Goal: Information Seeking & Learning: Check status

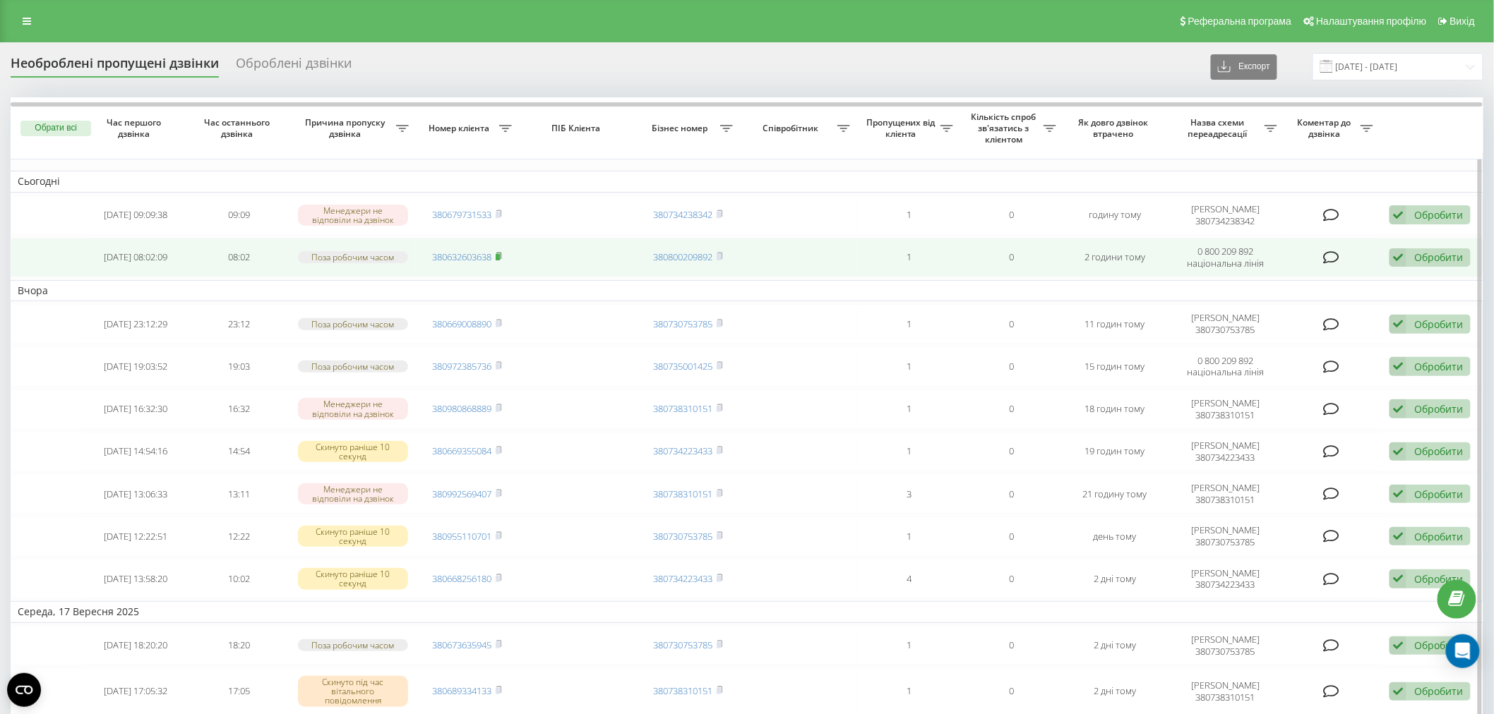
click at [496, 252] on icon at bounding box center [499, 256] width 6 height 8
click at [501, 256] on icon at bounding box center [498, 256] width 5 height 6
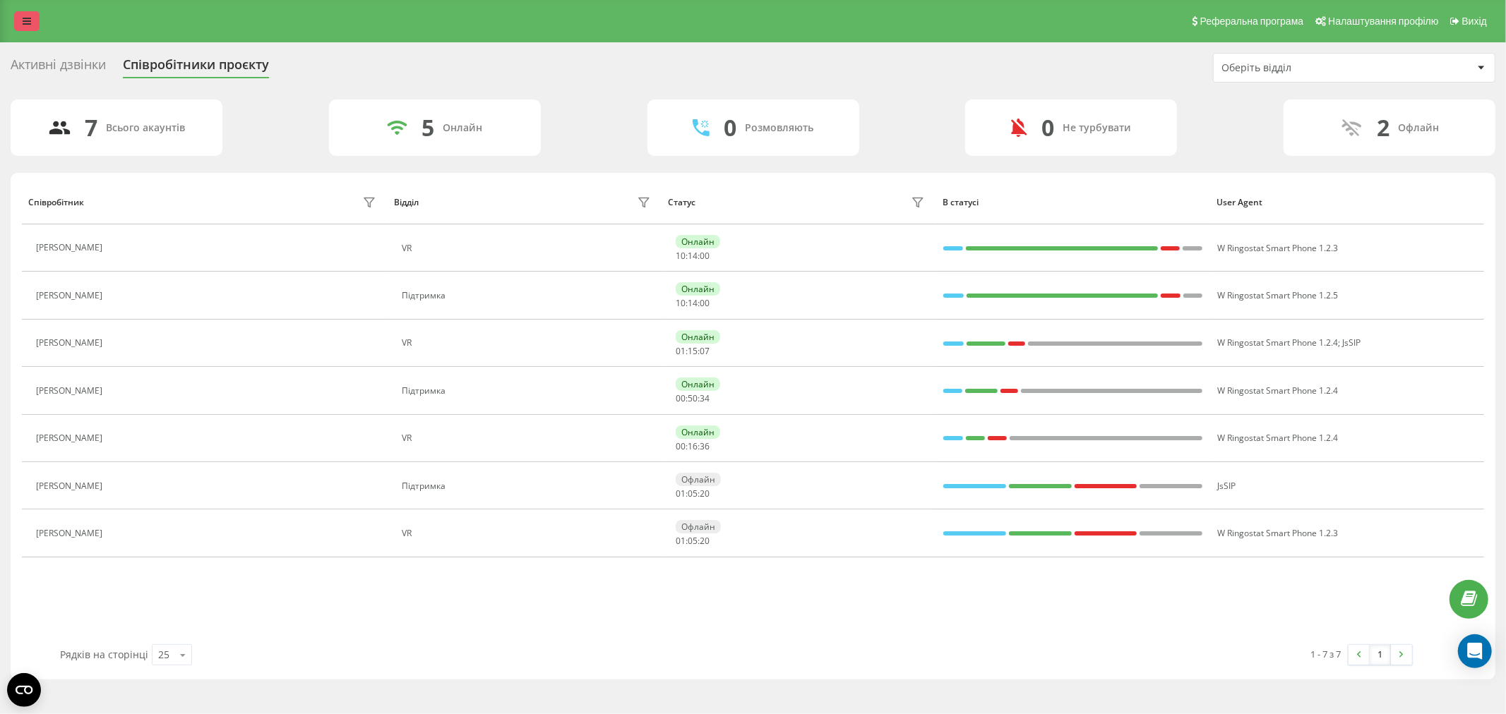
click at [22, 20] on link at bounding box center [26, 21] width 25 height 20
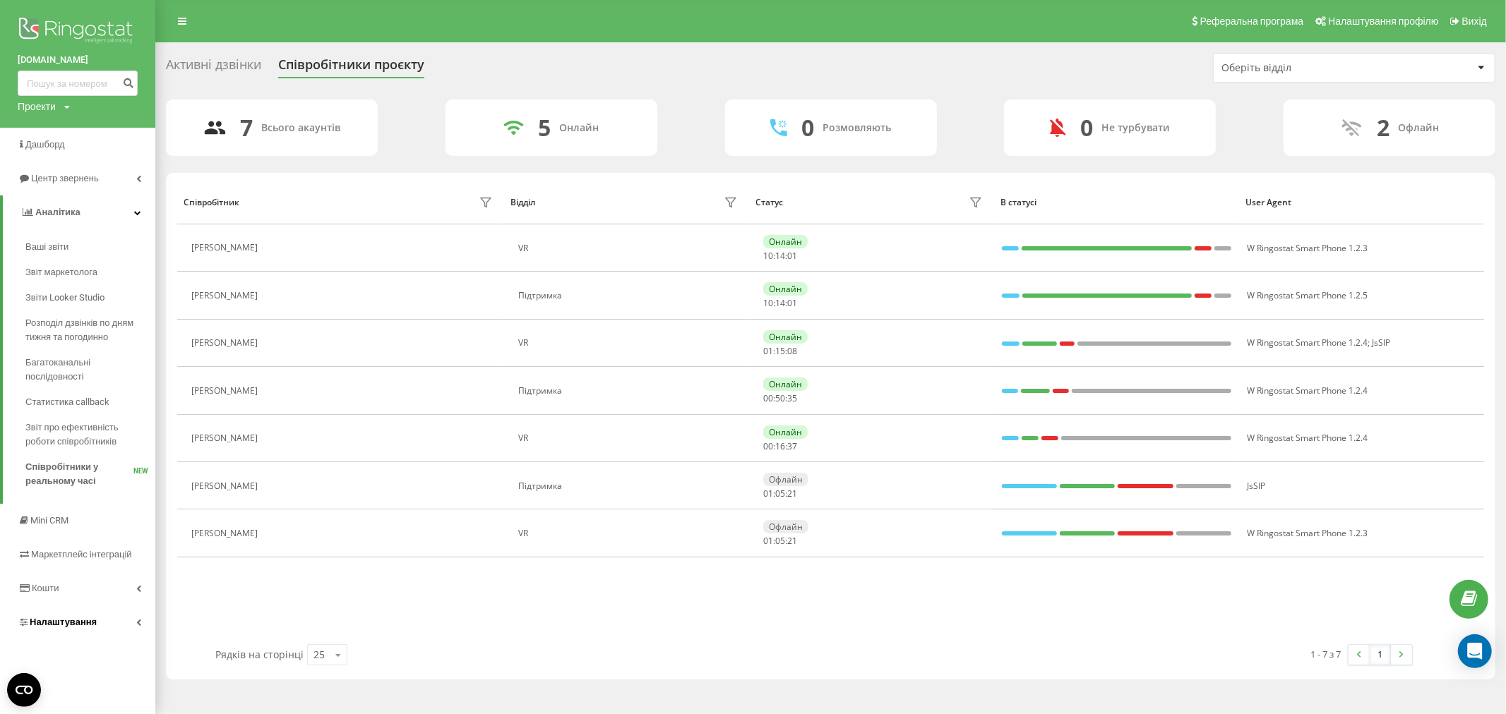
click at [131, 618] on link "Налаштування" at bounding box center [77, 623] width 155 height 34
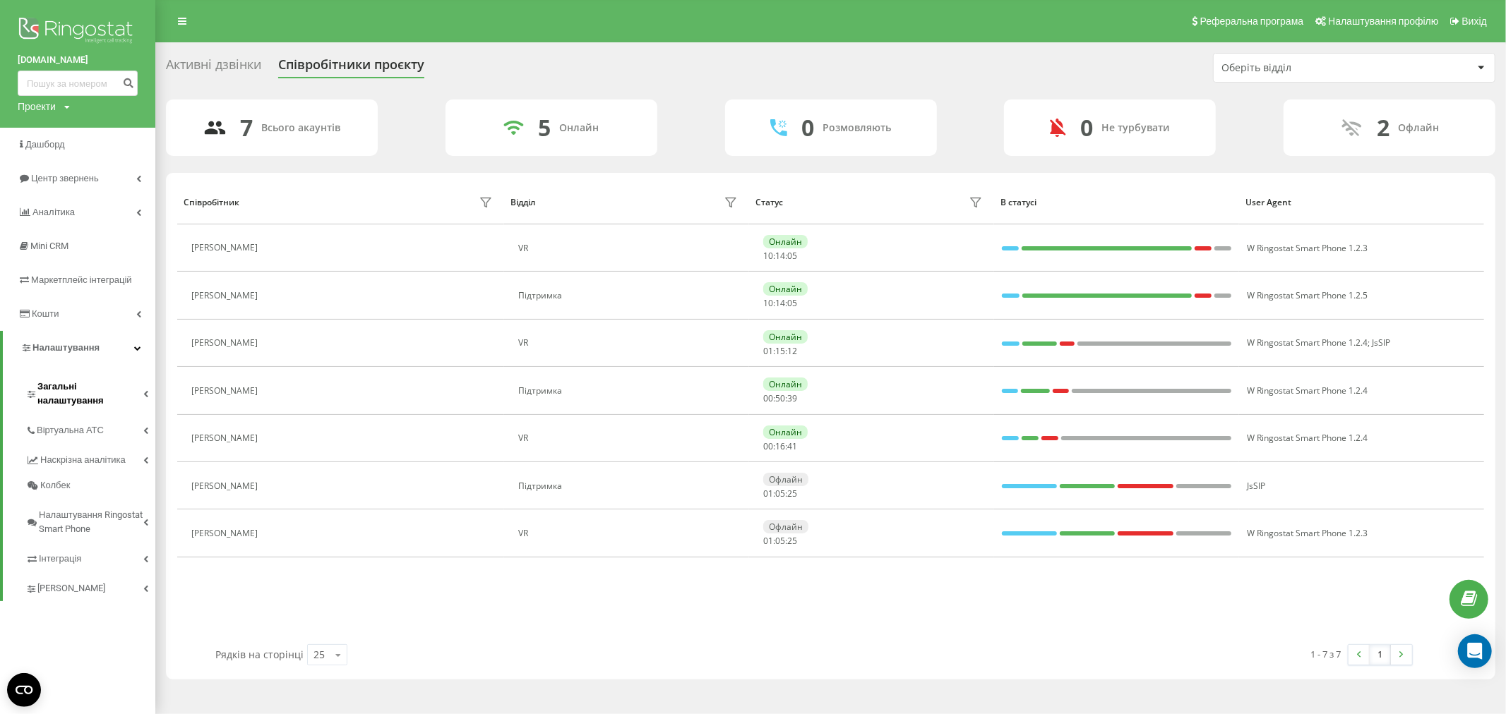
click at [90, 386] on span "Загальні налаштування" at bounding box center [90, 394] width 106 height 28
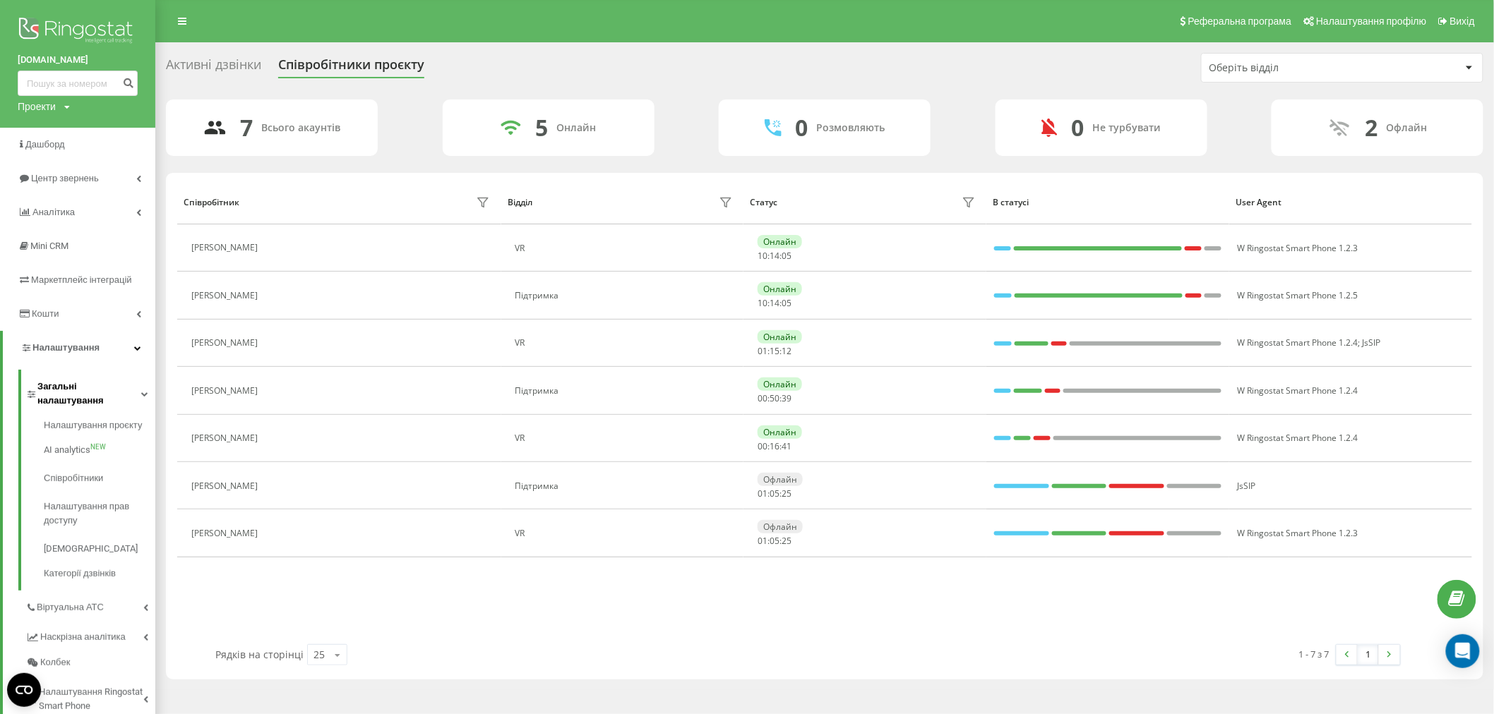
click at [93, 390] on span "Загальні налаштування" at bounding box center [89, 394] width 104 height 28
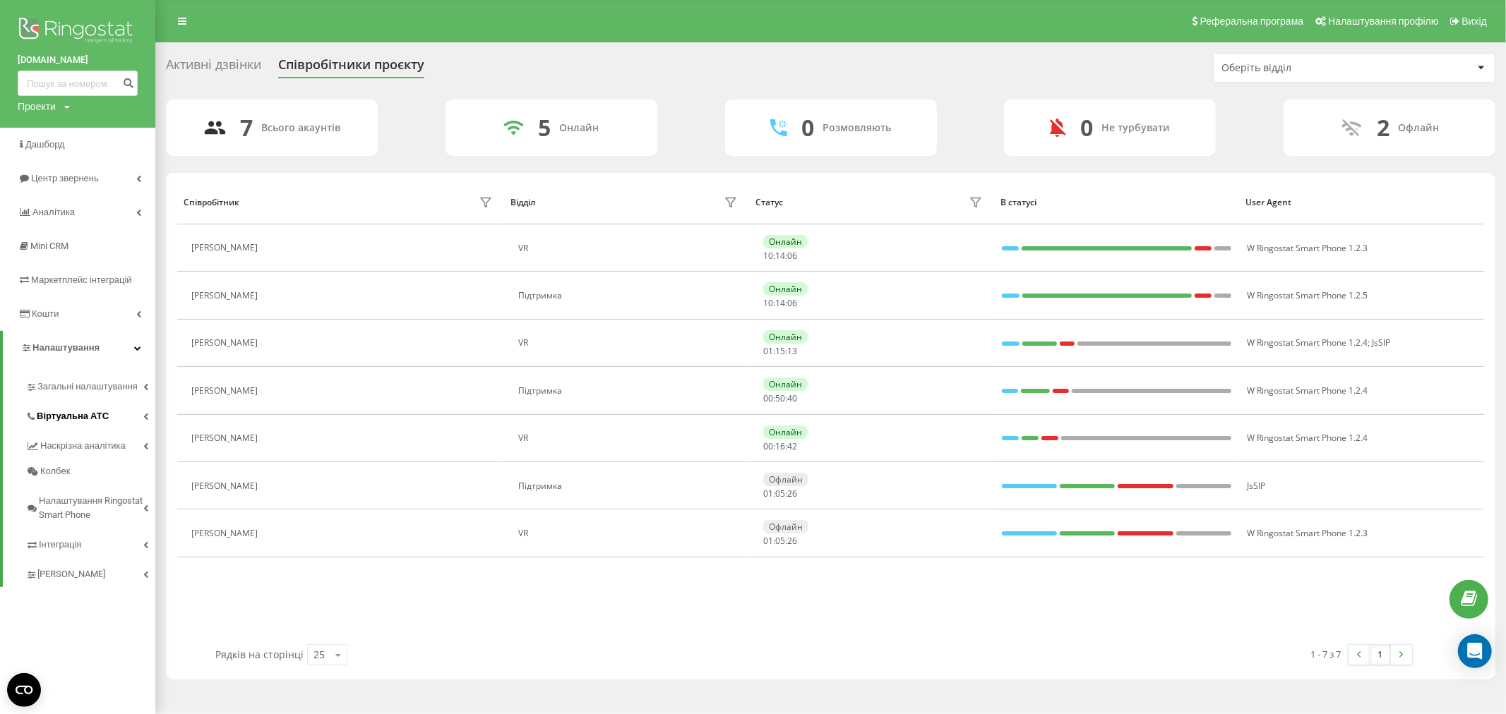
click at [78, 417] on span "Віртуальна АТС" at bounding box center [73, 416] width 72 height 14
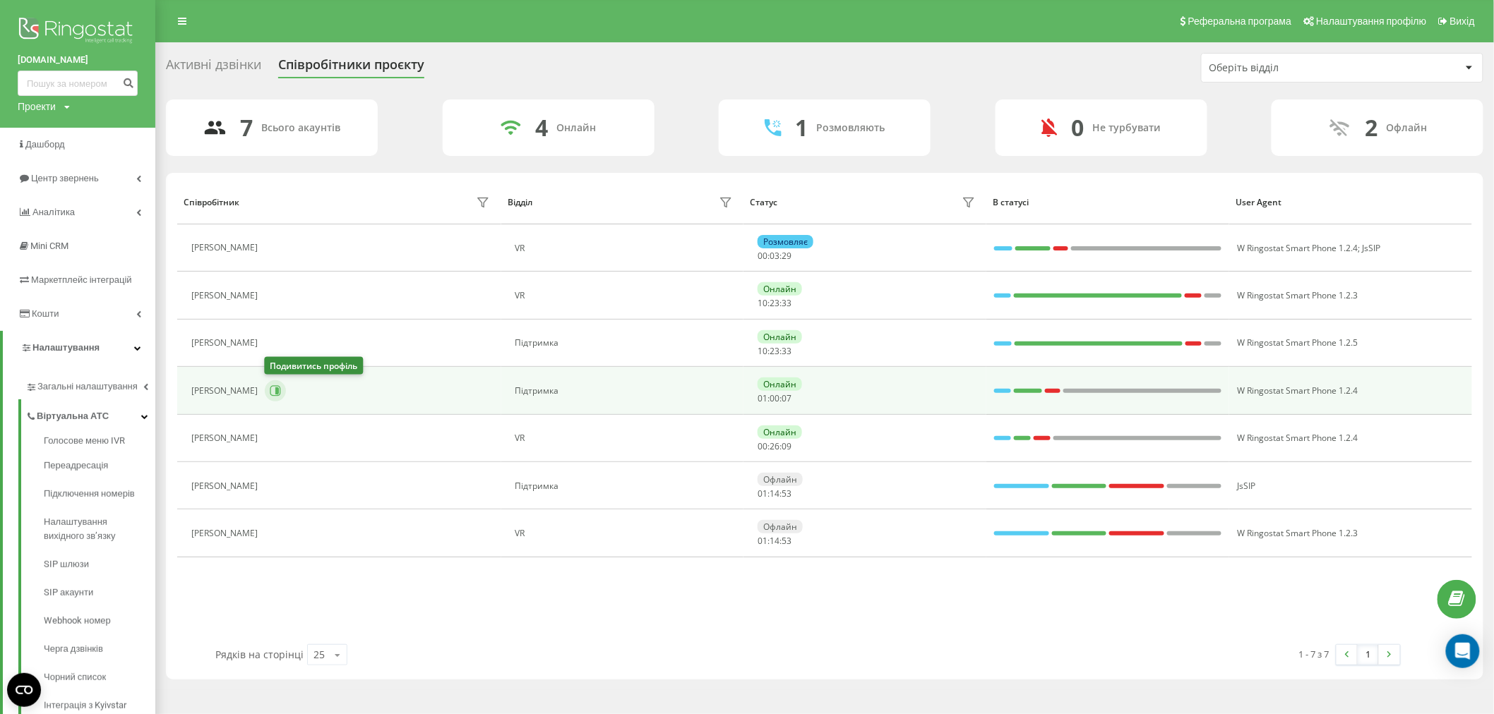
click at [272, 389] on icon at bounding box center [275, 390] width 11 height 11
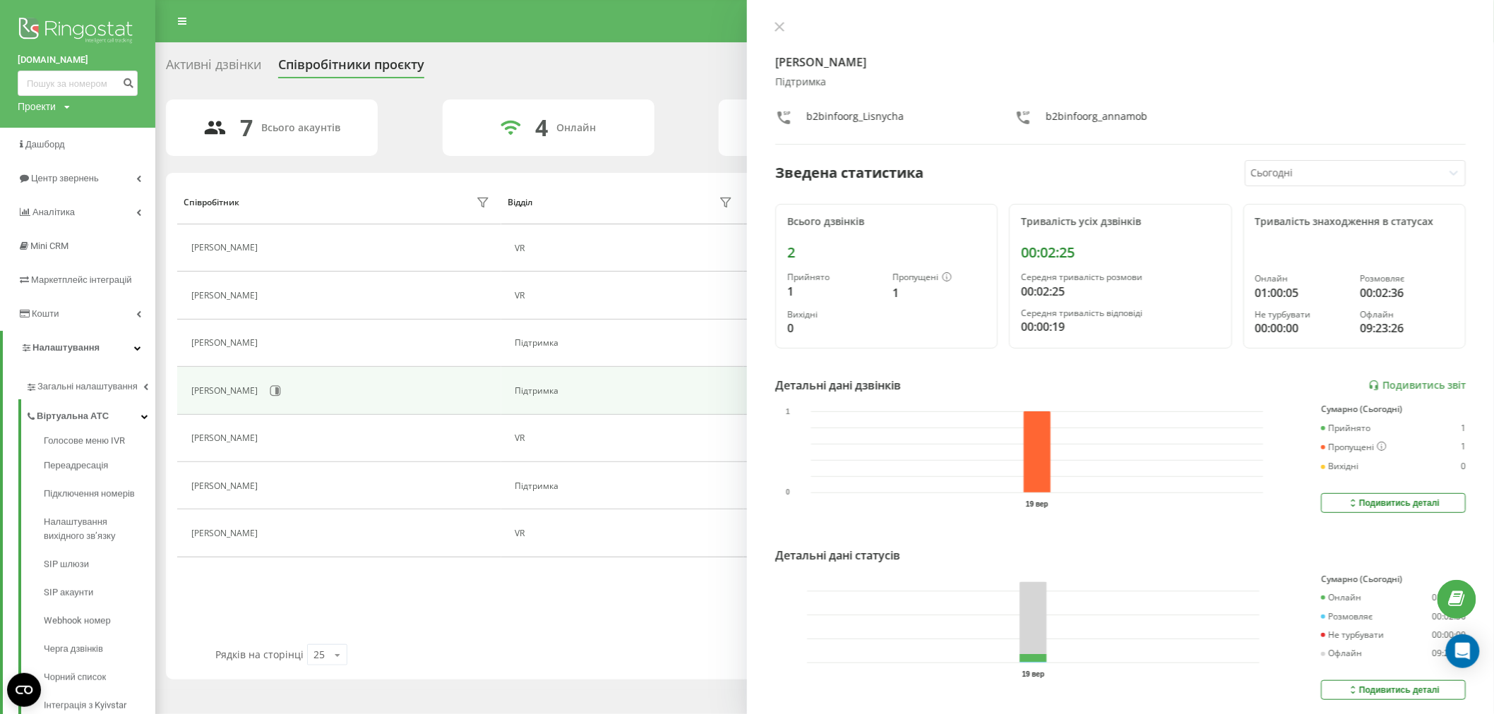
click at [782, 15] on div "Анна Шевченко Підтримка b2binfoorg_Lisnycha b2binfoorg_annamob Зведена статисти…" at bounding box center [1120, 357] width 747 height 714
click at [769, 21] on div "Анна Шевченко Підтримка b2binfoorg_Lisnycha b2binfoorg_annamob Зведена статисти…" at bounding box center [1120, 357] width 747 height 714
drag, startPoint x: 765, startPoint y: 30, endPoint x: 774, endPoint y: 28, distance: 9.3
click at [767, 32] on div "Анна Шевченко Підтримка b2binfoorg_Lisnycha b2binfoorg_annamob Зведена статисти…" at bounding box center [1120, 357] width 747 height 714
click at [777, 27] on icon at bounding box center [779, 27] width 10 height 10
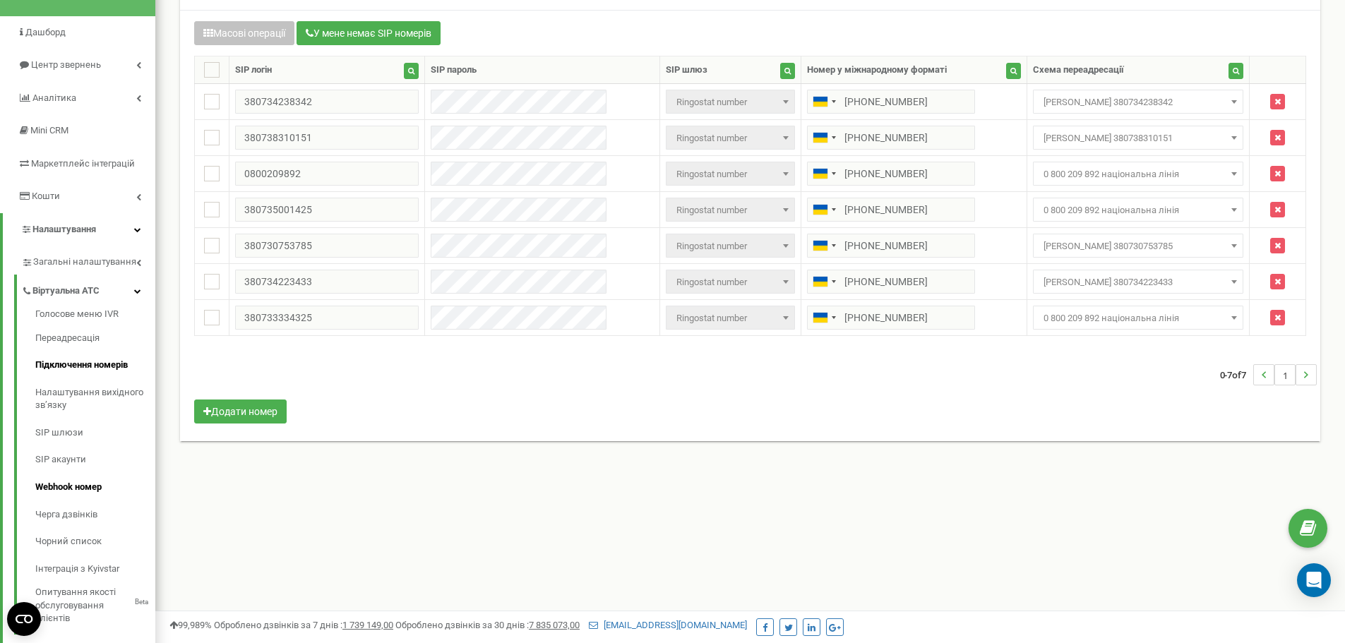
scroll to position [71, 0]
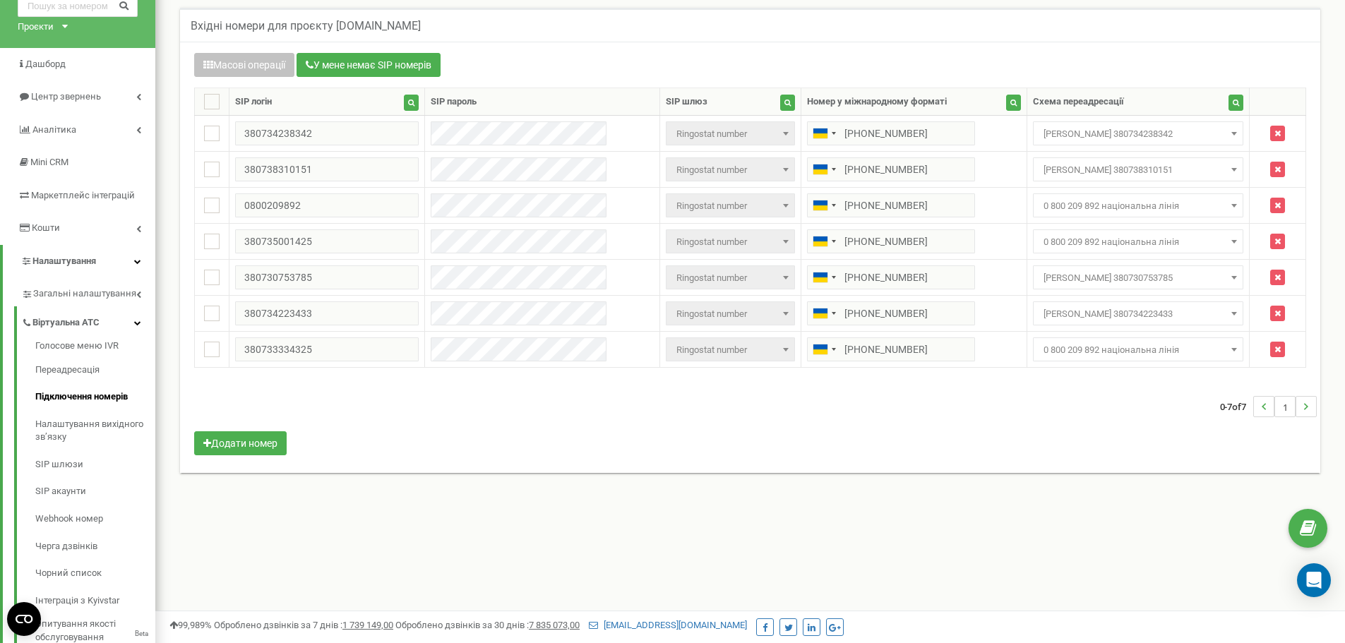
click at [1031, 387] on div "0-7 of 7 1" at bounding box center [750, 406] width 1133 height 49
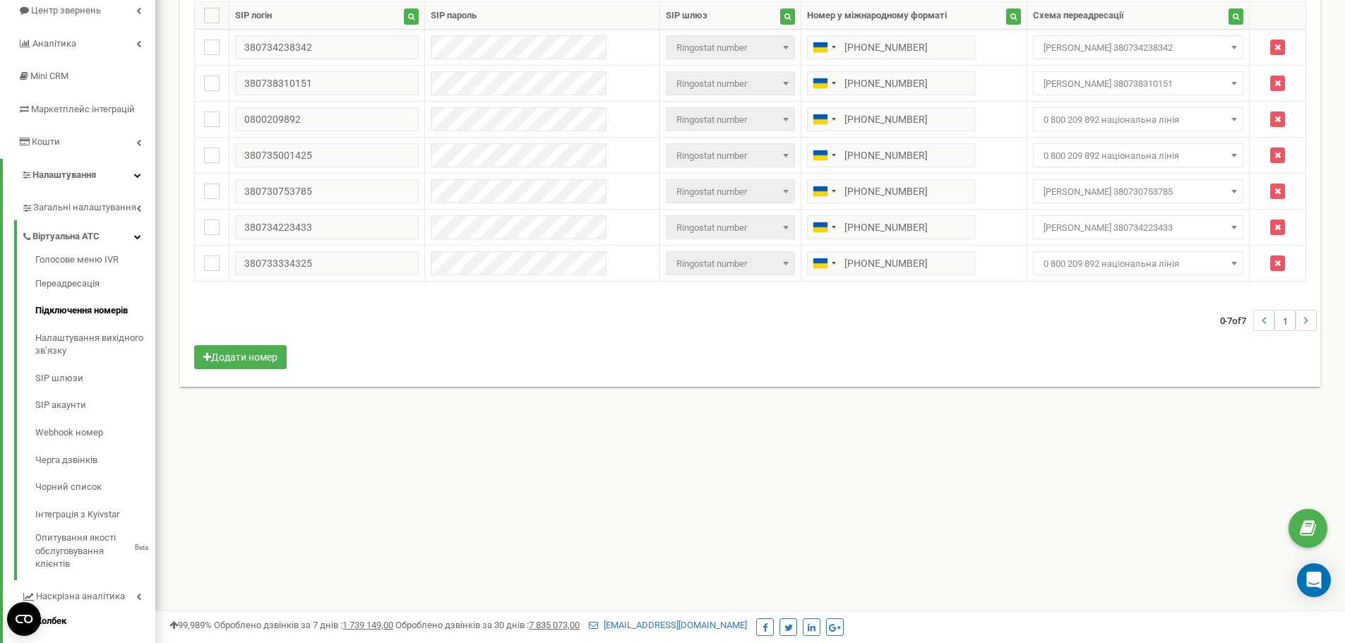
scroll to position [281, 0]
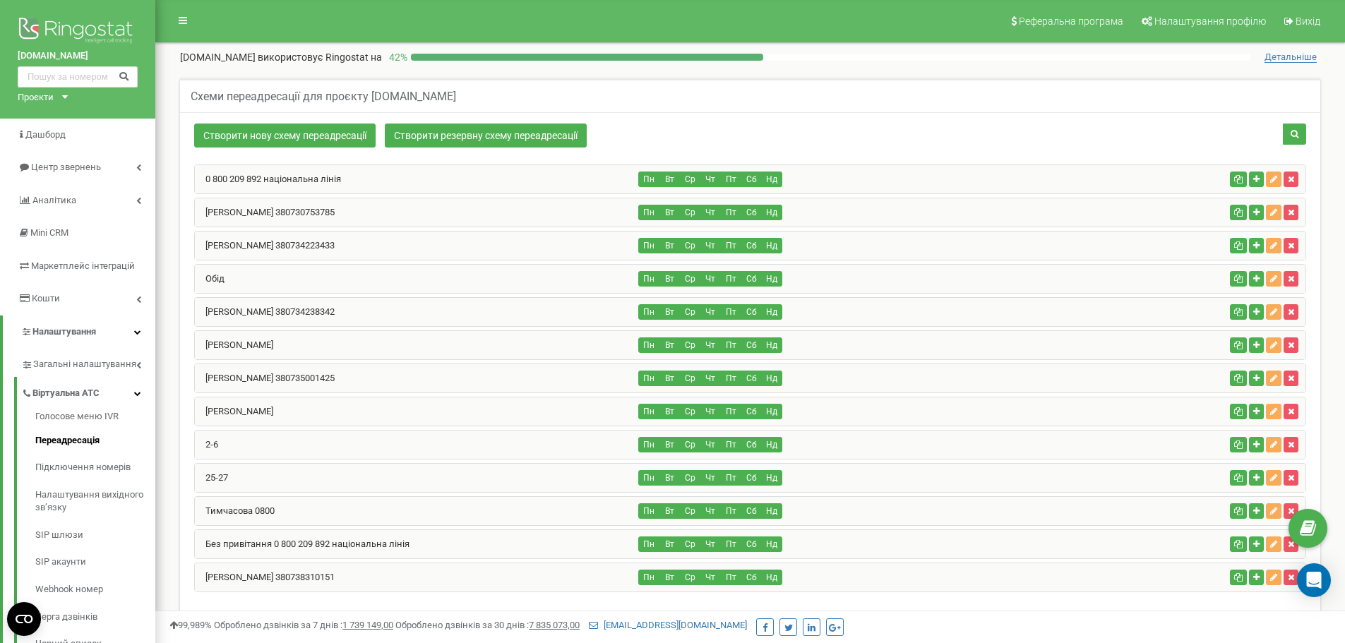
click at [344, 373] on div "Валерія Бердник 380735001425" at bounding box center [417, 378] width 444 height 28
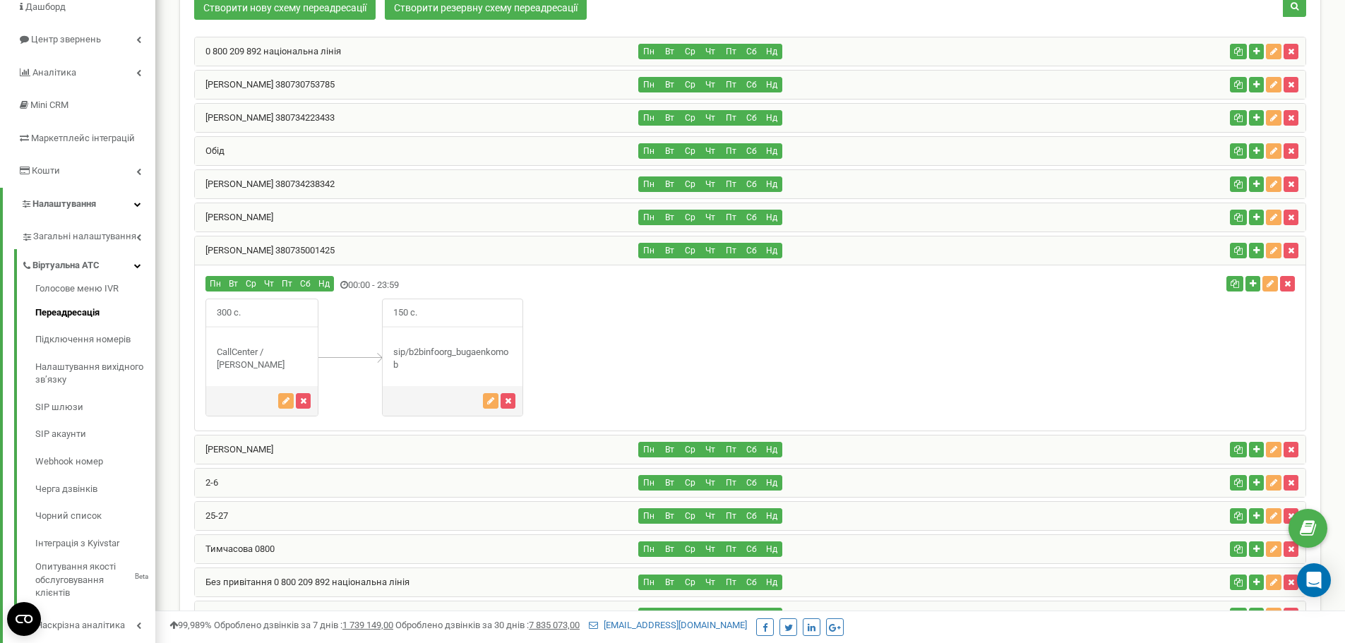
scroll to position [141, 0]
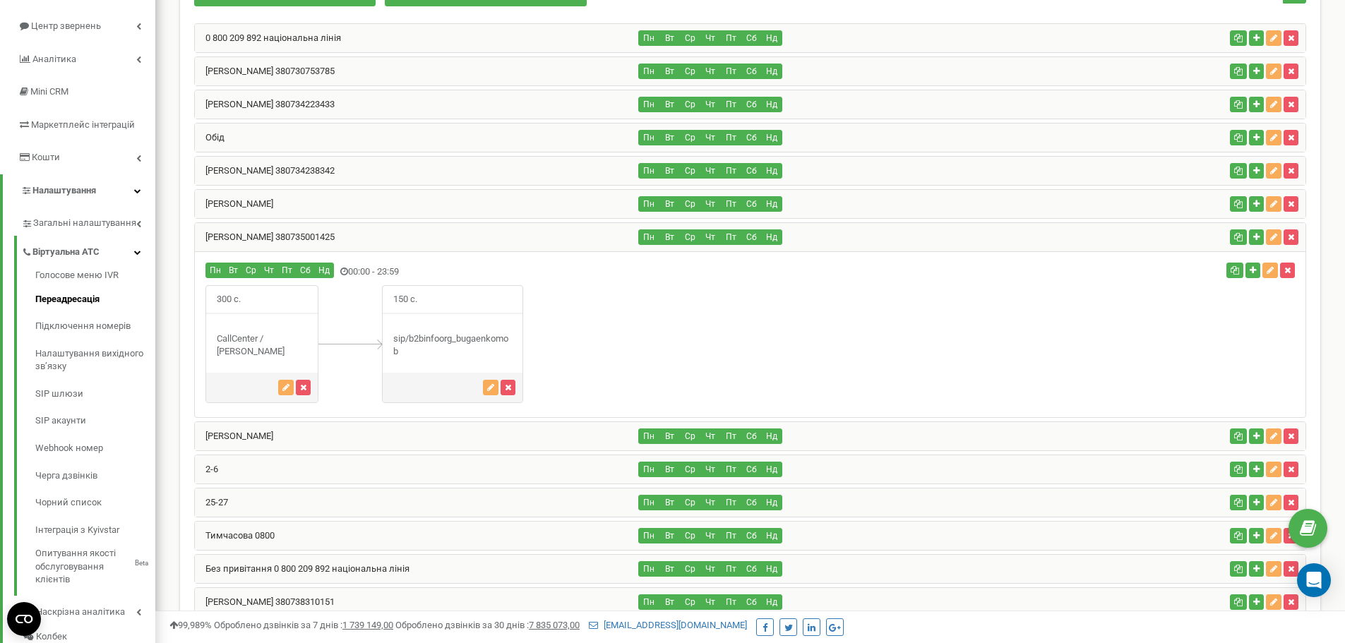
drag, startPoint x: 399, startPoint y: 357, endPoint x: 389, endPoint y: 340, distance: 20.2
click at [389, 340] on div "sip/b2binfoorg_bugaenkomob" at bounding box center [453, 345] width 140 height 26
copy div "sip/b2binfoorg_bugaenkomob"
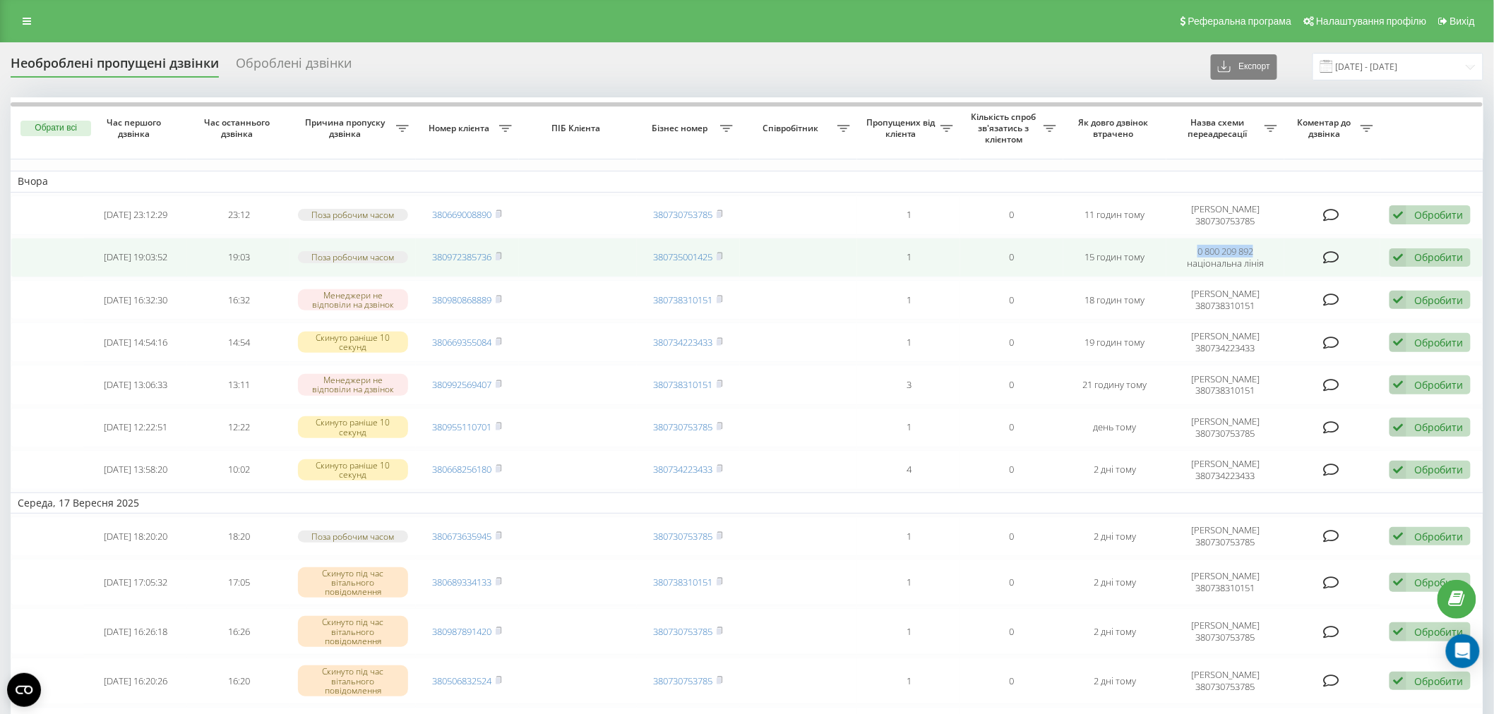
drag, startPoint x: 1185, startPoint y: 245, endPoint x: 1264, endPoint y: 254, distance: 79.6
click at [1264, 254] on td "0 800 209 892 національна лінія" at bounding box center [1225, 258] width 118 height 40
copy td "0 800 209 892"
click at [1225, 238] on td "0 800 209 892 національна лінія" at bounding box center [1225, 258] width 118 height 40
drag, startPoint x: 1186, startPoint y: 259, endPoint x: 1266, endPoint y: 264, distance: 79.9
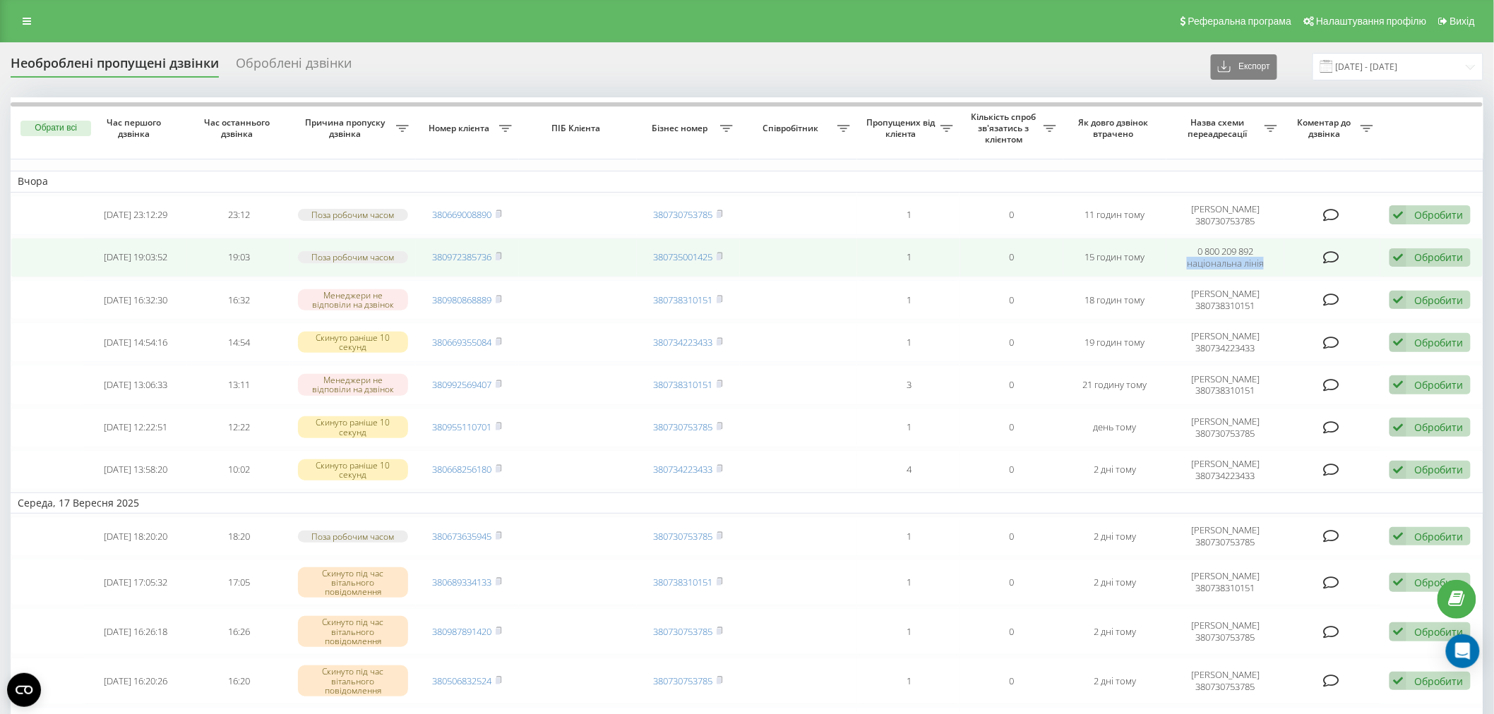
click at [1266, 264] on td "0 800 209 892 національна лінія" at bounding box center [1225, 258] width 118 height 40
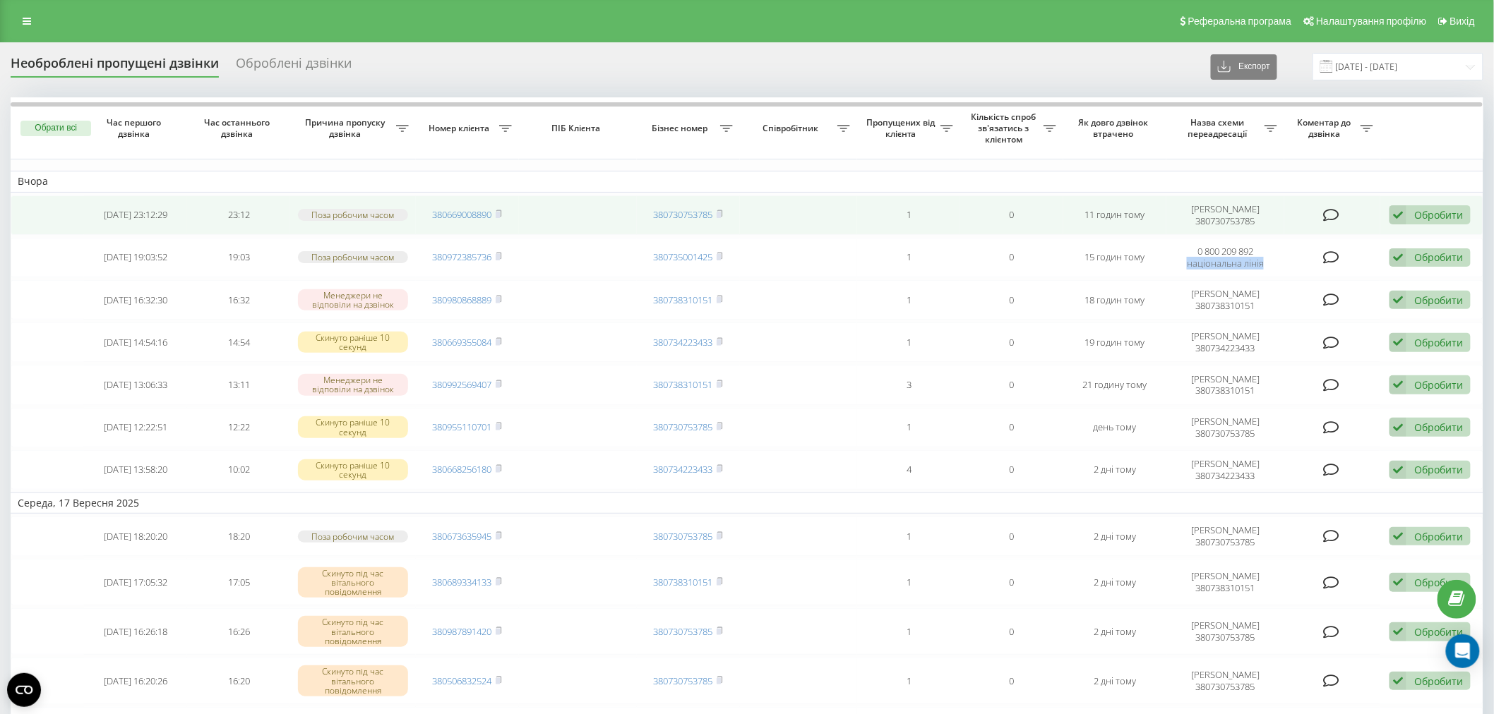
copy td "національна лінія"
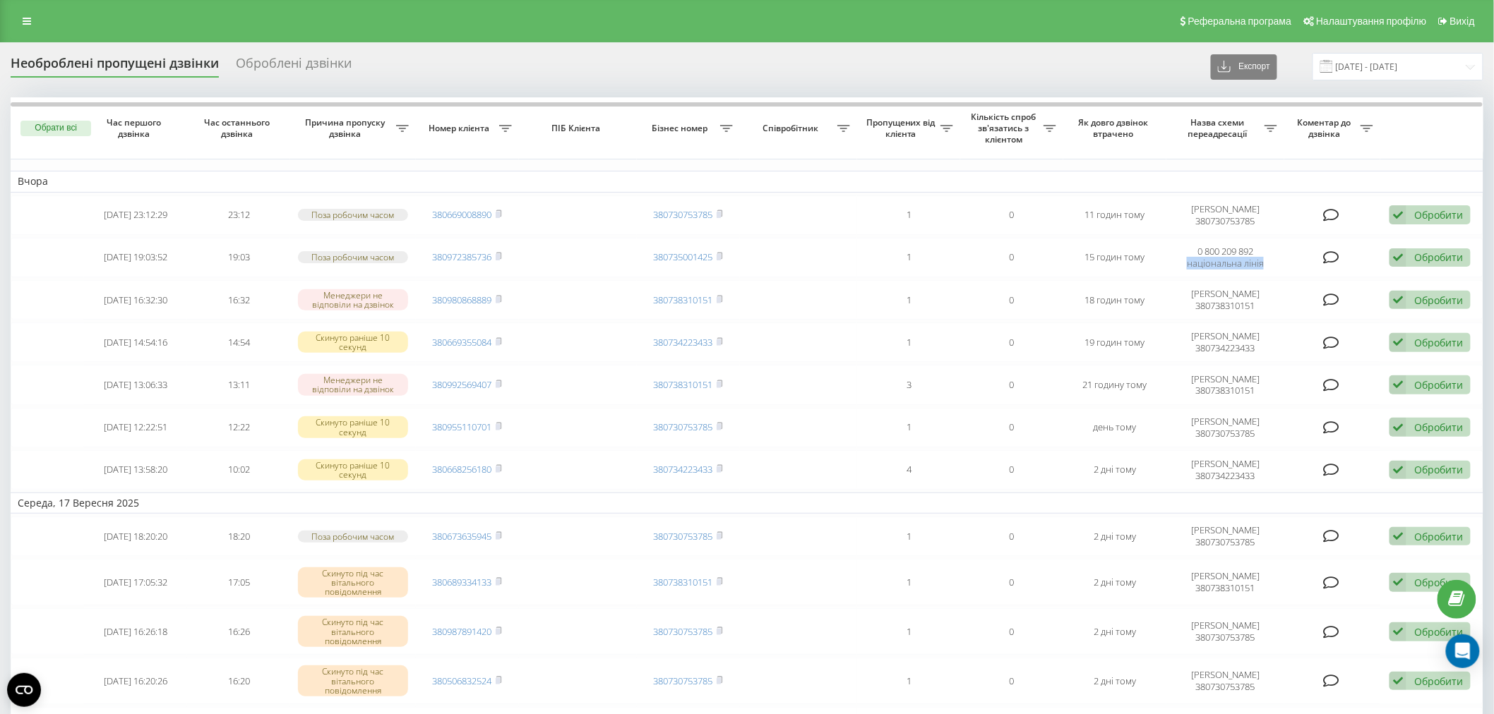
click at [1269, 131] on icon at bounding box center [1270, 128] width 13 height 7
click at [1244, 208] on input "text" at bounding box center [1271, 215] width 160 height 25
type input "національна лінія"
click at [1320, 240] on span "OK" at bounding box center [1319, 242] width 40 height 22
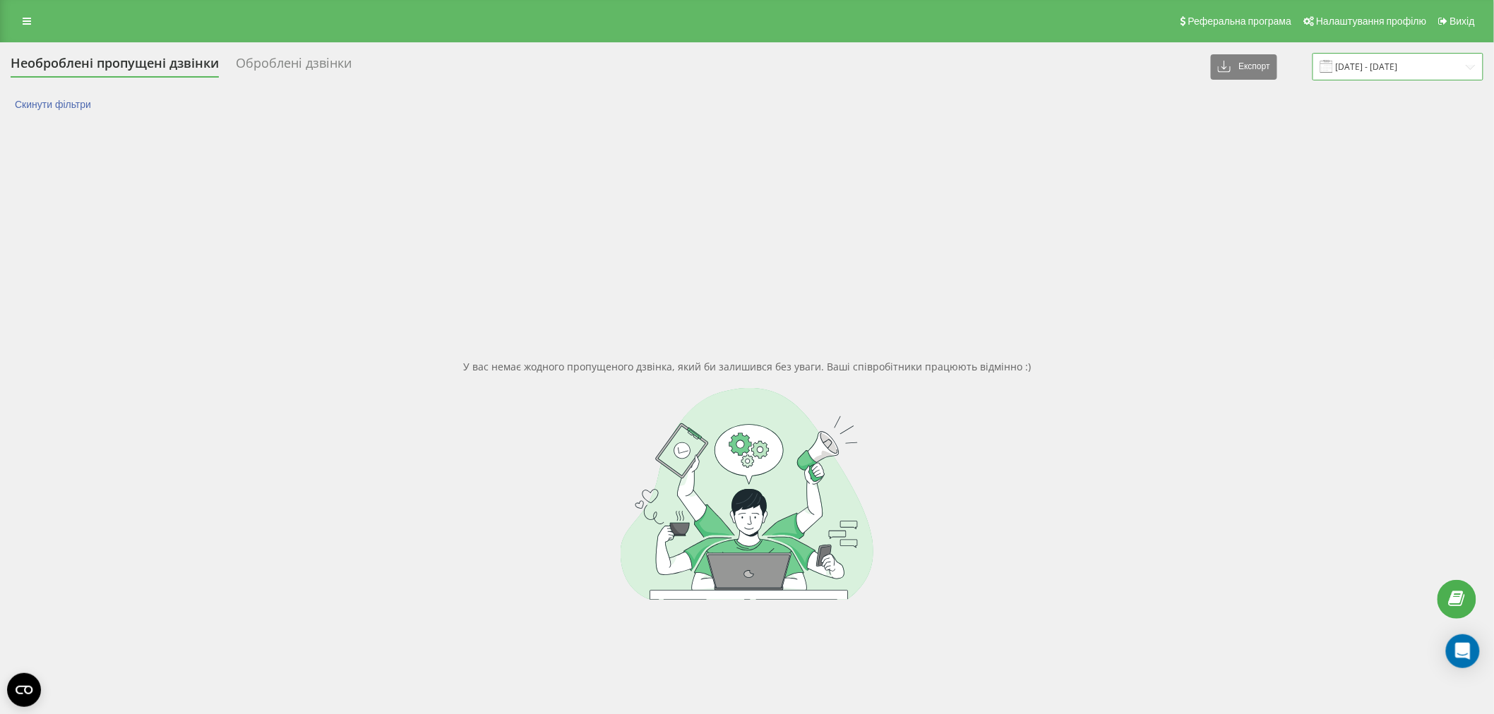
click at [1356, 61] on input "[DATE] - [DATE]" at bounding box center [1397, 67] width 171 height 28
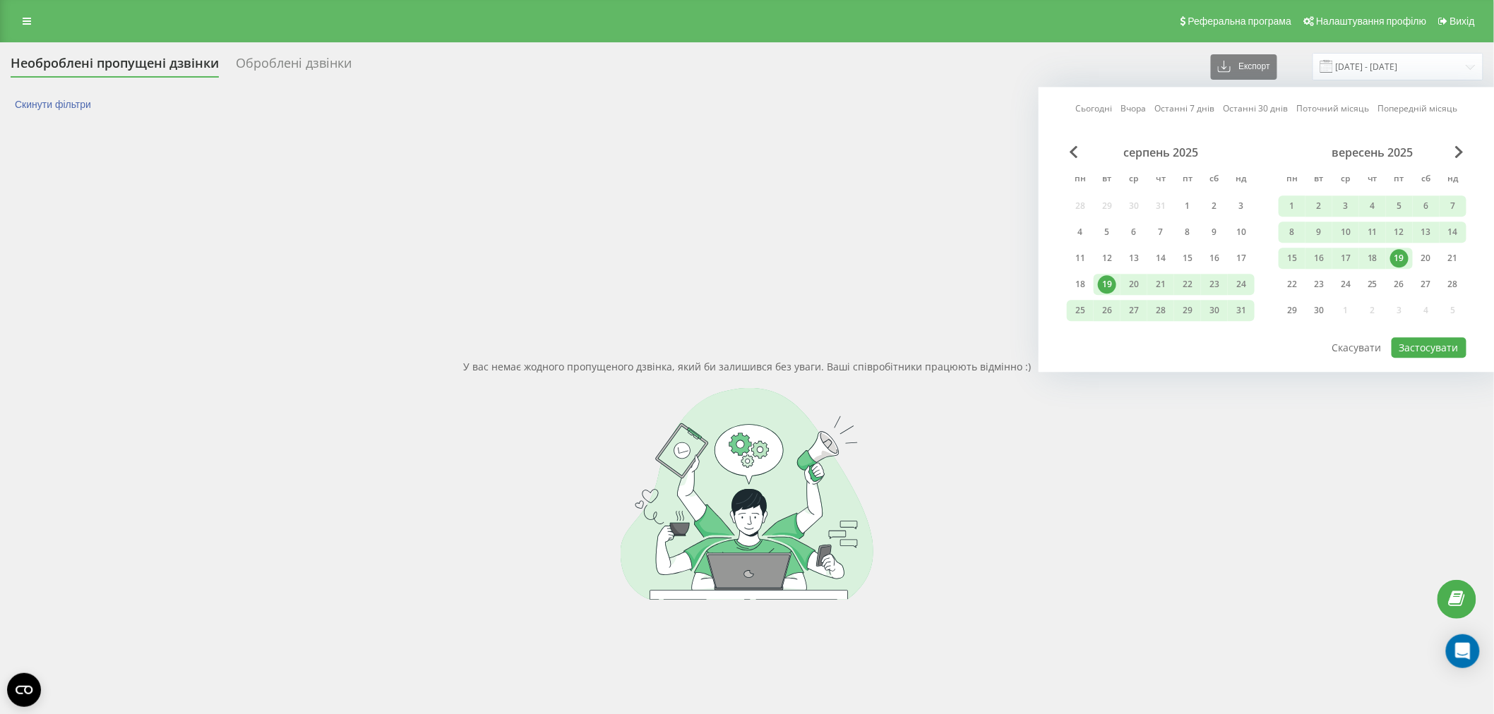
click at [1419, 359] on div "Сьогодні Вчора Останні 7 днів Останні 30 днів Поточний місяць Попередній місяць…" at bounding box center [1266, 229] width 456 height 285
click at [1424, 347] on button "Застосувати" at bounding box center [1428, 347] width 75 height 20
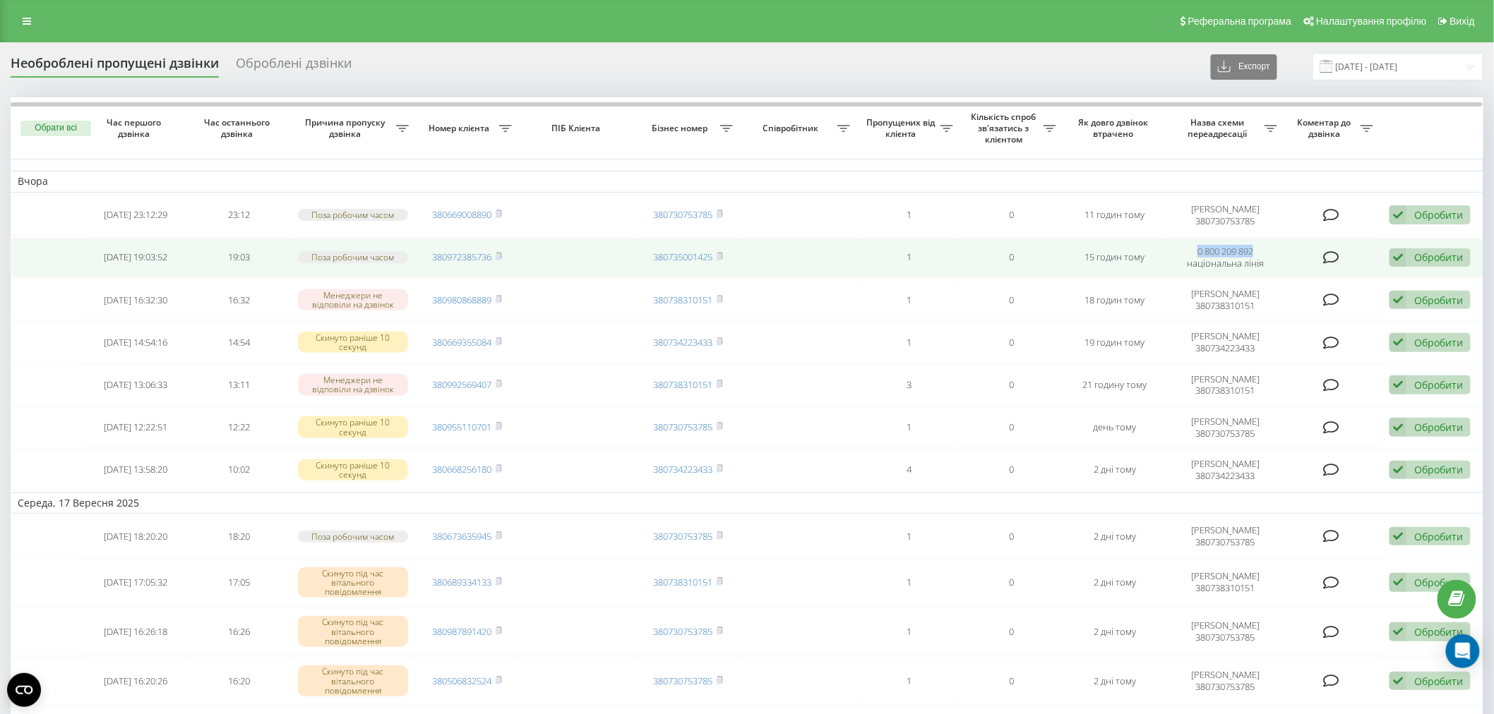
drag, startPoint x: 1245, startPoint y: 250, endPoint x: 1255, endPoint y: 250, distance: 9.9
click at [1255, 250] on td "0 800 209 892 національна лінія" at bounding box center [1225, 258] width 118 height 40
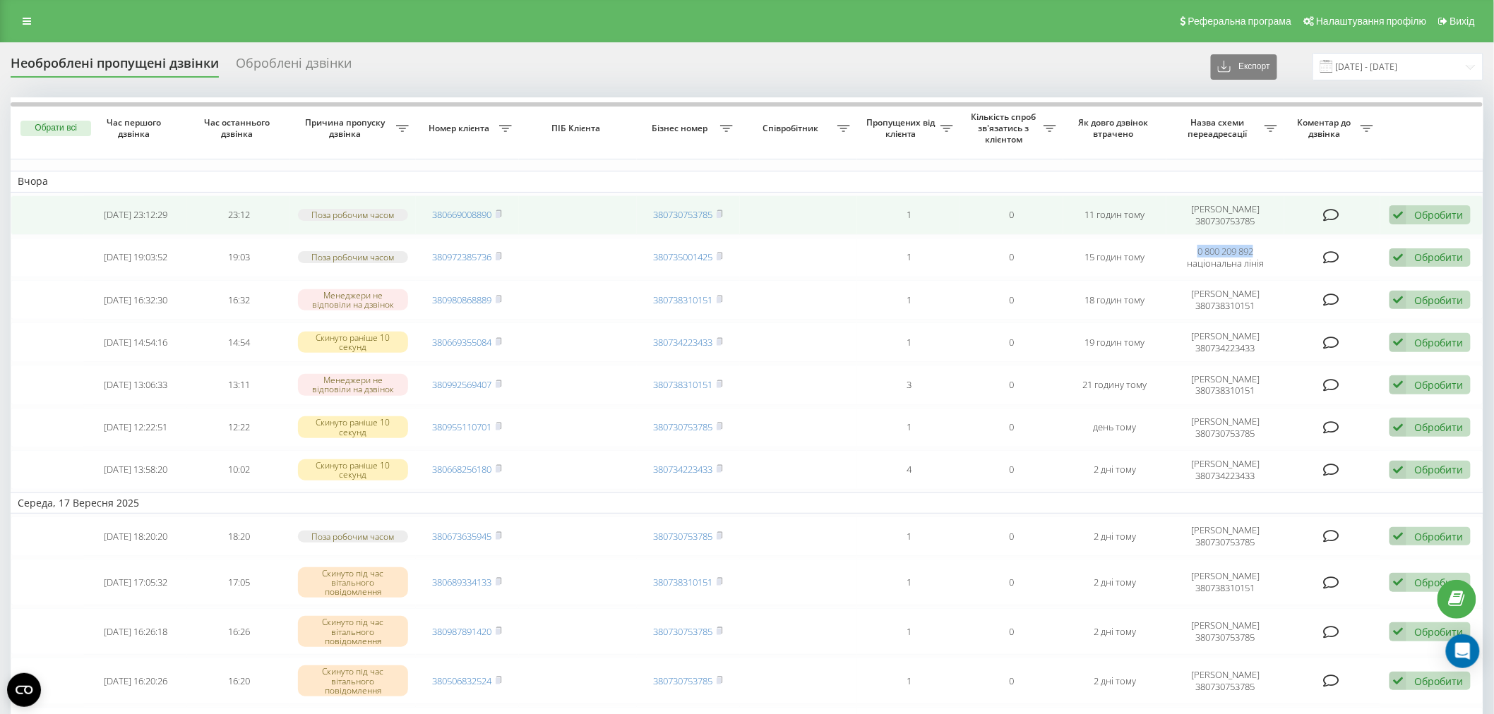
copy td "0 800 209 892"
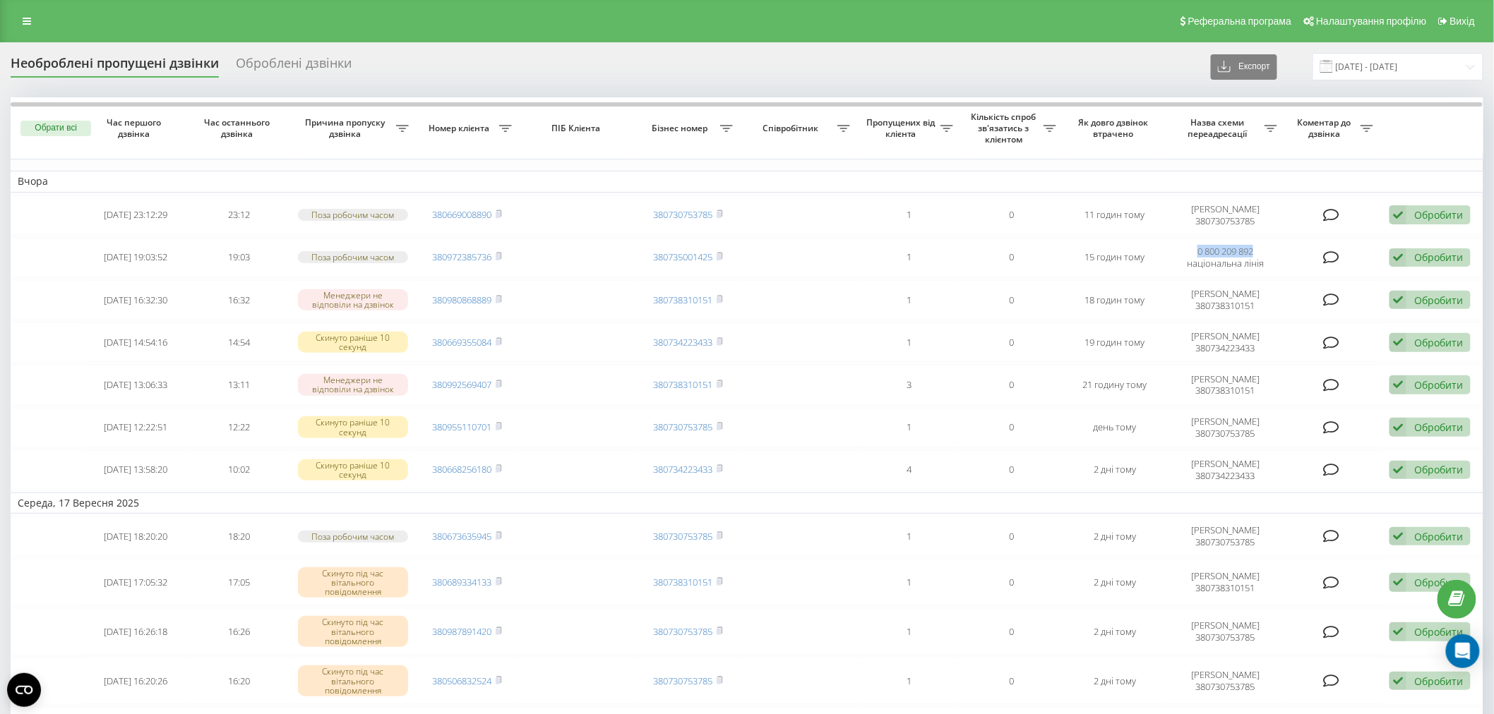
click at [1269, 125] on icon at bounding box center [1270, 128] width 13 height 7
type input "0 800 209 892"
click at [1329, 244] on span "OK" at bounding box center [1319, 242] width 40 height 22
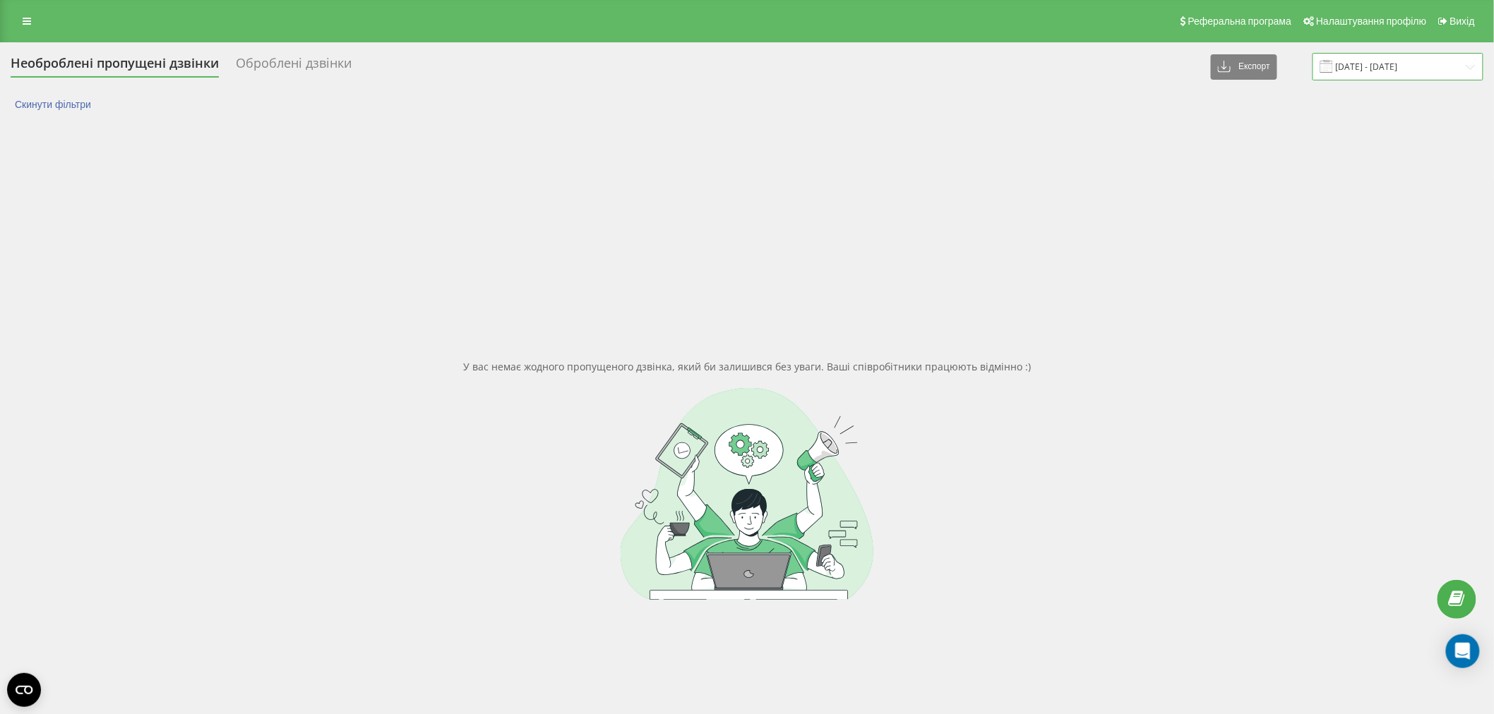
click at [1360, 68] on input "19.08.2025 - 19.09.2025" at bounding box center [1397, 67] width 171 height 28
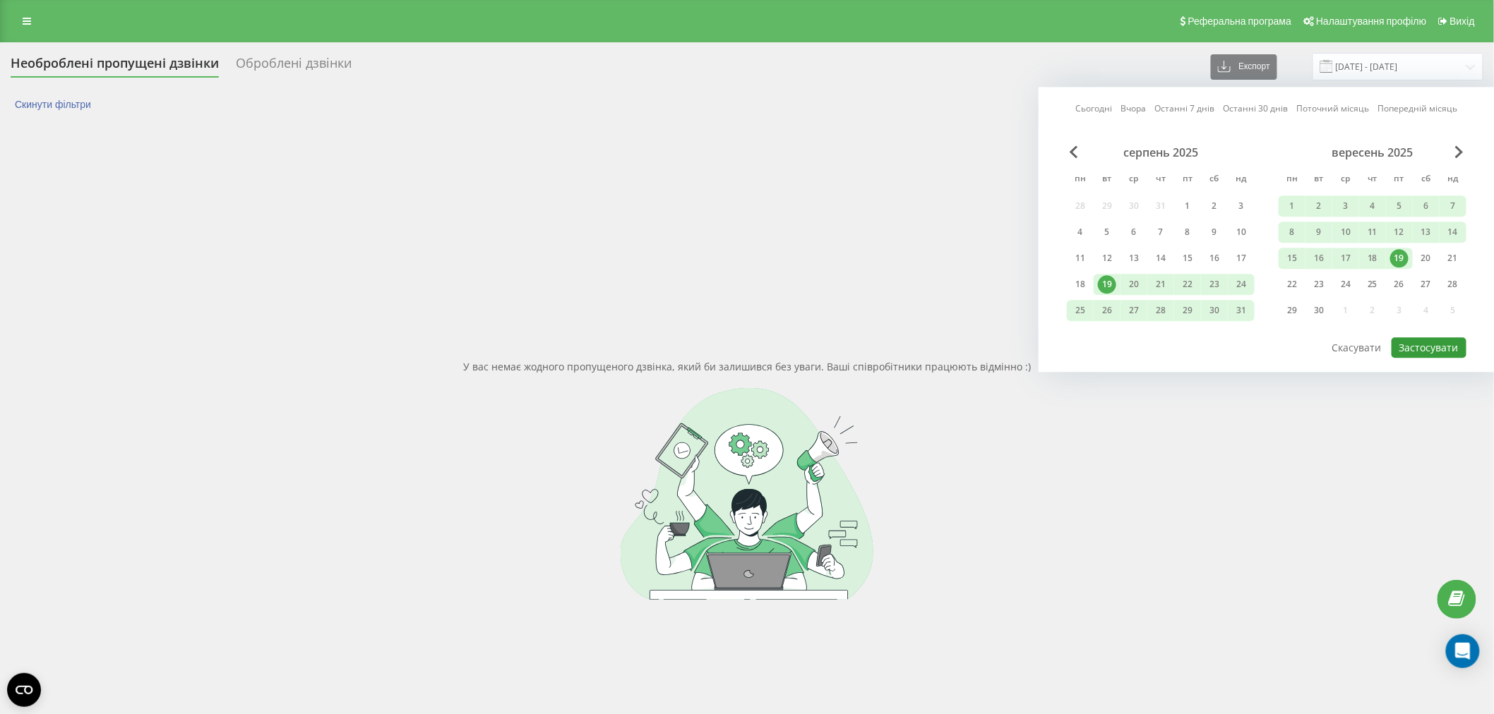
click at [1410, 342] on button "Застосувати" at bounding box center [1428, 347] width 75 height 20
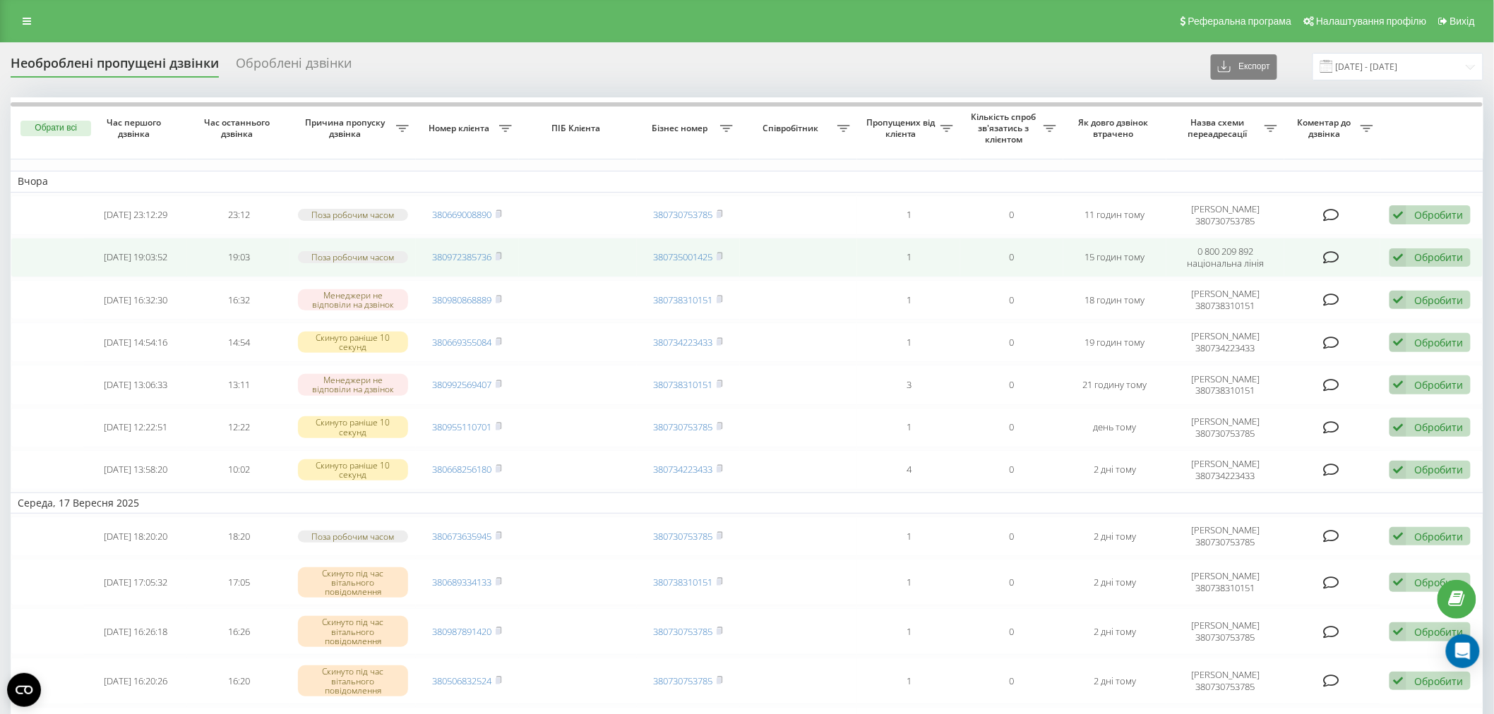
click at [496, 251] on span "380972385736" at bounding box center [467, 257] width 69 height 13
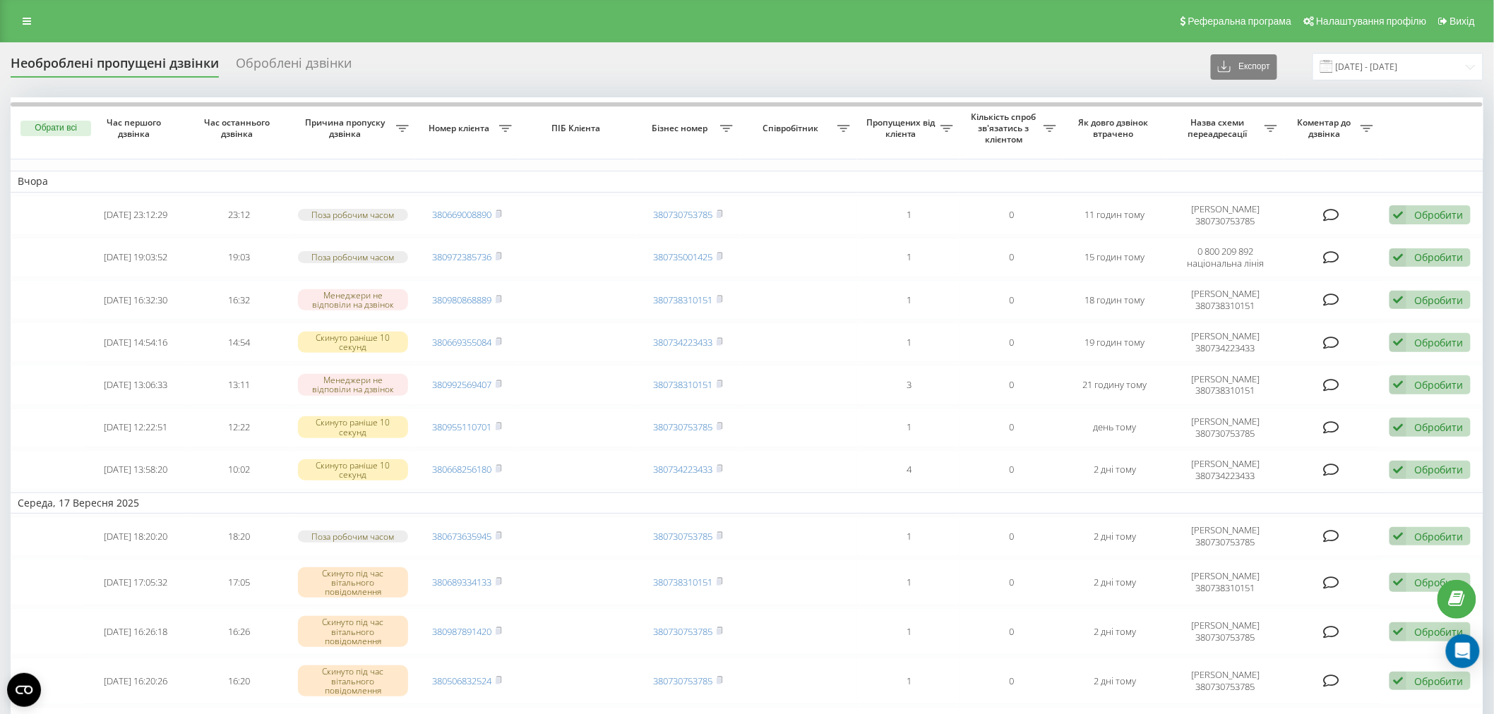
drag, startPoint x: 37, startPoint y: 25, endPoint x: 34, endPoint y: 69, distance: 44.6
click at [37, 25] on link at bounding box center [26, 21] width 25 height 20
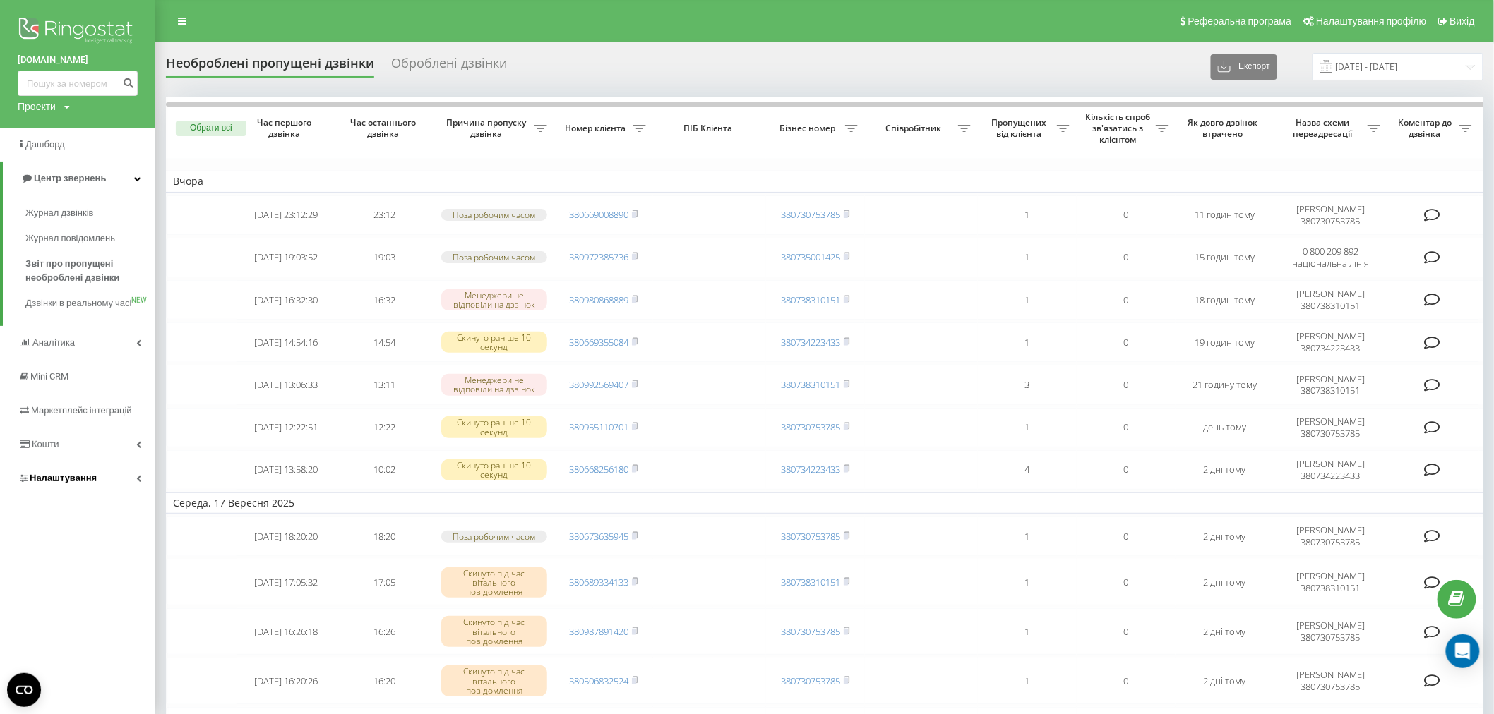
click at [117, 496] on link "Налаштування" at bounding box center [77, 479] width 155 height 34
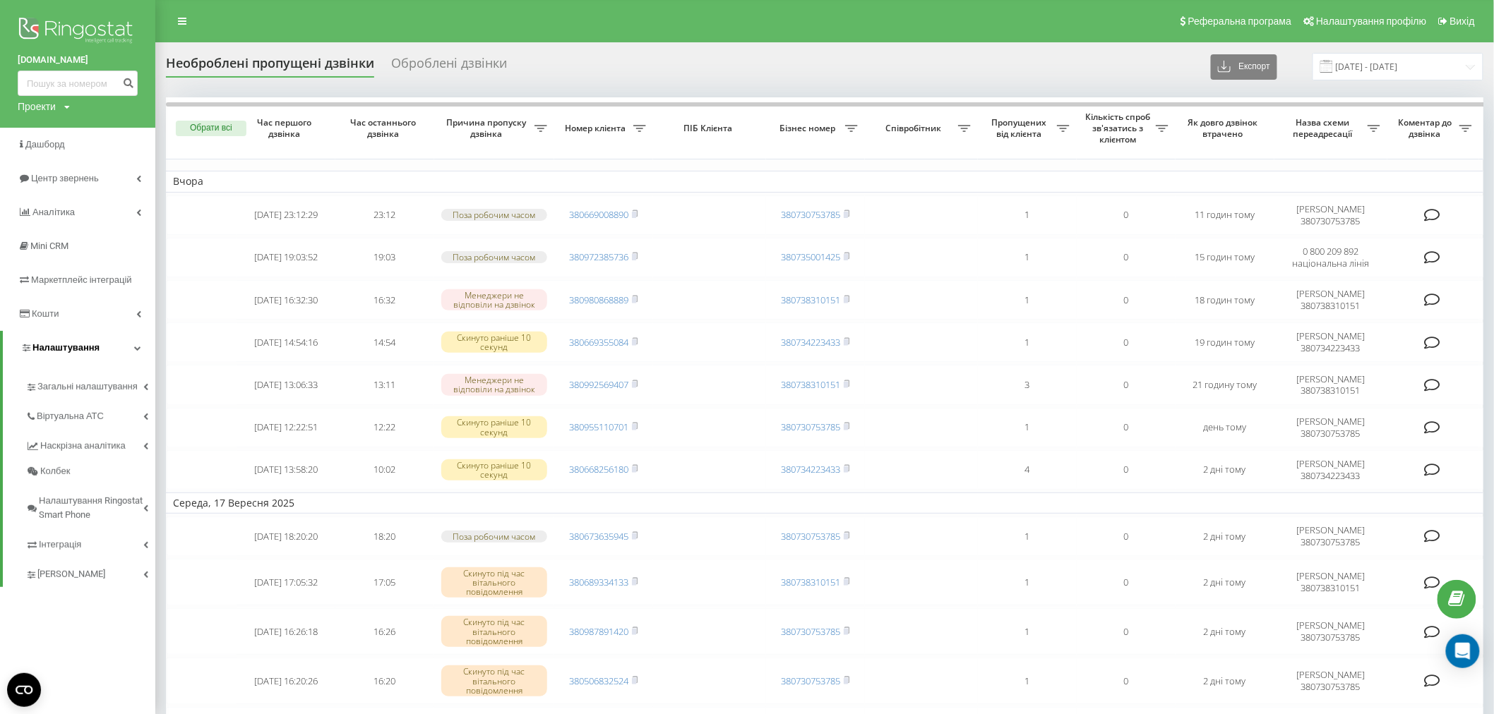
click at [106, 351] on link "Налаштування" at bounding box center [79, 348] width 152 height 34
click at [104, 349] on link "Налаштування" at bounding box center [77, 348] width 155 height 34
click at [95, 383] on span "Загальні налаштування" at bounding box center [90, 394] width 106 height 28
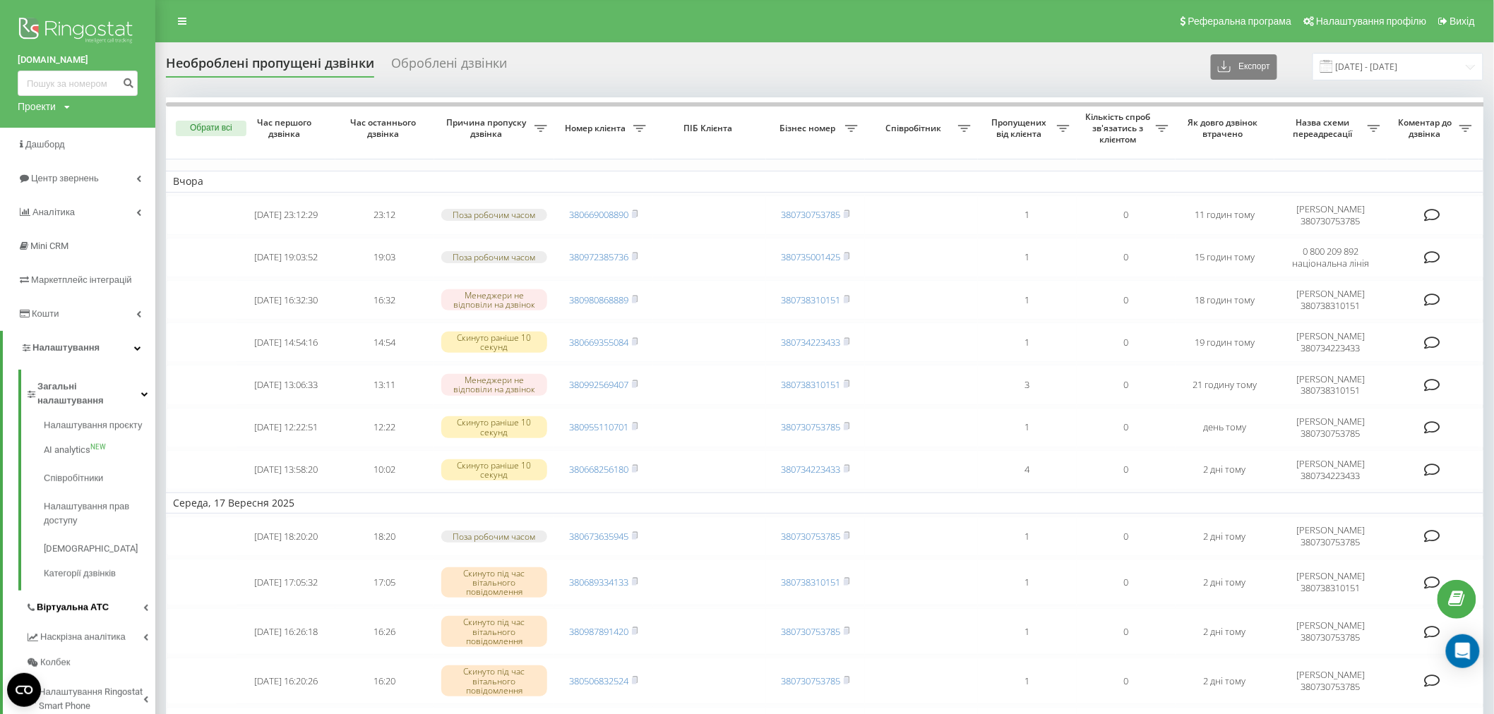
click at [99, 601] on span "Віртуальна АТС" at bounding box center [73, 608] width 72 height 14
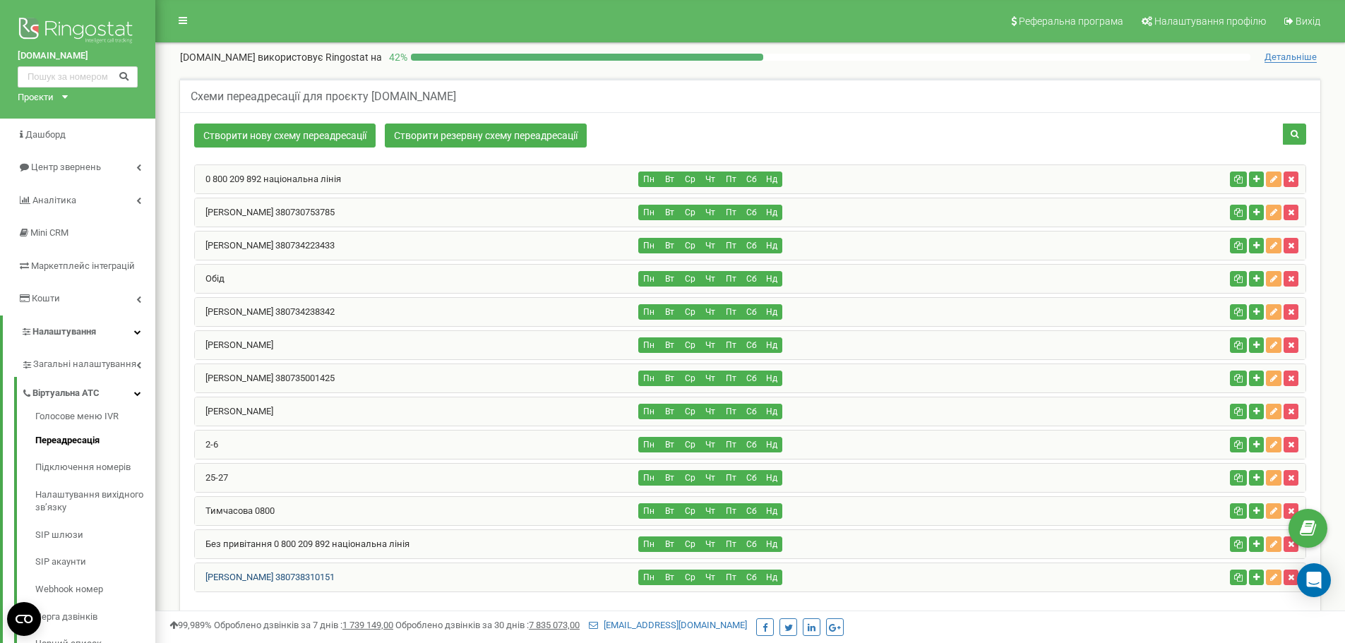
click at [285, 577] on link "[PERSON_NAME] 380738310151" at bounding box center [265, 577] width 140 height 11
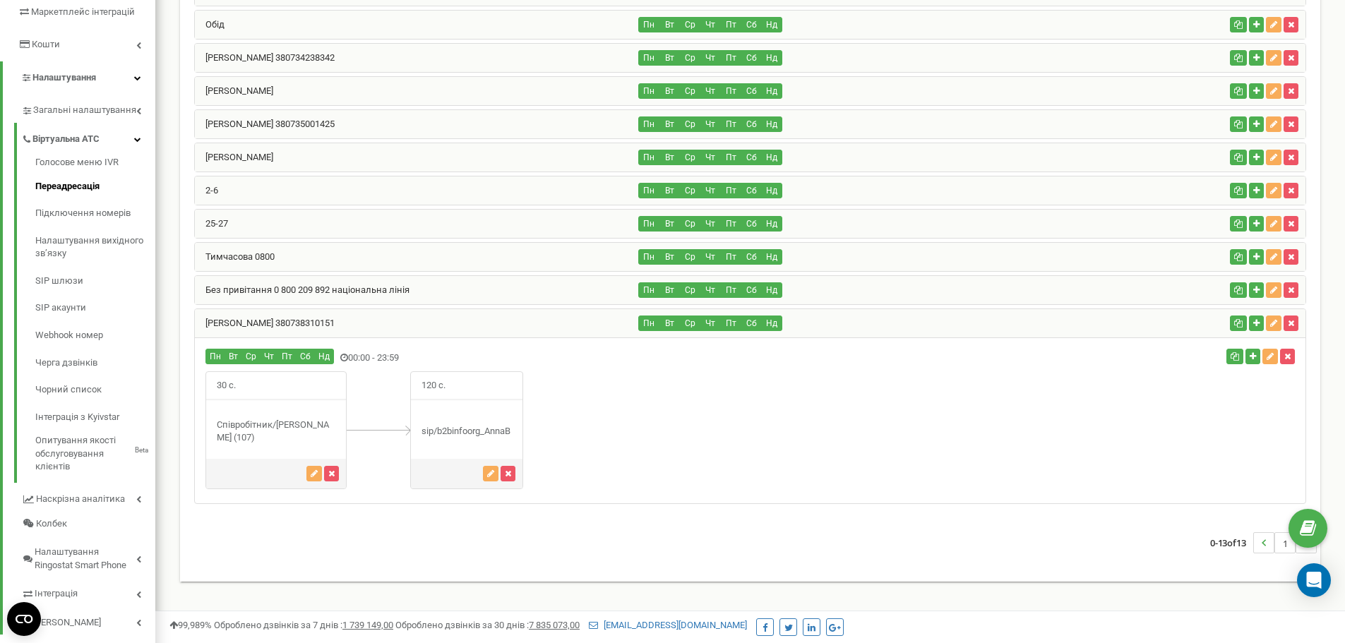
scroll to position [281, 0]
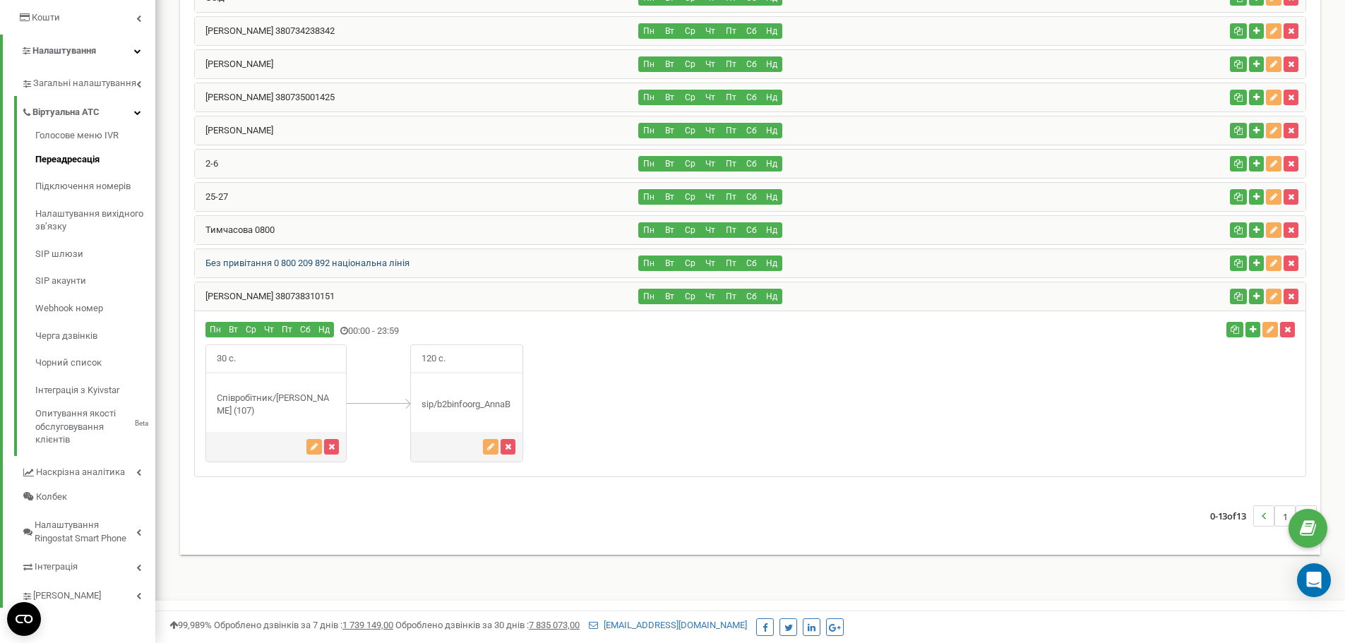
click at [284, 263] on link "Без привітання 0 800 209 892 національна лінія" at bounding box center [302, 263] width 215 height 11
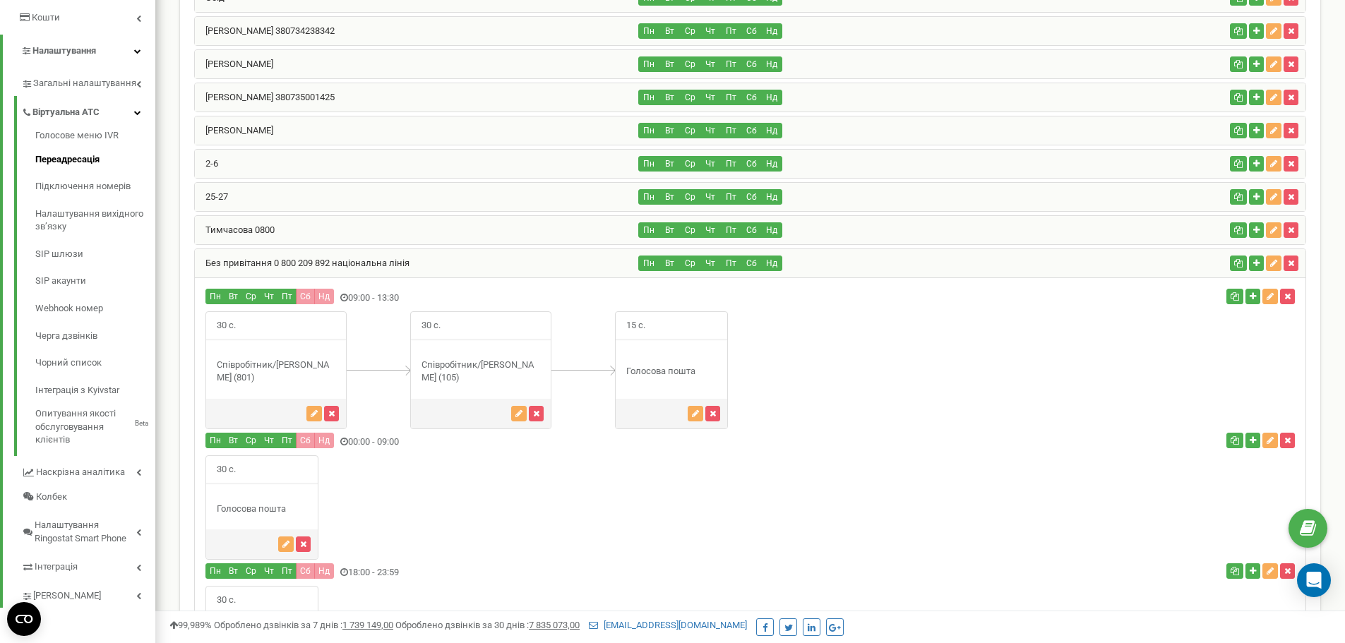
click at [285, 263] on link "Без привітання 0 800 209 892 національна лінія" at bounding box center [302, 263] width 215 height 11
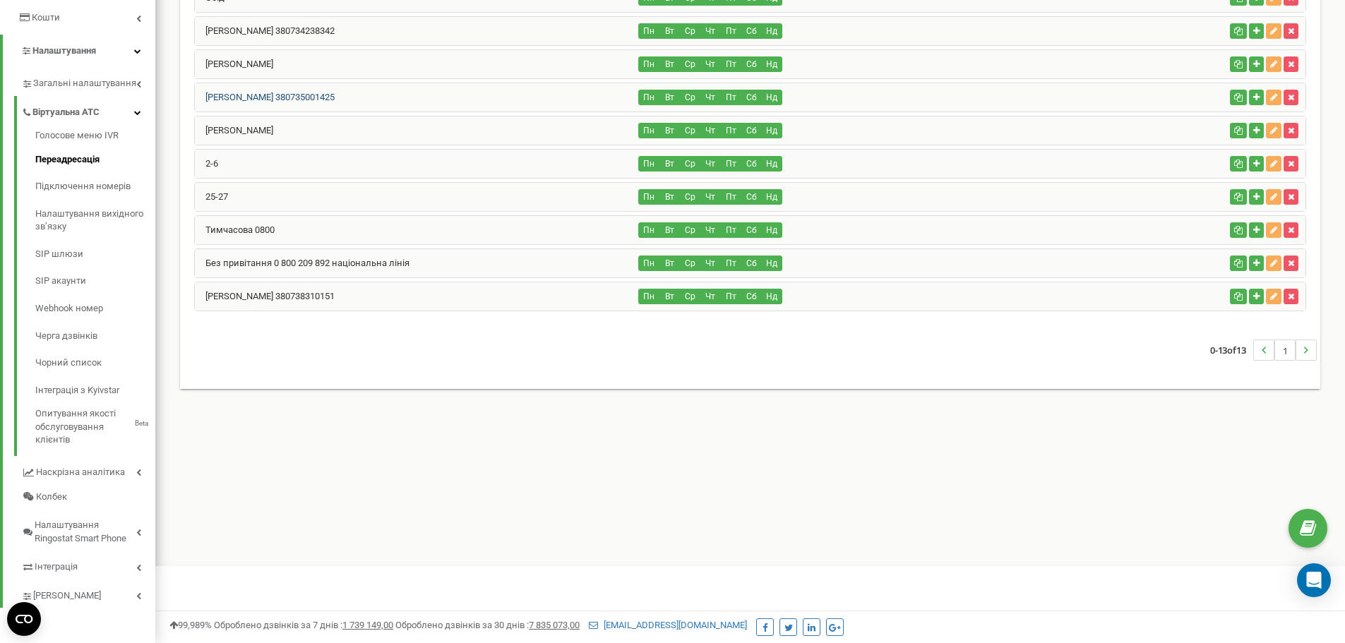
click at [328, 99] on link "Валерія Бердник 380735001425" at bounding box center [265, 97] width 140 height 11
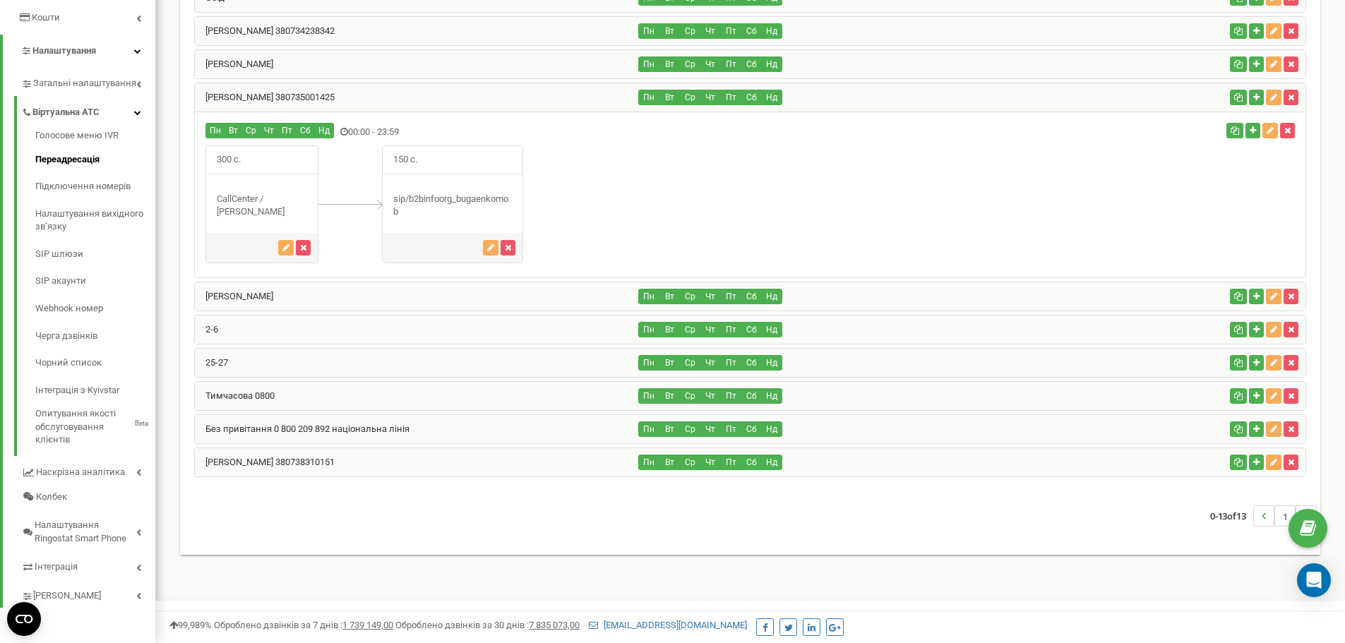
click at [303, 467] on div "[PERSON_NAME] 380738310151" at bounding box center [417, 462] width 444 height 28
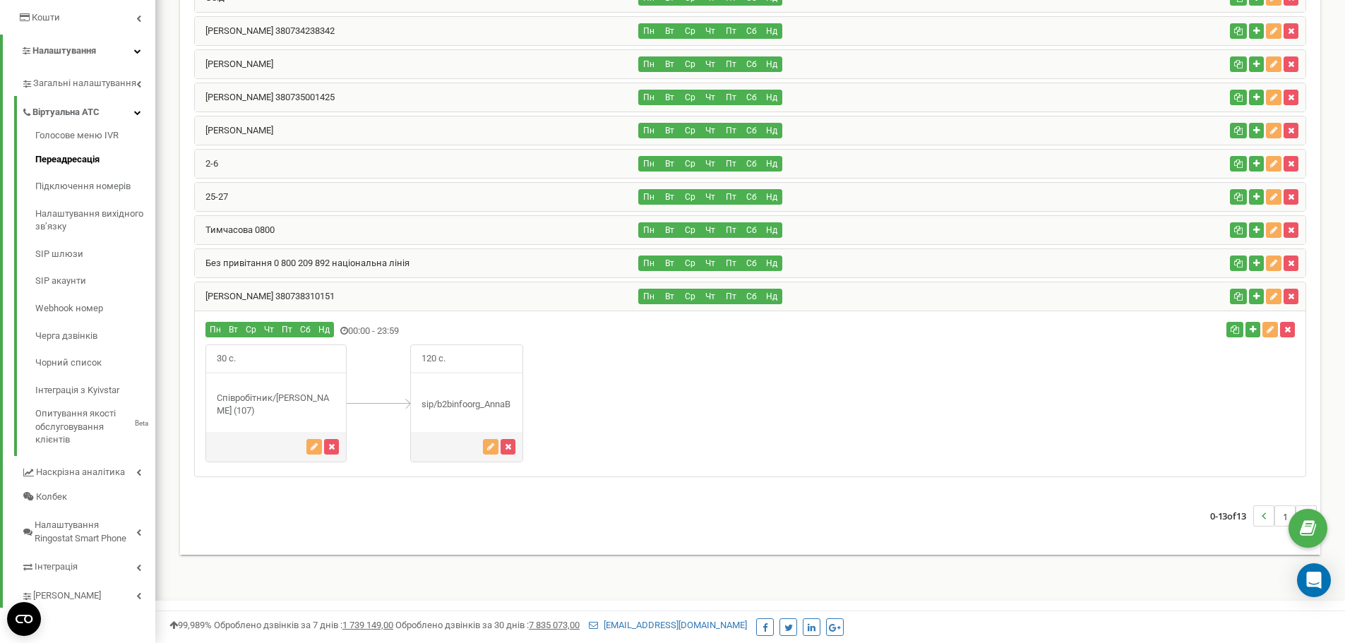
click at [939, 441] on div "30 с." at bounding box center [750, 403] width 1110 height 118
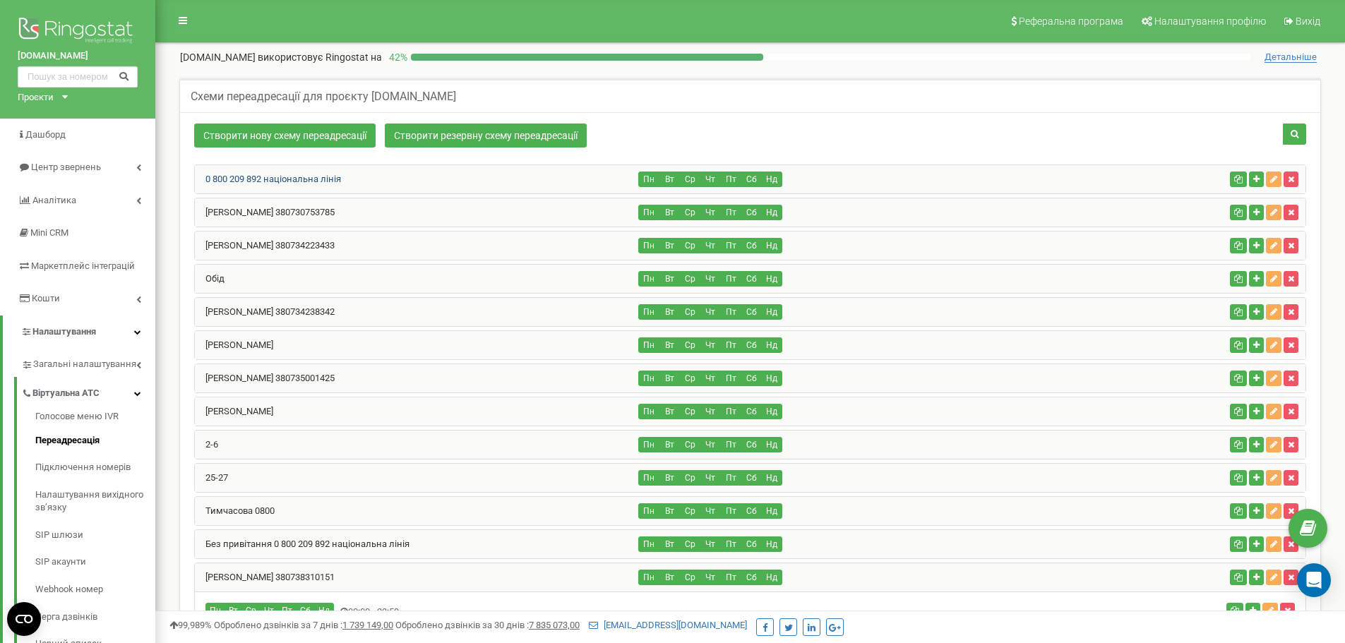
click at [332, 174] on link "0 800 209 892 національна лінія" at bounding box center [268, 179] width 146 height 11
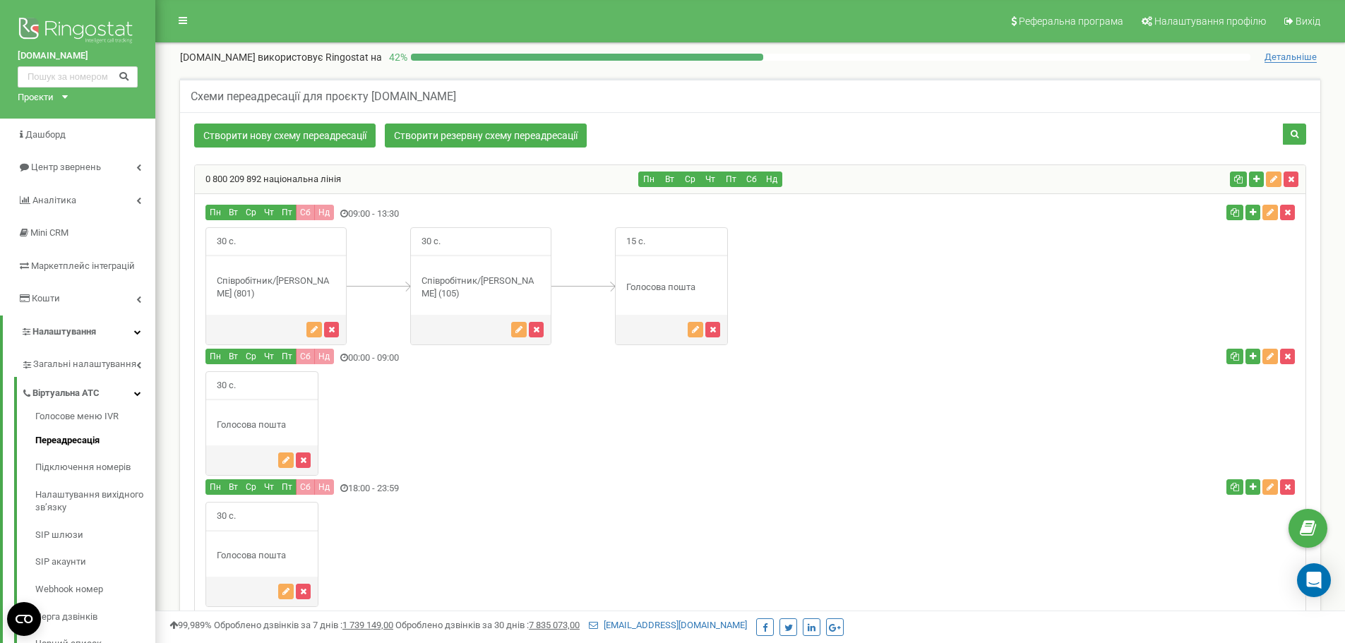
click at [343, 181] on div "0 800 209 892 національна лінія" at bounding box center [417, 179] width 444 height 28
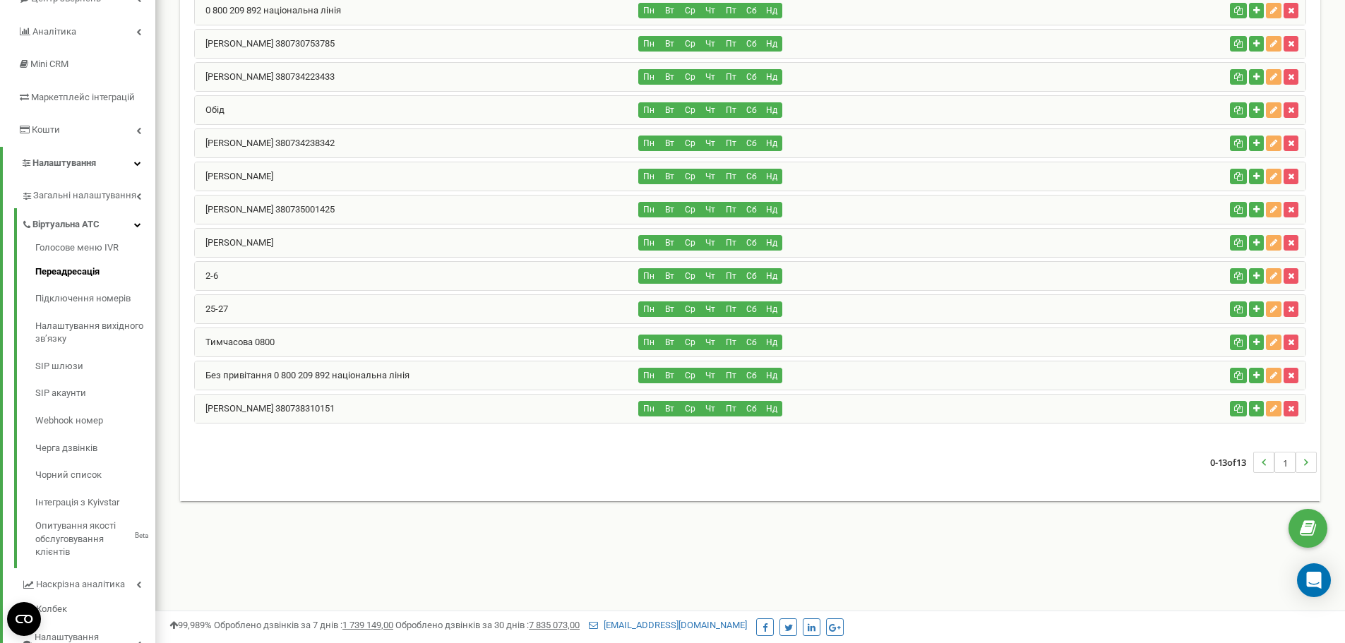
scroll to position [281, 0]
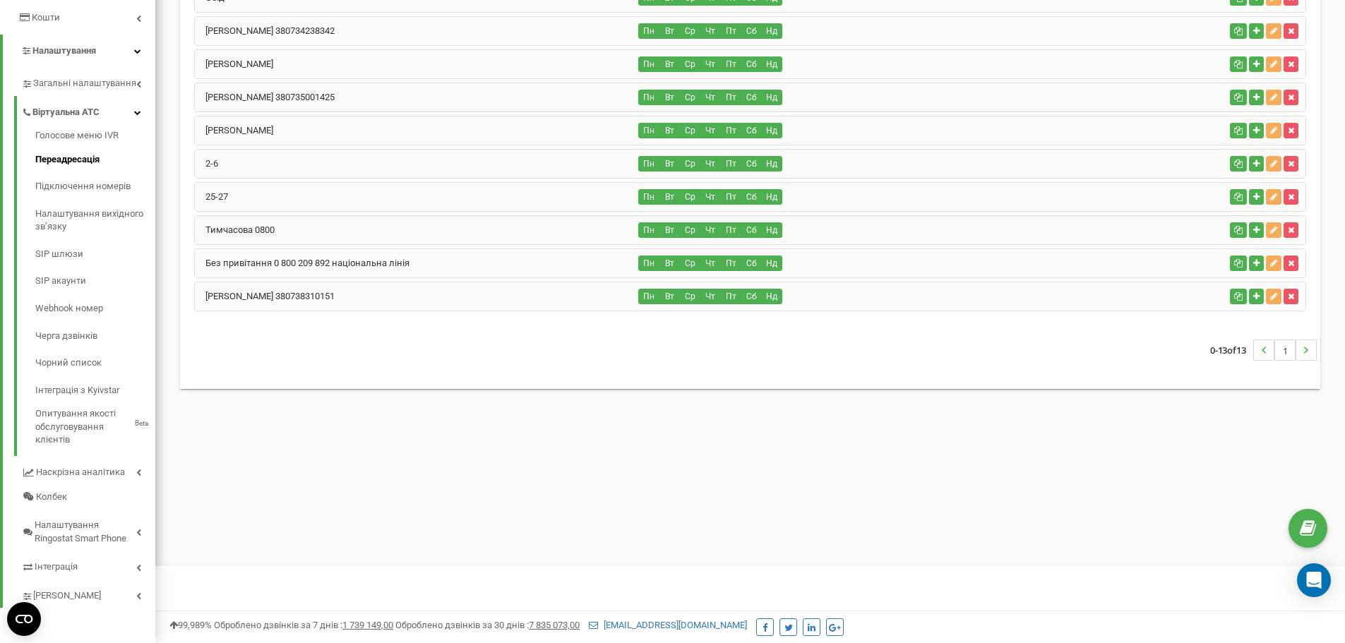
click at [984, 475] on div "Реферальна програма Налаштування профілю Вихід b2binfo.org використовує Ringost…" at bounding box center [749, 142] width 1189 height 847
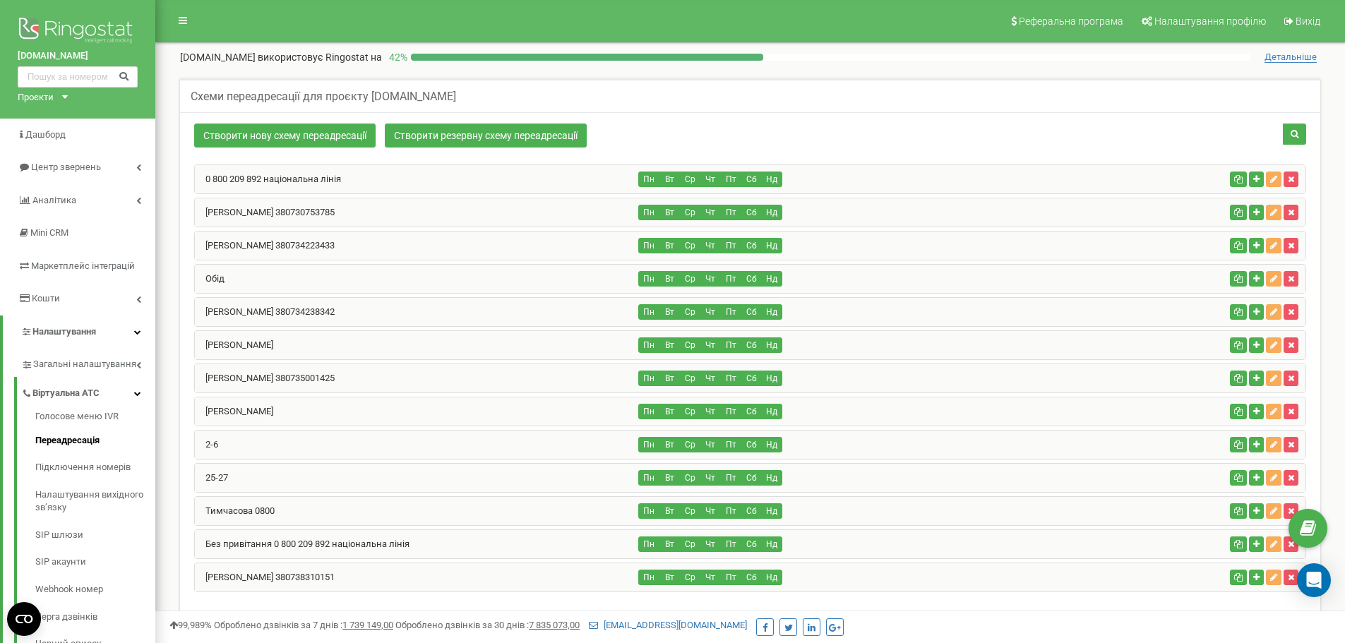
click at [348, 167] on div "0 800 209 892 національна лінія" at bounding box center [417, 179] width 444 height 28
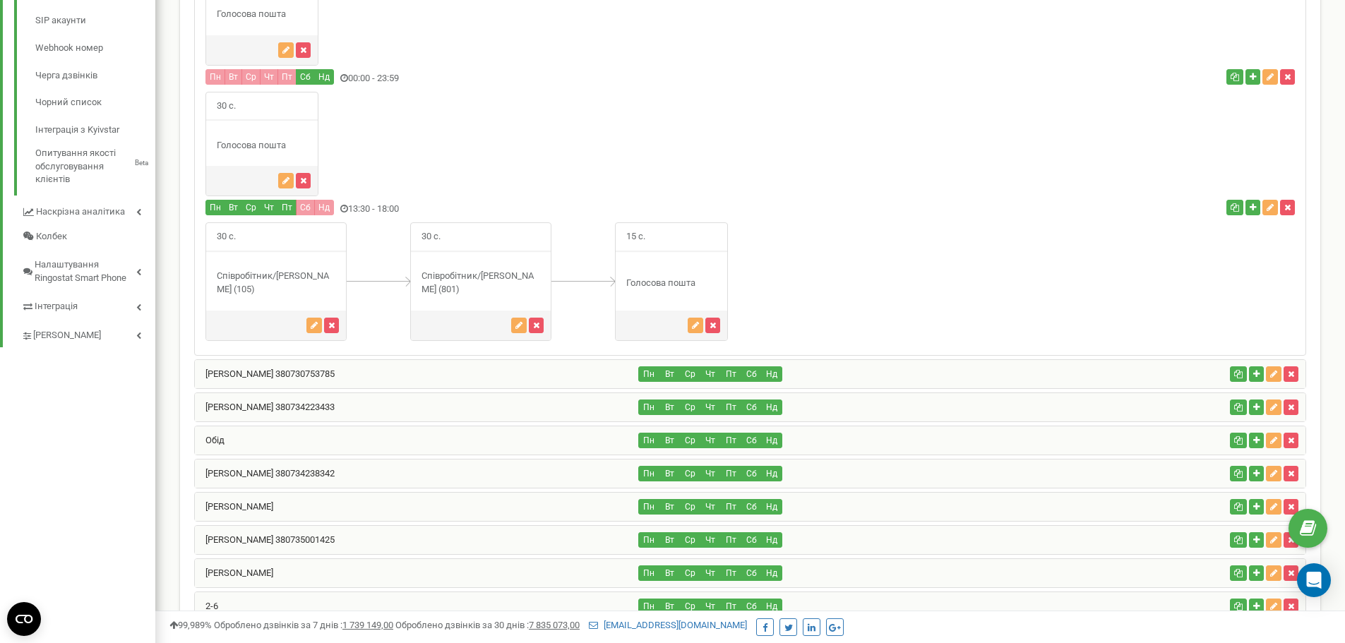
scroll to position [565, 0]
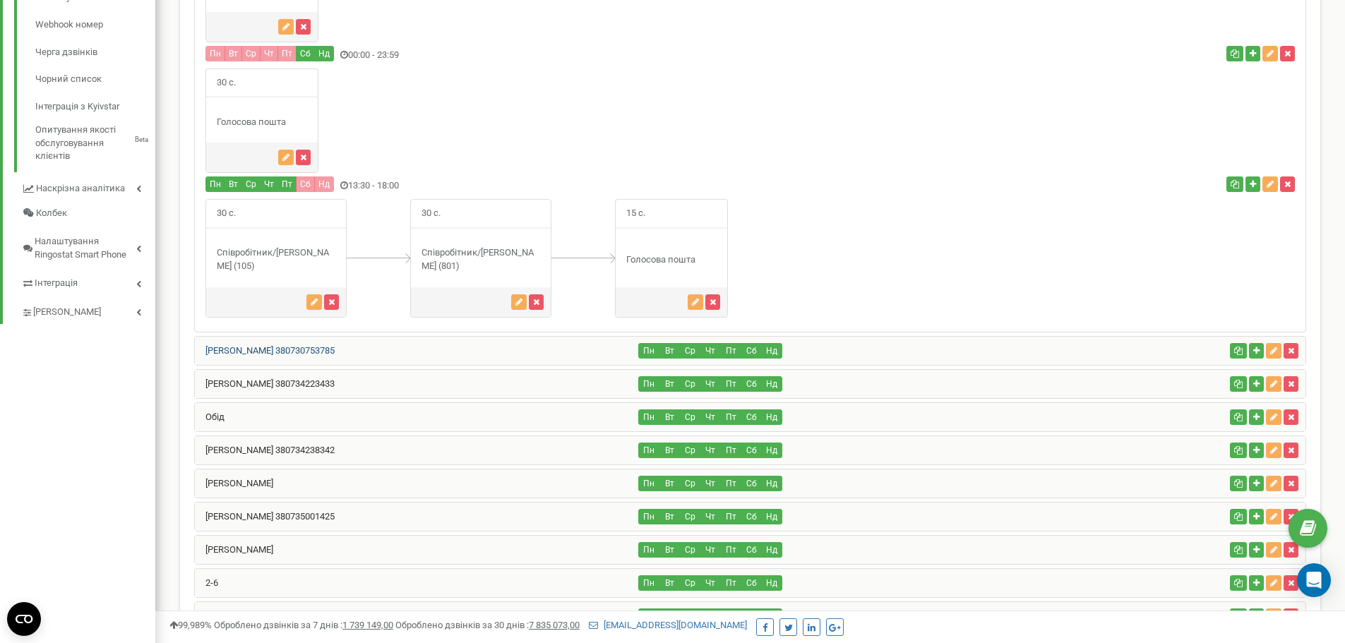
click at [329, 350] on link "[PERSON_NAME] 380730753785" at bounding box center [265, 350] width 140 height 11
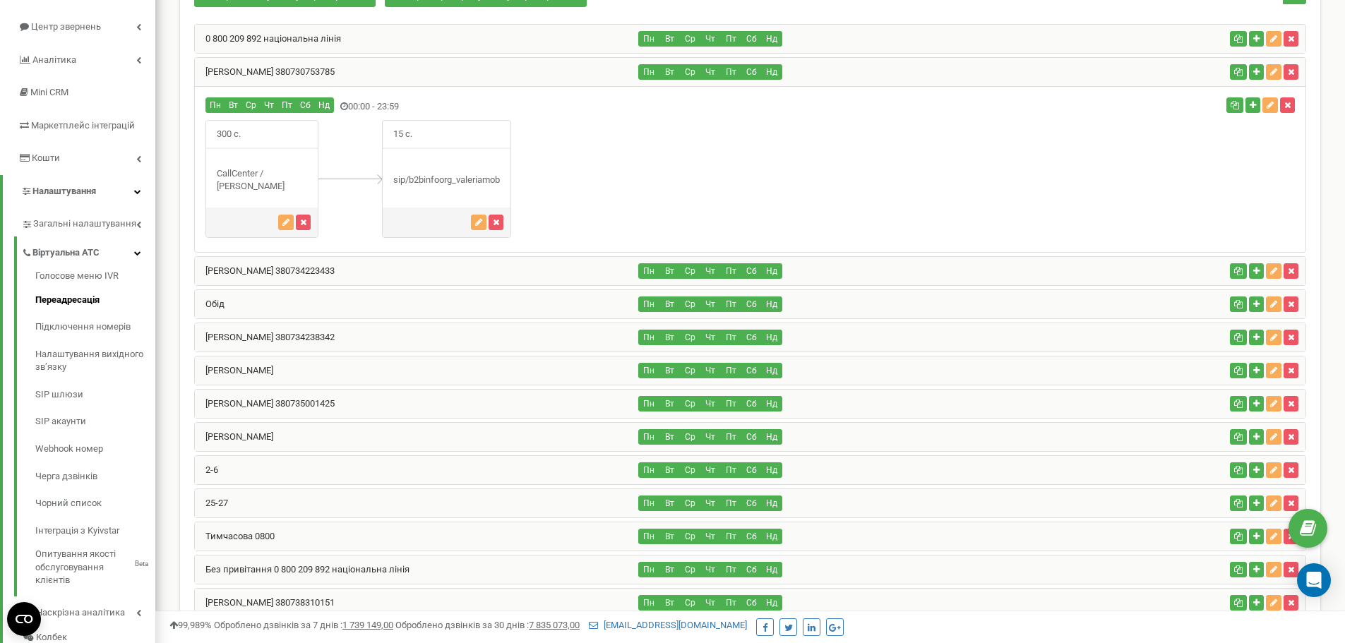
scroll to position [140, 0]
click at [274, 276] on div "[PERSON_NAME] 380734223433" at bounding box center [417, 272] width 444 height 28
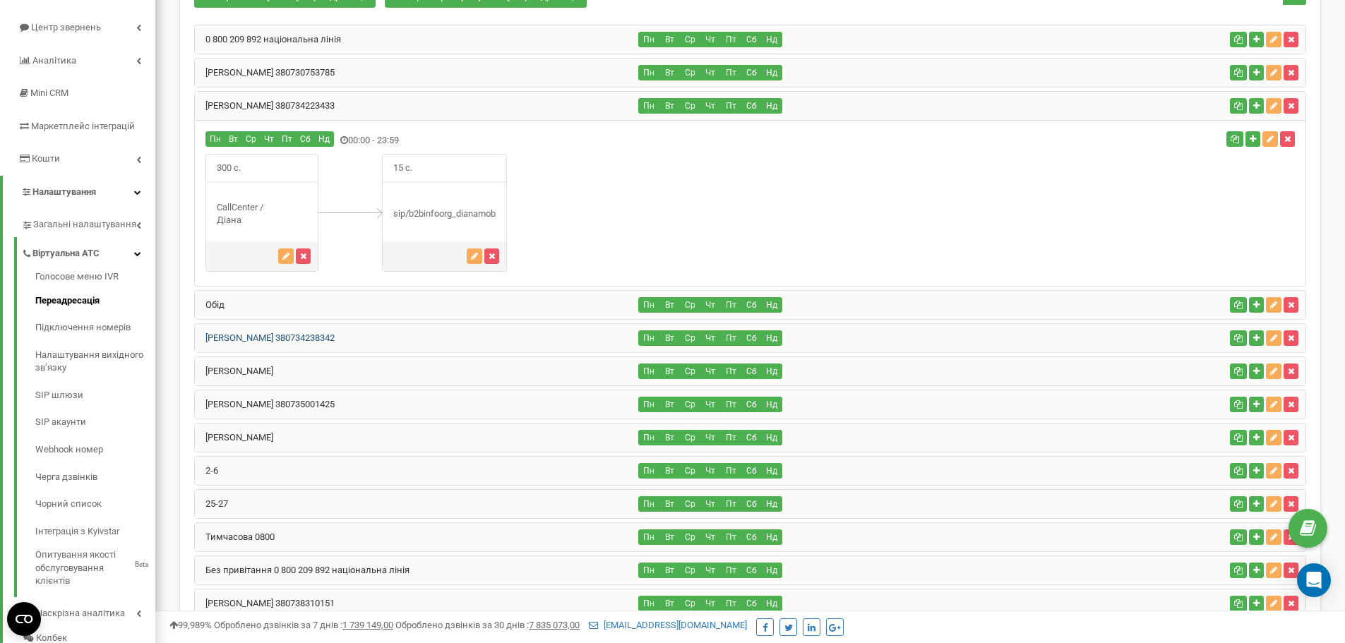
click at [266, 338] on link "Анна Шевченко 380734238342" at bounding box center [265, 337] width 140 height 11
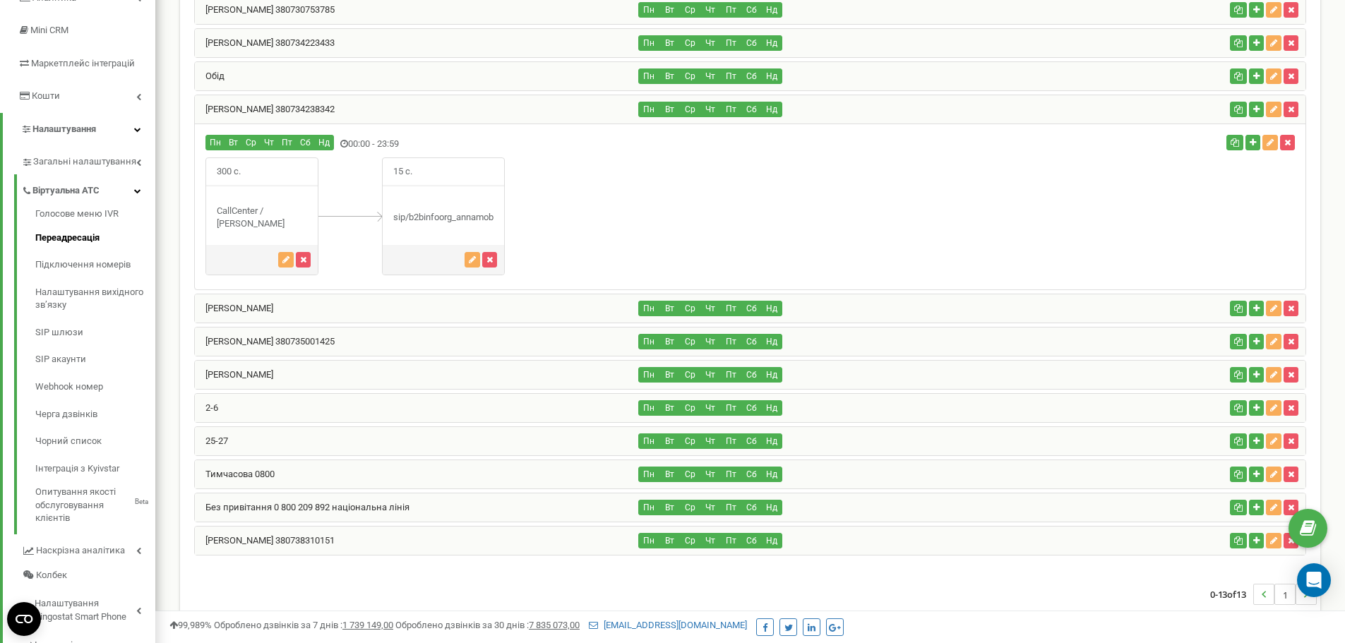
scroll to position [281, 0]
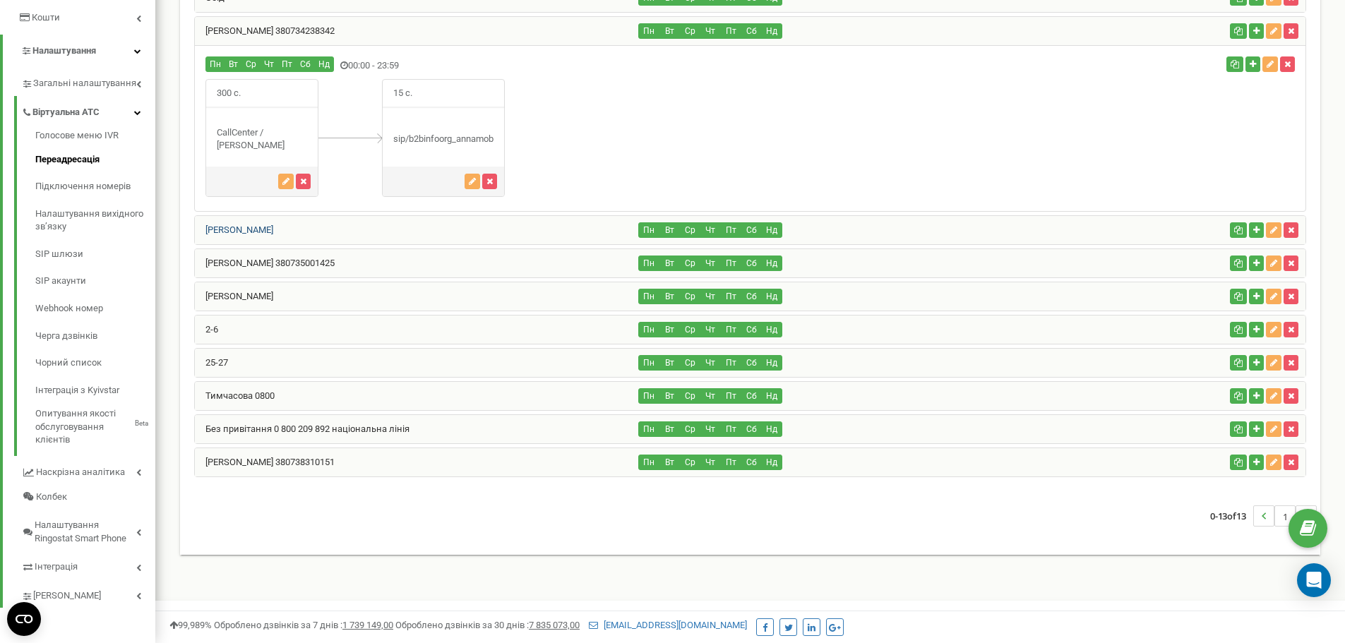
click at [273, 227] on link "Олександр Івахненко" at bounding box center [234, 229] width 78 height 11
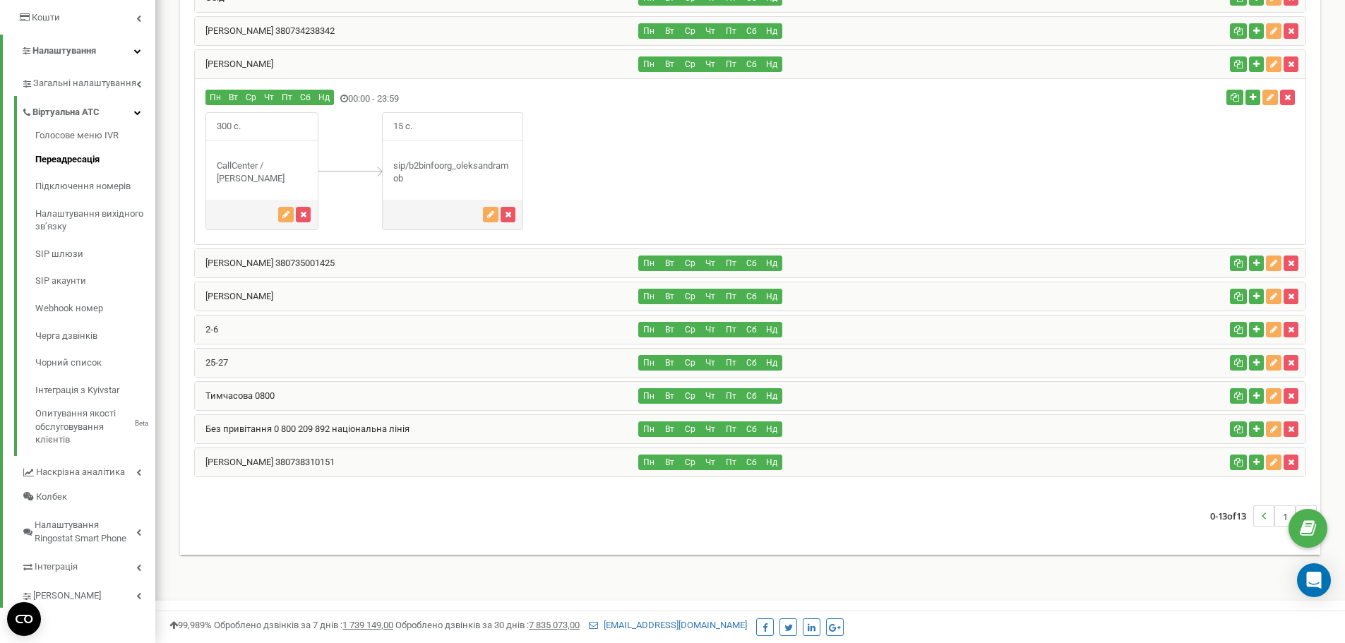
click at [916, 485] on div "0 800 209 892 національна лінія Пн Вт Ср Чт Пт Сб Нд Пн Вт" at bounding box center [750, 188] width 1133 height 608
click at [231, 256] on div "Валерія Бердник 380735001425" at bounding box center [417, 263] width 444 height 28
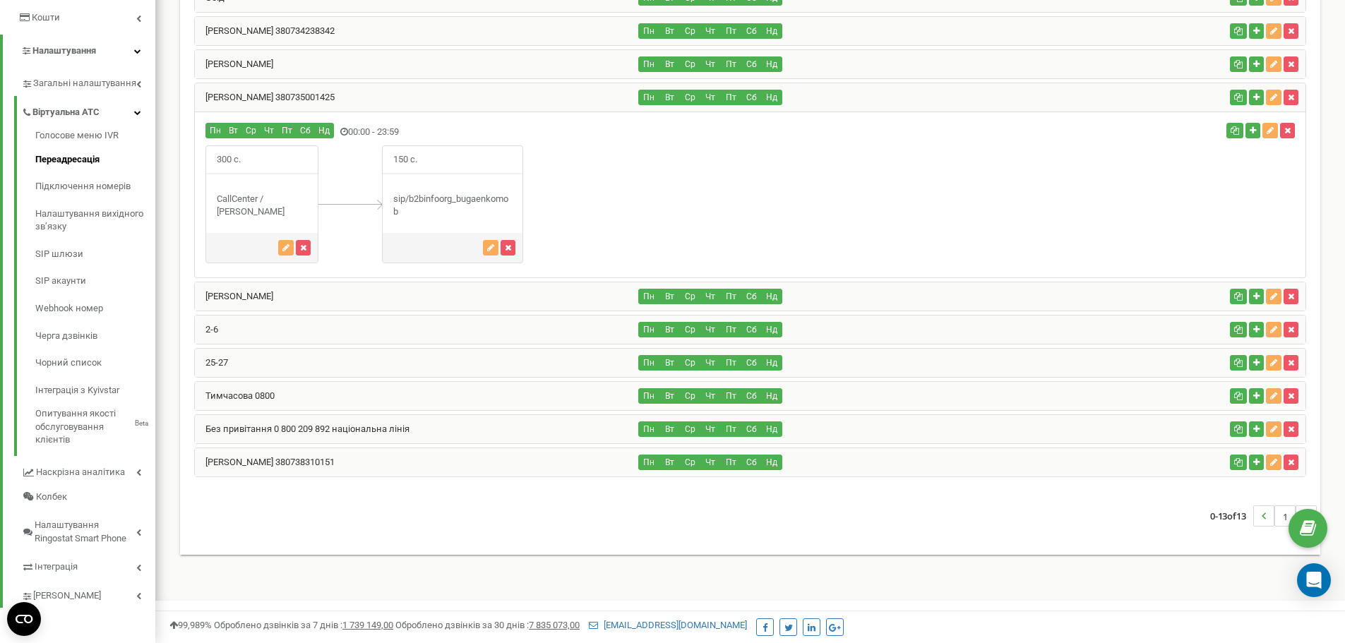
click at [354, 98] on div "Валерія Бердник 380735001425" at bounding box center [417, 97] width 444 height 28
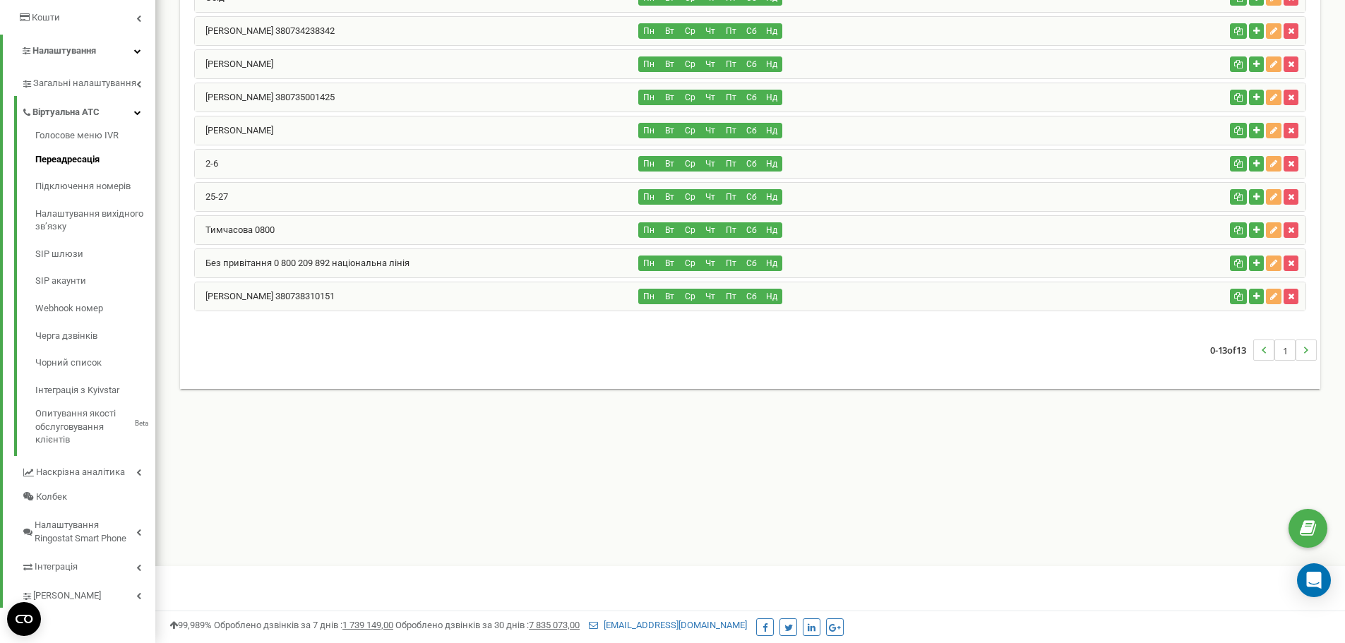
click at [338, 49] on div "Олександр Івахненко Пн Вт Ср Чт Пт Сб Нд" at bounding box center [750, 64] width 1112 height 30
click at [337, 69] on div "Олександр Івахненко" at bounding box center [417, 64] width 444 height 28
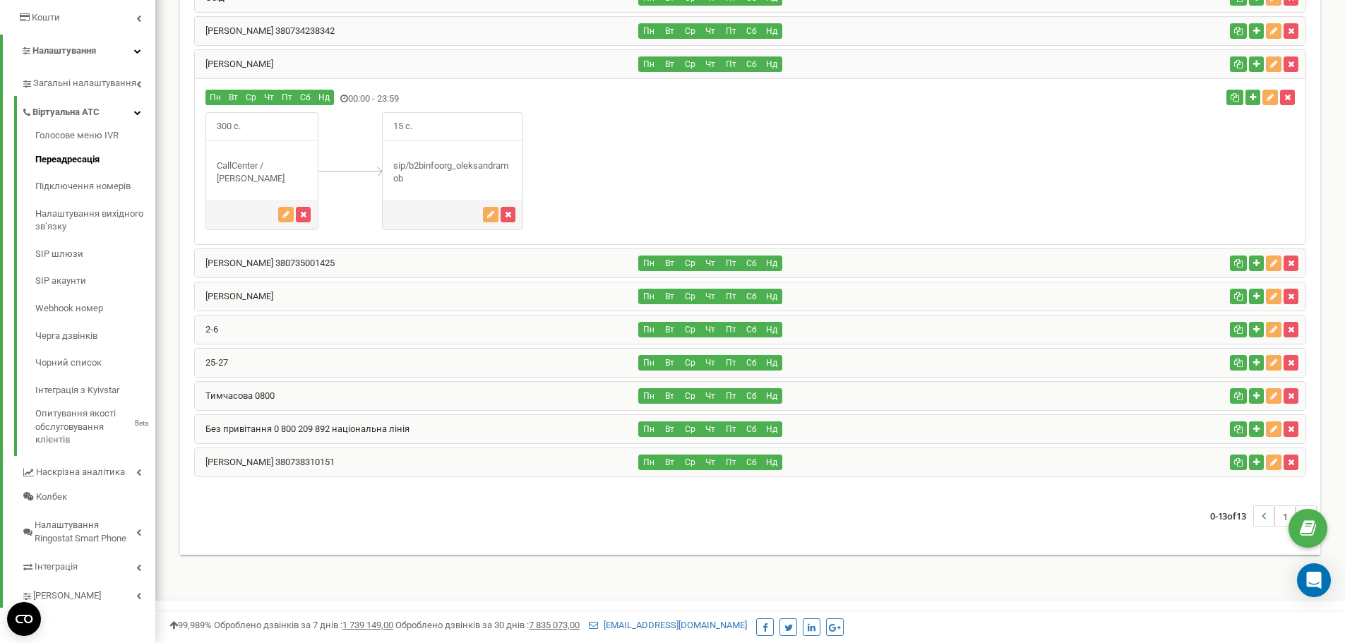
click at [295, 253] on div "Валерія Бердник 380735001425" at bounding box center [417, 263] width 444 height 28
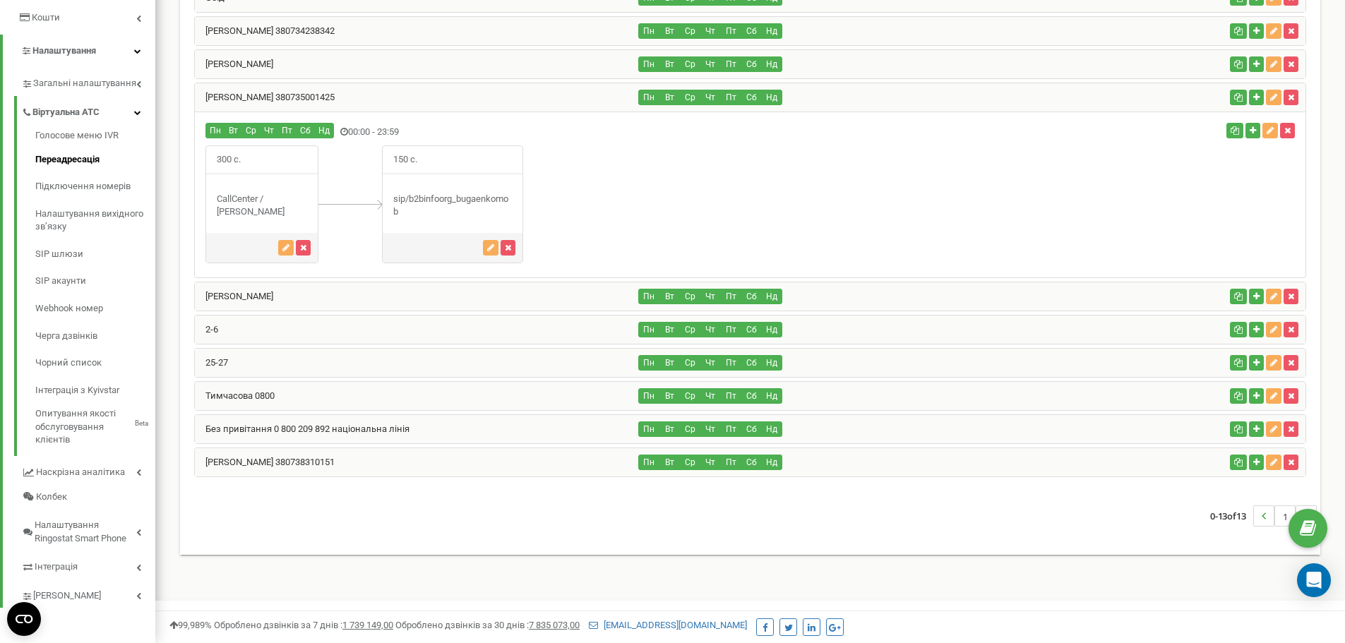
click at [318, 90] on div "Валерія Бердник 380735001425" at bounding box center [417, 97] width 444 height 28
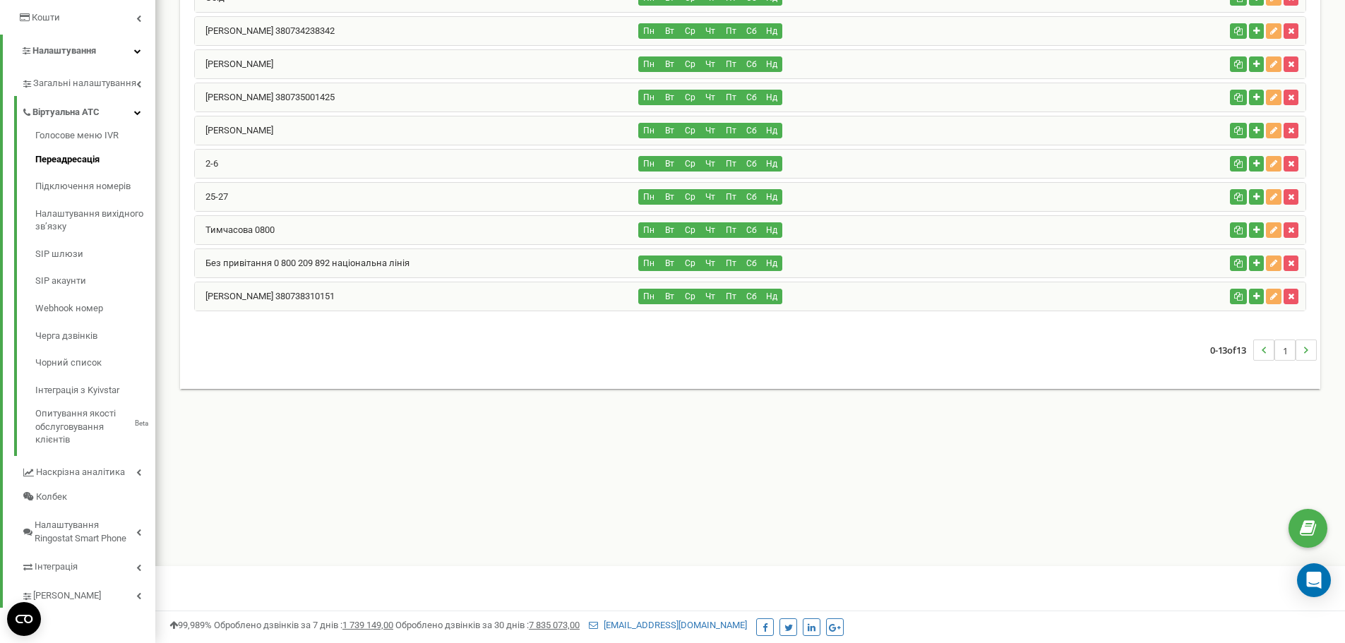
click at [321, 64] on div "Олександр Івахненко" at bounding box center [417, 64] width 444 height 28
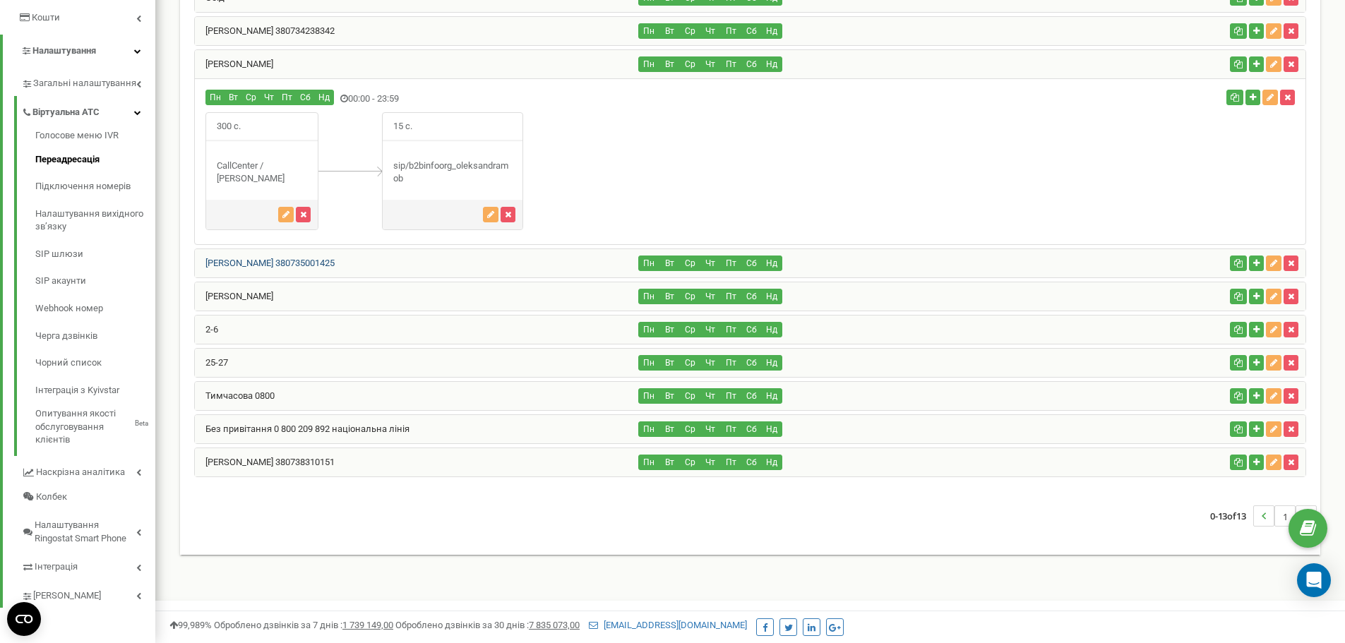
click at [300, 262] on link "Валерія Бердник 380735001425" at bounding box center [265, 263] width 140 height 11
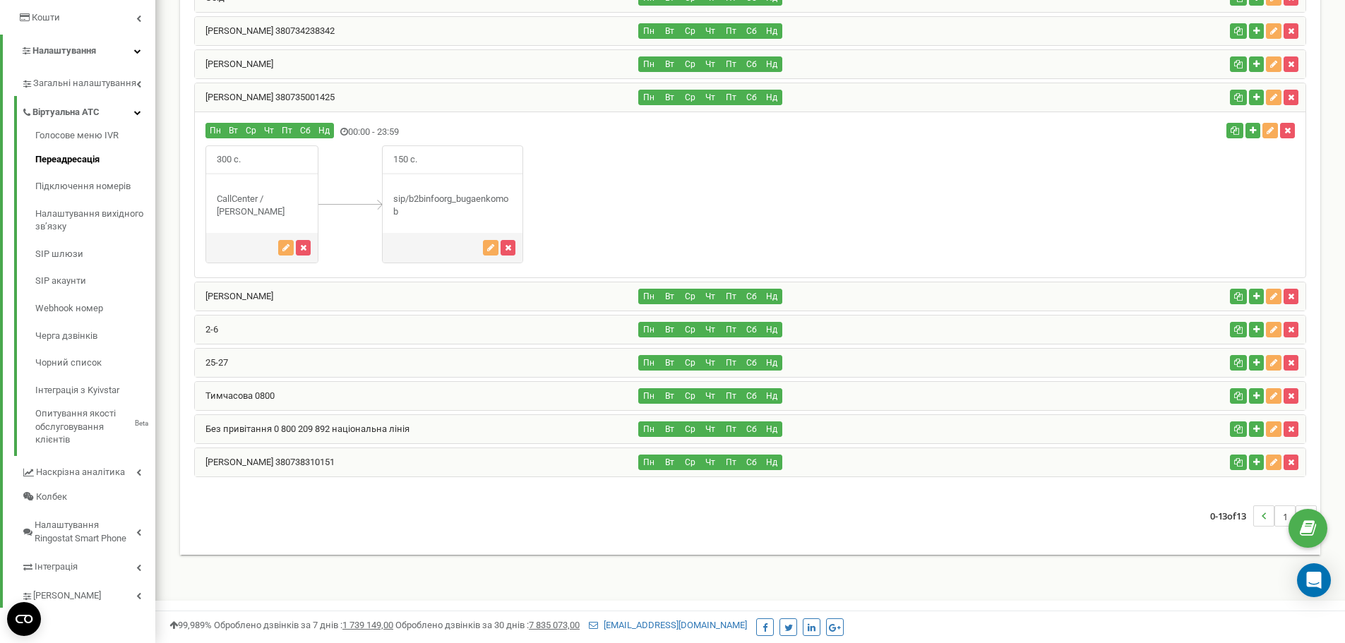
click at [261, 286] on div "Денис" at bounding box center [417, 296] width 444 height 28
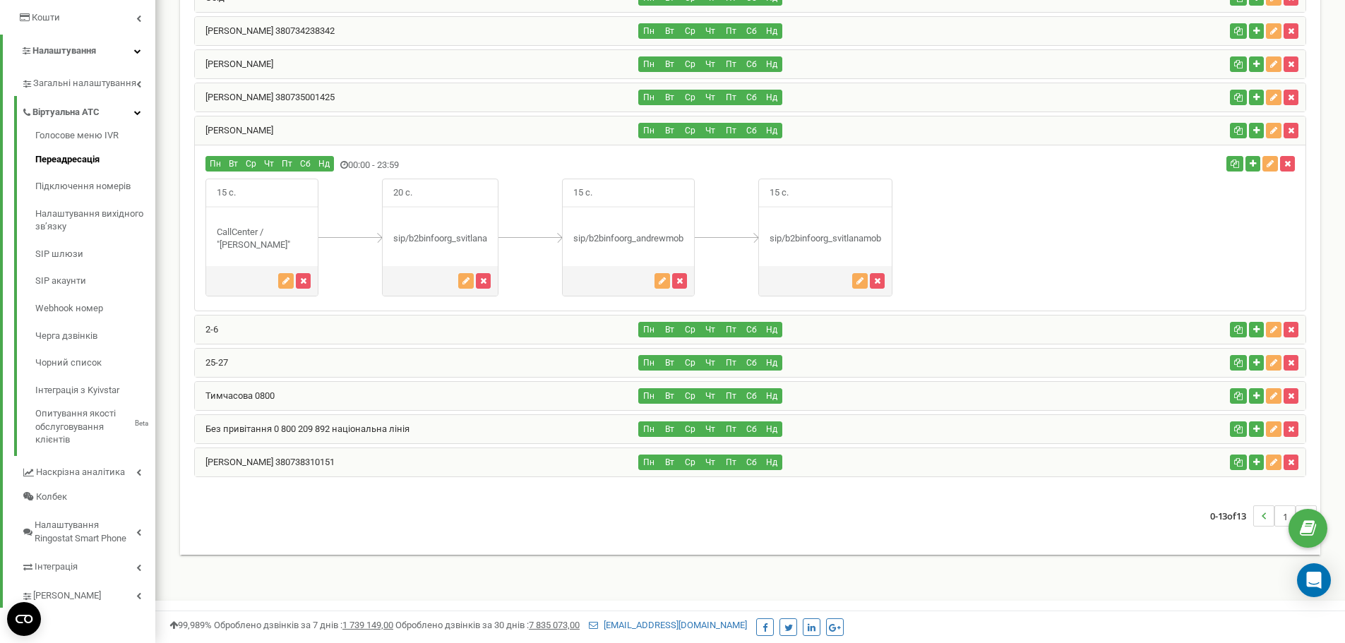
click at [337, 134] on div "Денис" at bounding box center [417, 130] width 444 height 28
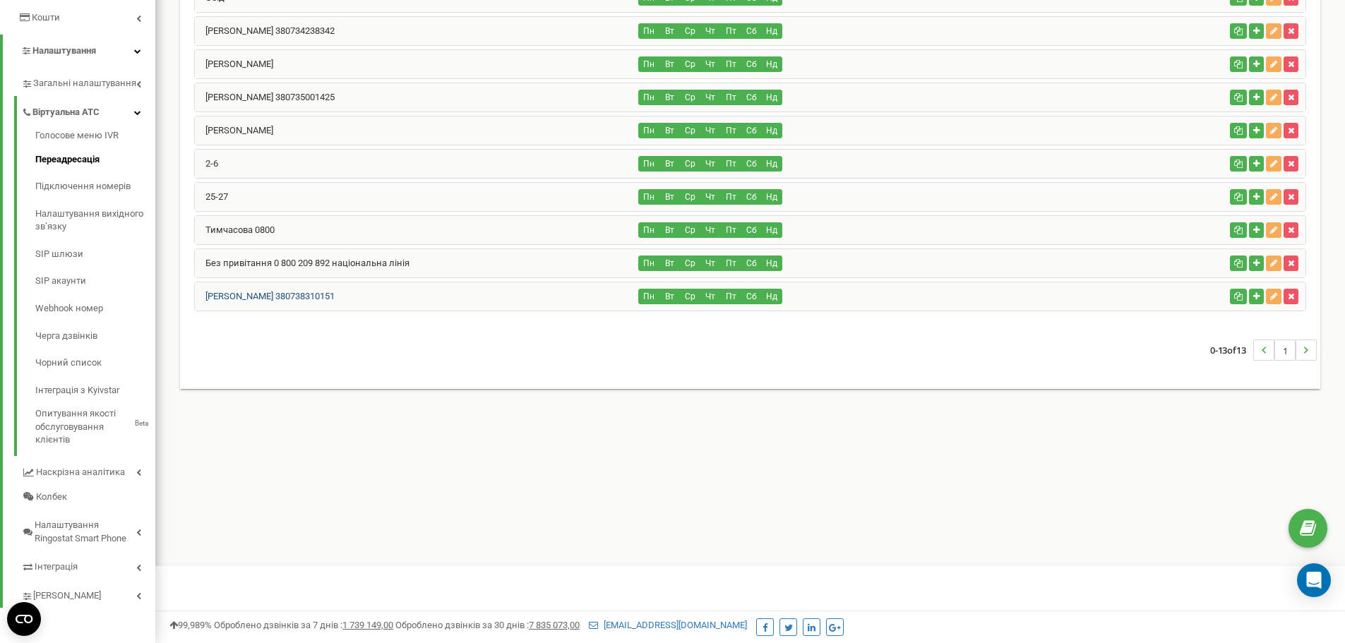
click at [264, 299] on link "[PERSON_NAME] 380738310151" at bounding box center [265, 296] width 140 height 11
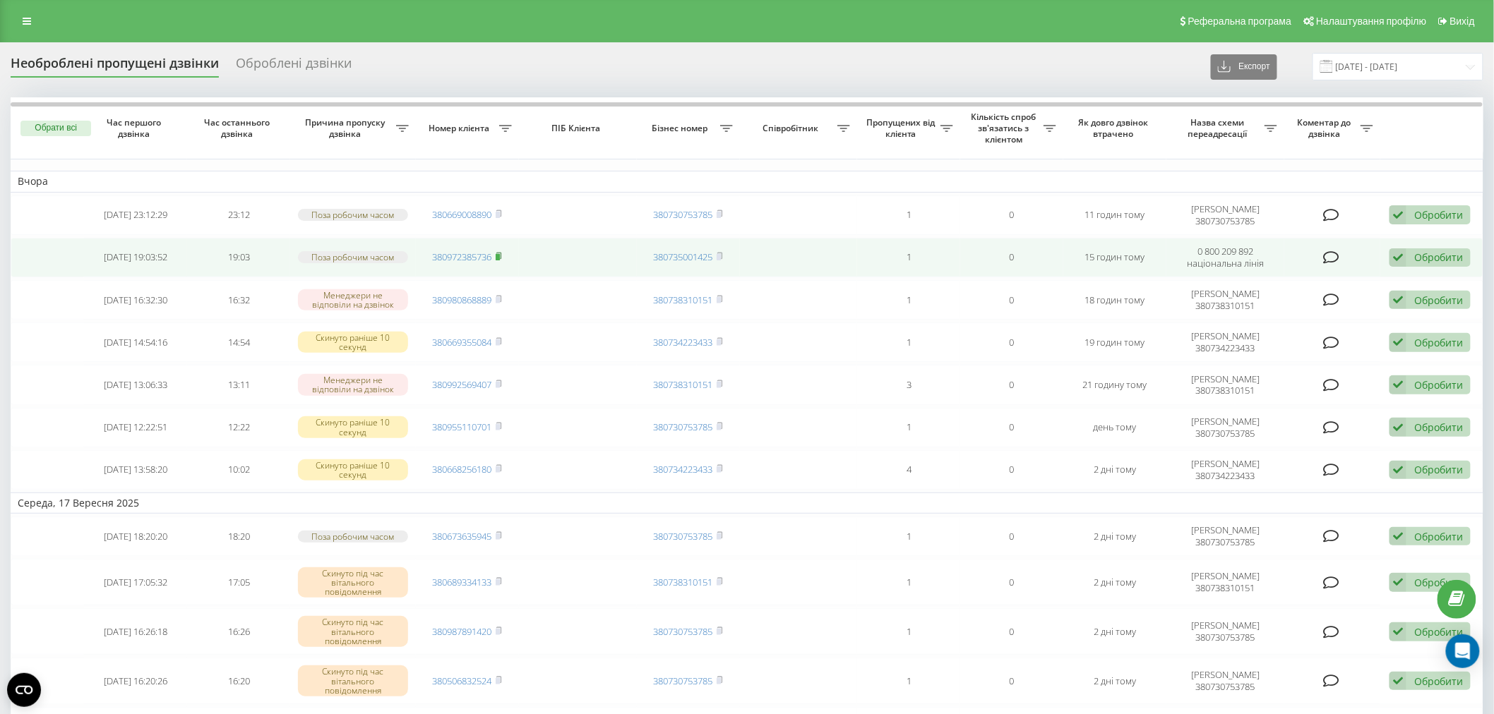
click at [502, 256] on icon at bounding box center [499, 256] width 6 height 8
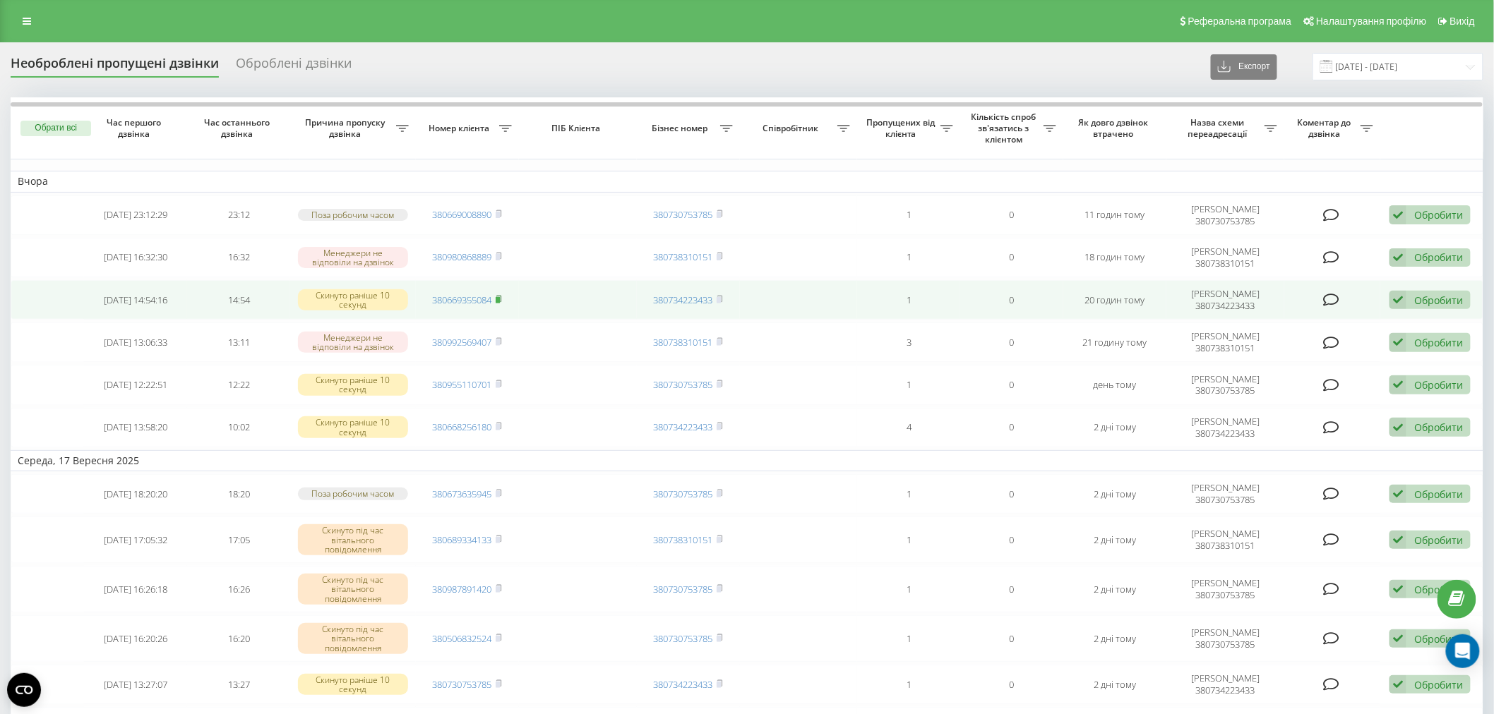
click at [498, 297] on rect at bounding box center [498, 300] width 4 height 6
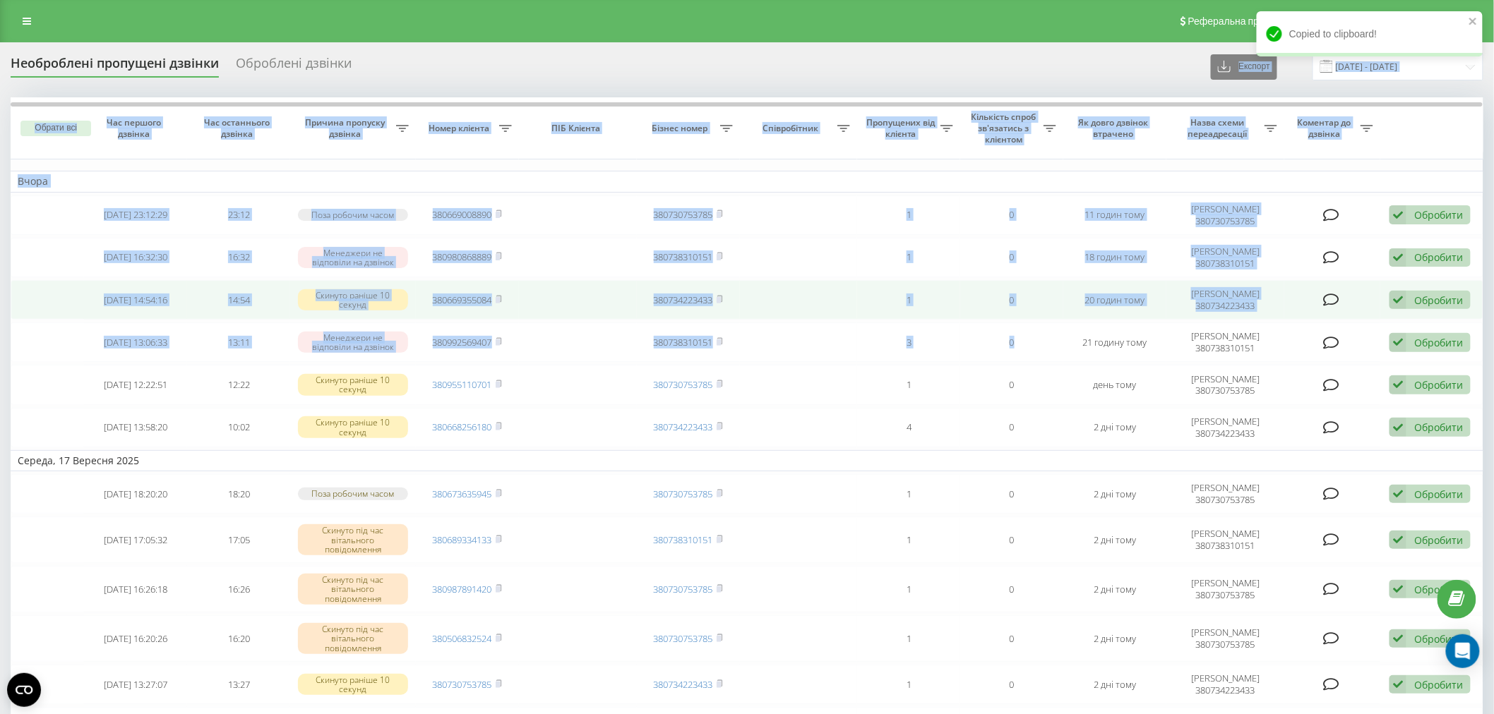
drag, startPoint x: 1141, startPoint y: 52, endPoint x: 1061, endPoint y: 284, distance: 246.5
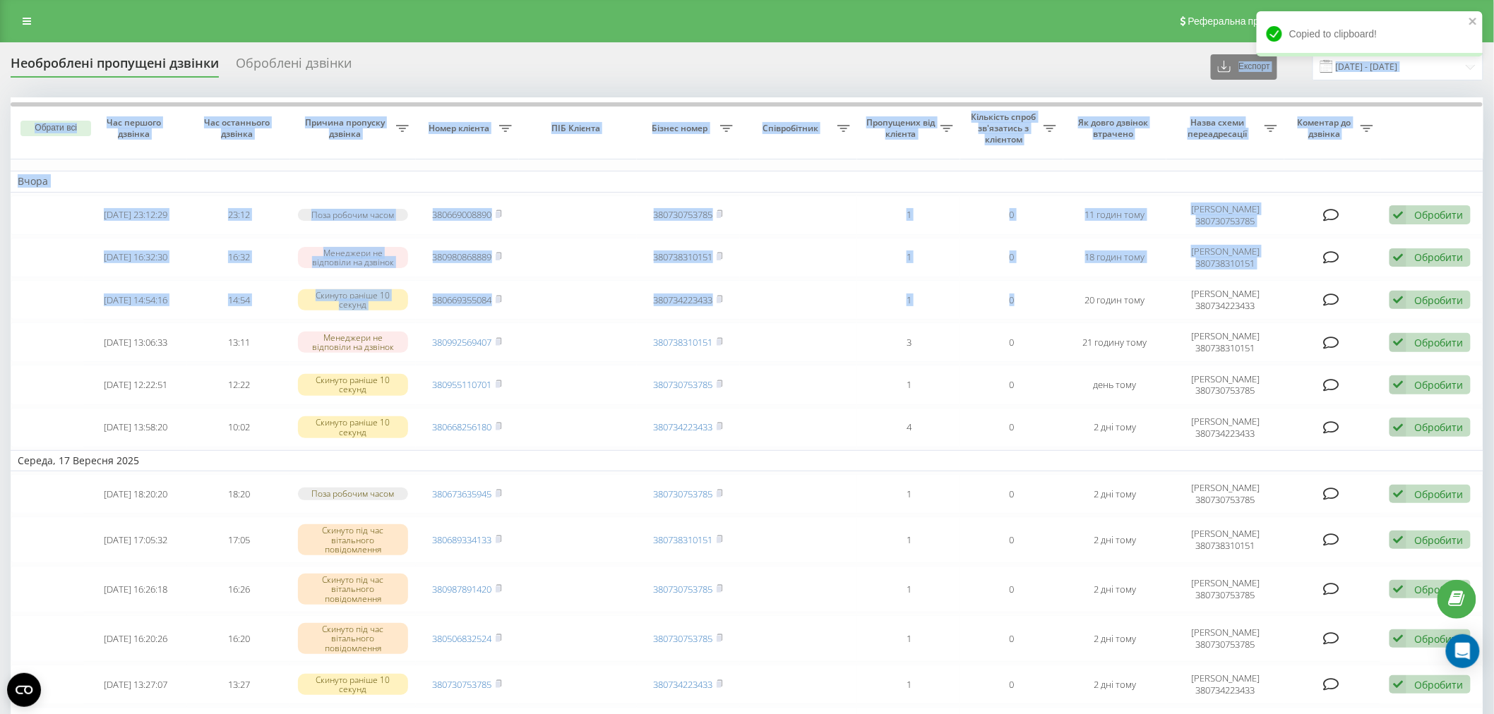
click at [799, 135] on th "Співробітник" at bounding box center [799, 128] width 118 height 62
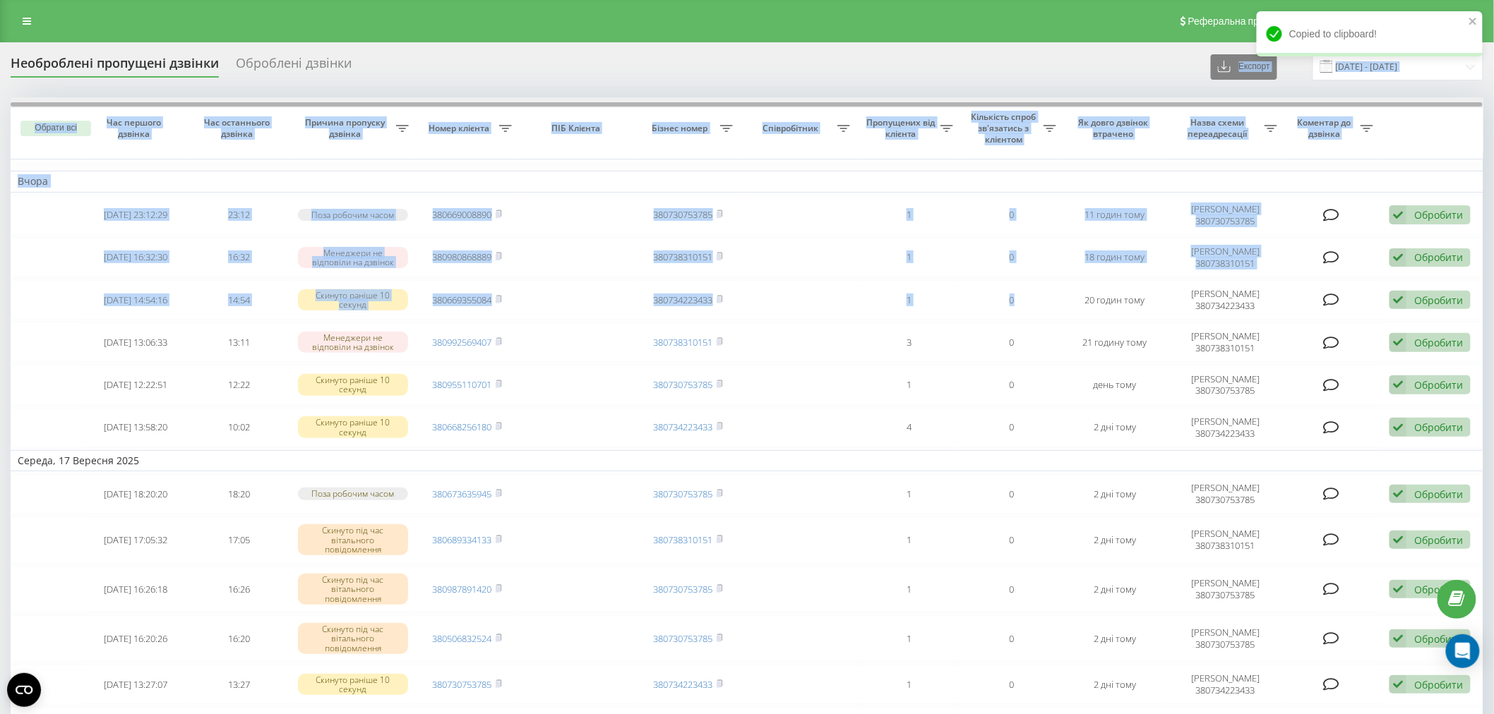
click at [789, 104] on div at bounding box center [747, 104] width 1472 height 4
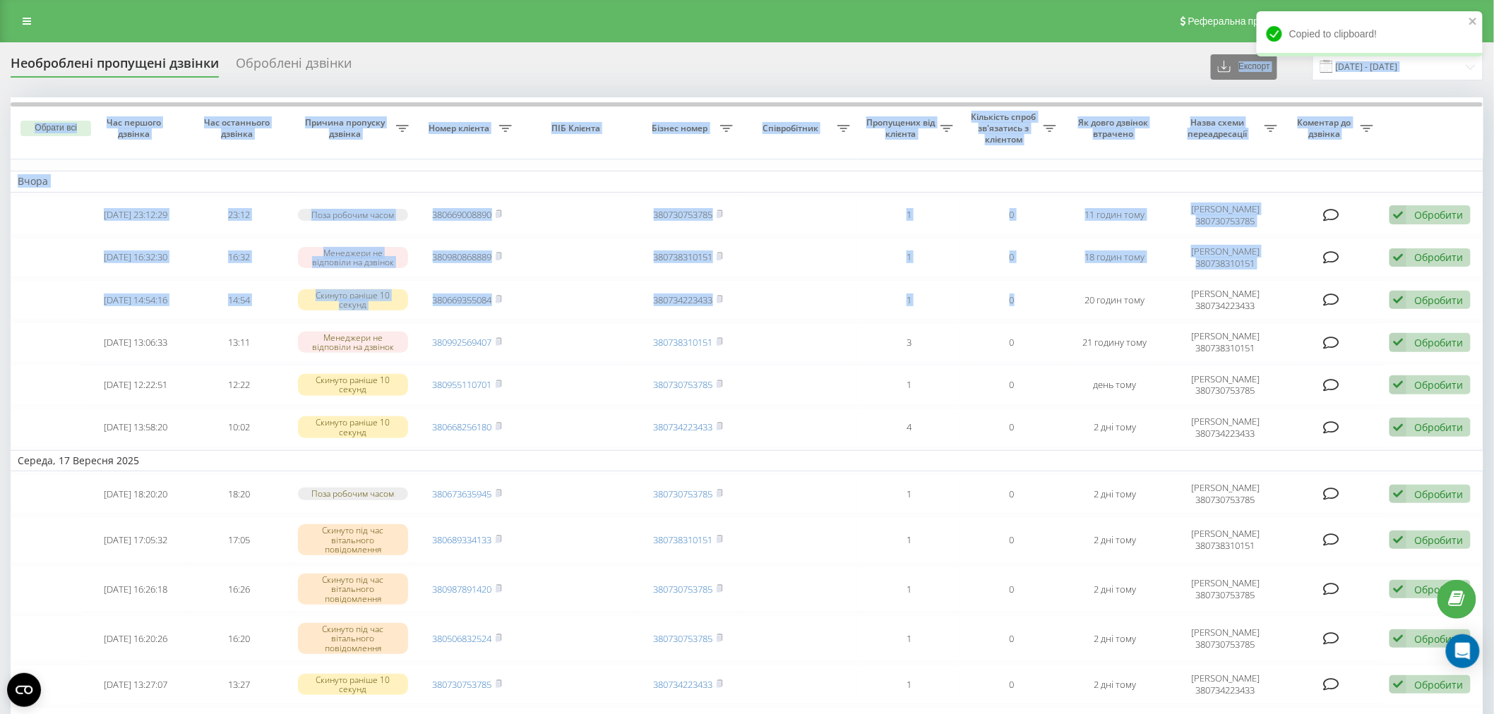
click at [793, 125] on span "Співробітник" at bounding box center [792, 128] width 91 height 11
click at [865, 186] on td "Вчора" at bounding box center [747, 181] width 1473 height 21
click at [973, 127] on span "Кількість спроб зв'язатись з клієнтом" at bounding box center [1005, 128] width 76 height 33
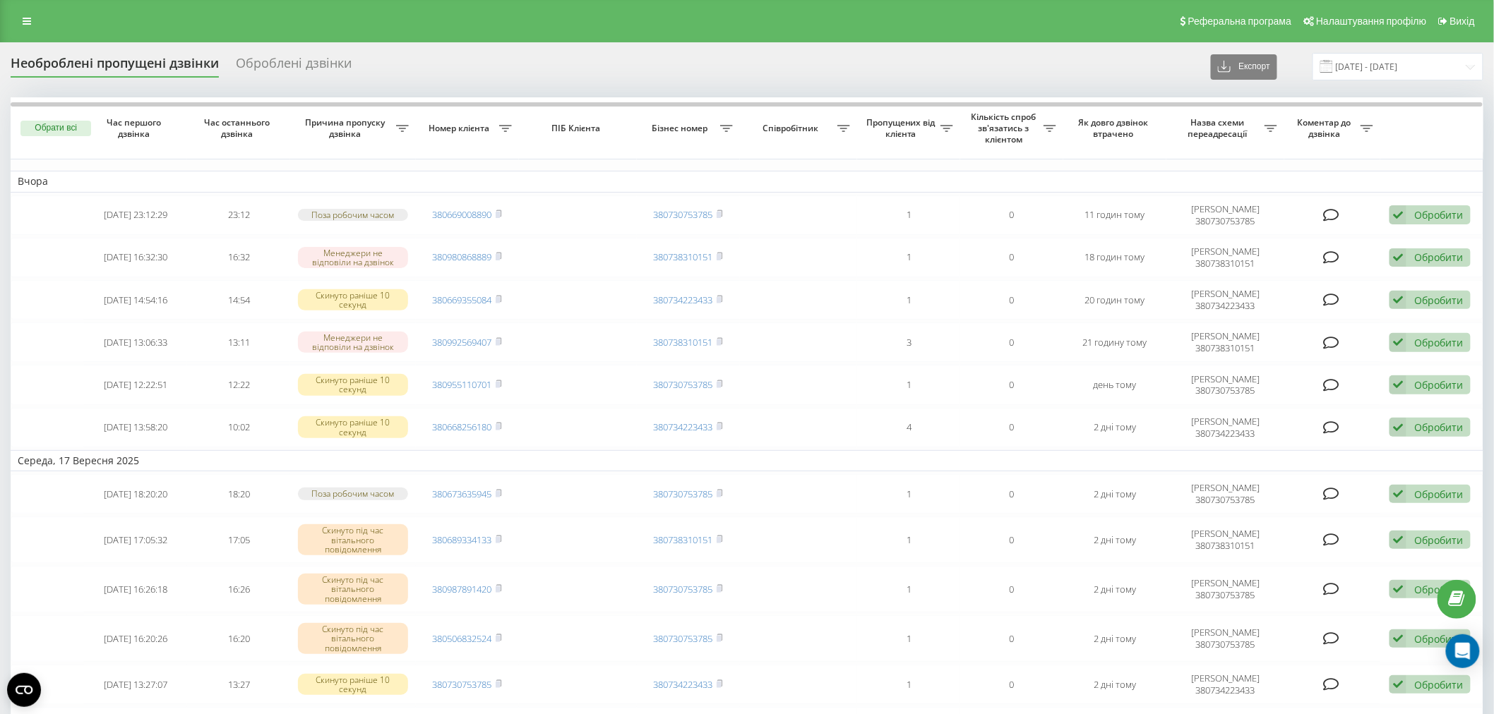
click at [990, 121] on span "Кількість спроб зв'язатись з клієнтом" at bounding box center [1005, 128] width 76 height 33
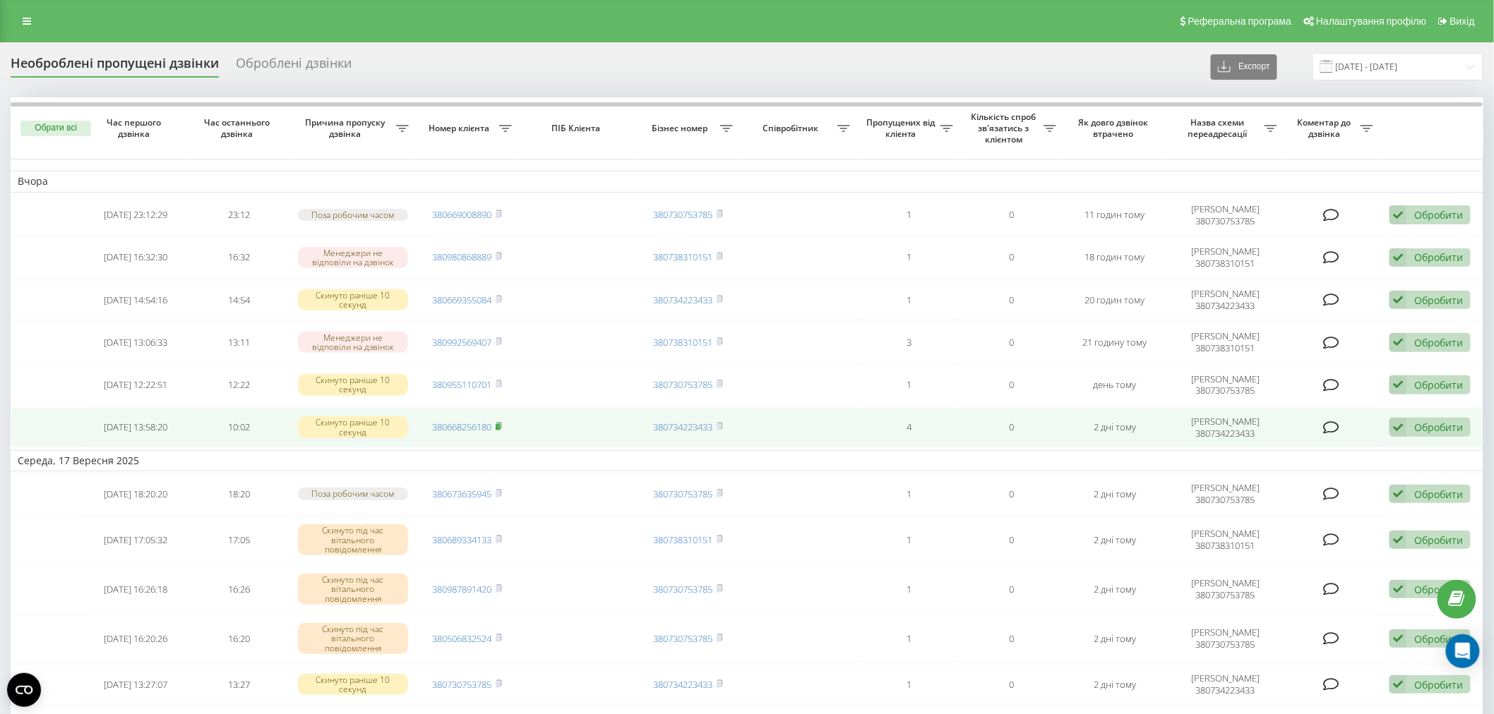
click at [500, 425] on rect at bounding box center [498, 427] width 4 height 6
click at [502, 425] on icon at bounding box center [499, 426] width 6 height 8
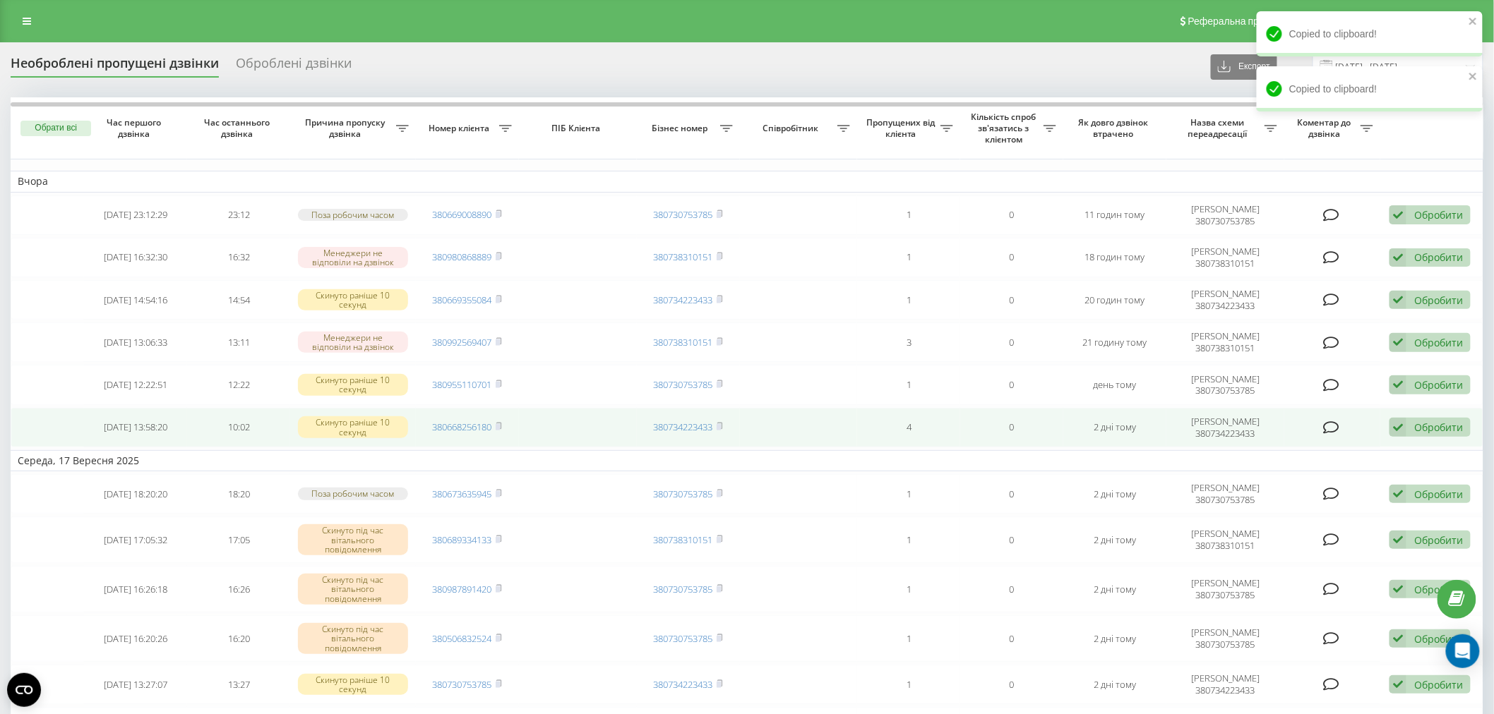
click at [504, 424] on td "380668256180" at bounding box center [467, 428] width 103 height 40
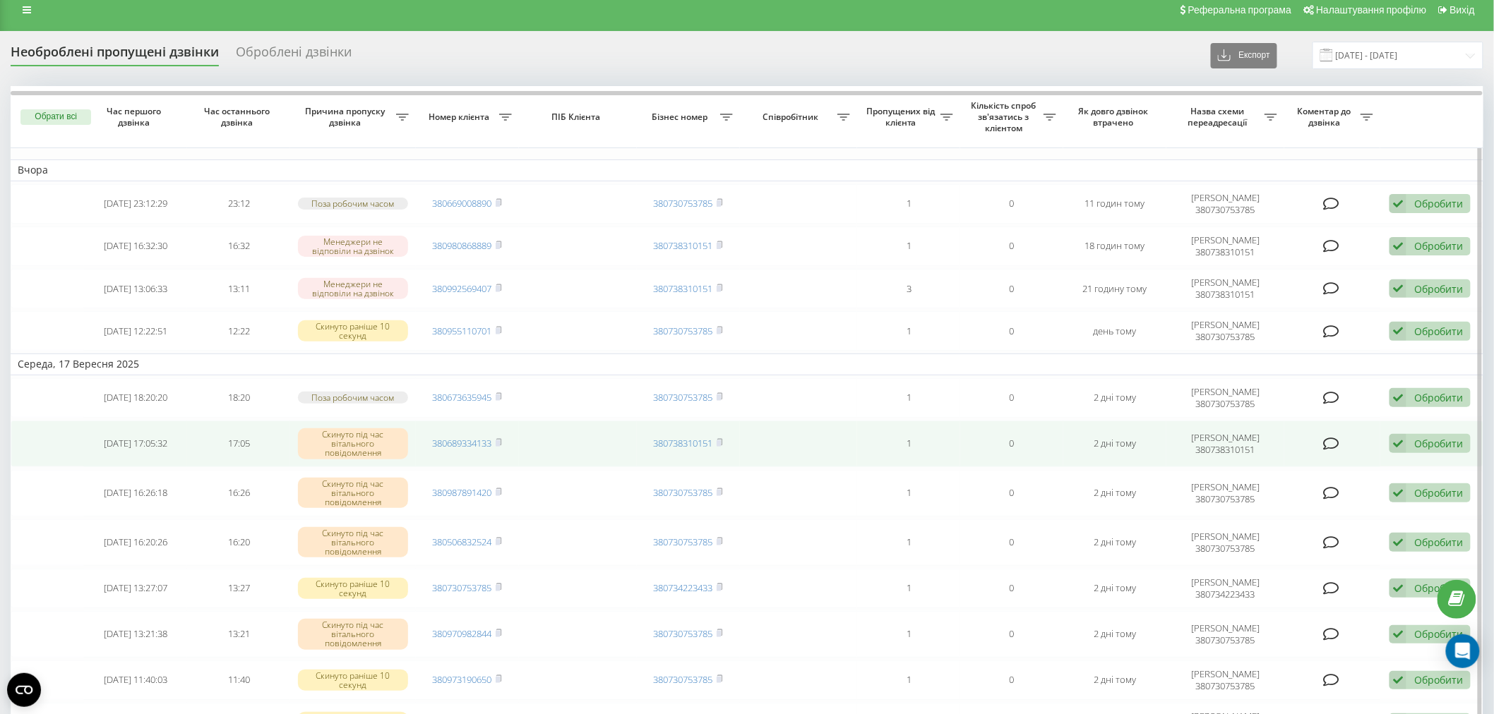
scroll to position [78, 0]
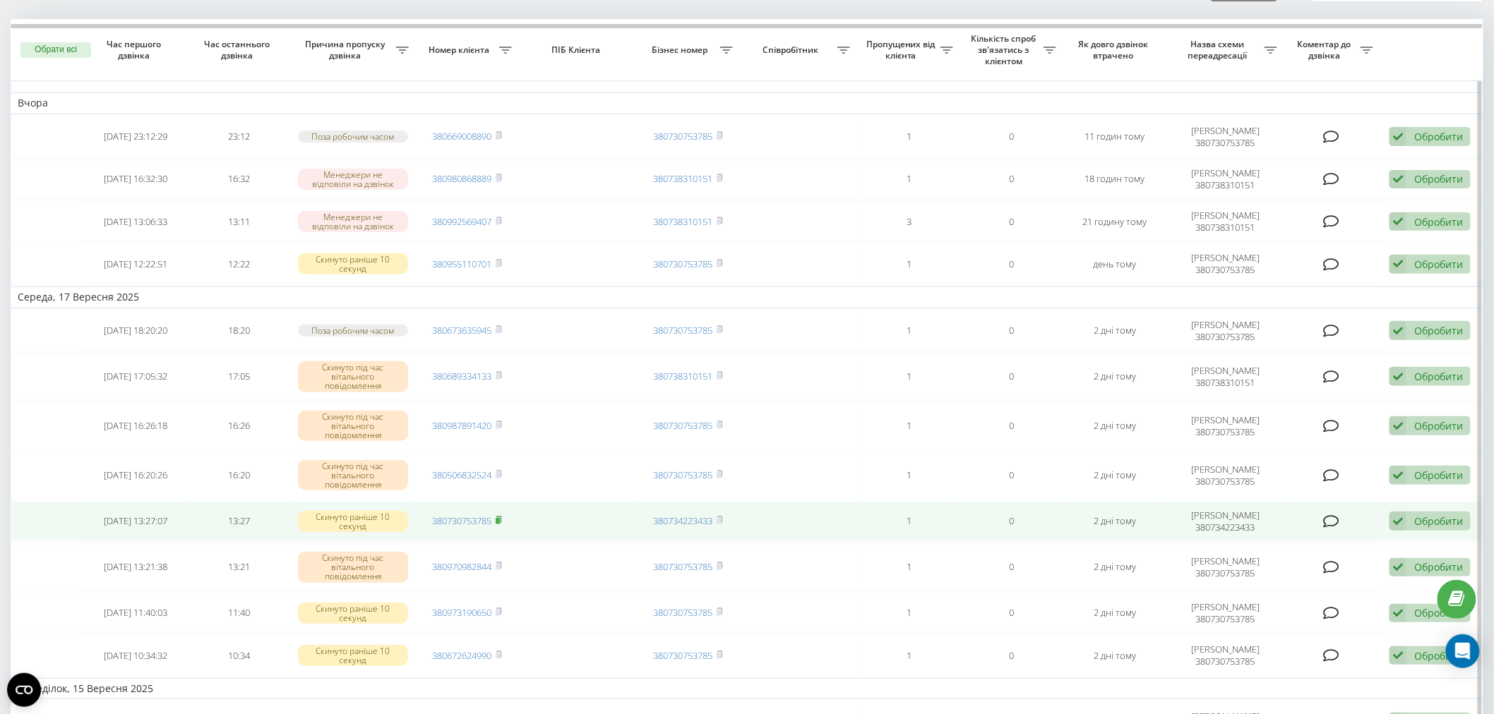
click at [500, 518] on rect at bounding box center [498, 521] width 4 height 6
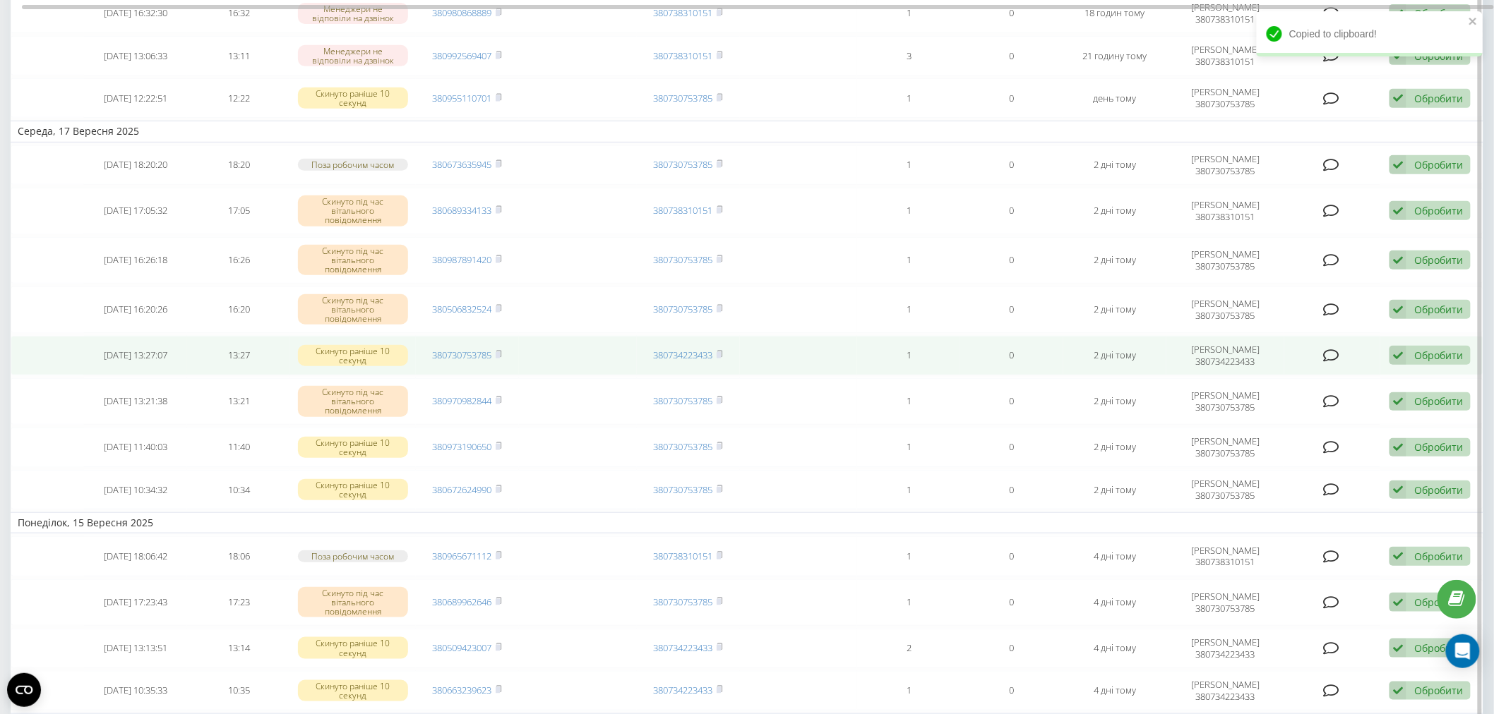
scroll to position [157, 0]
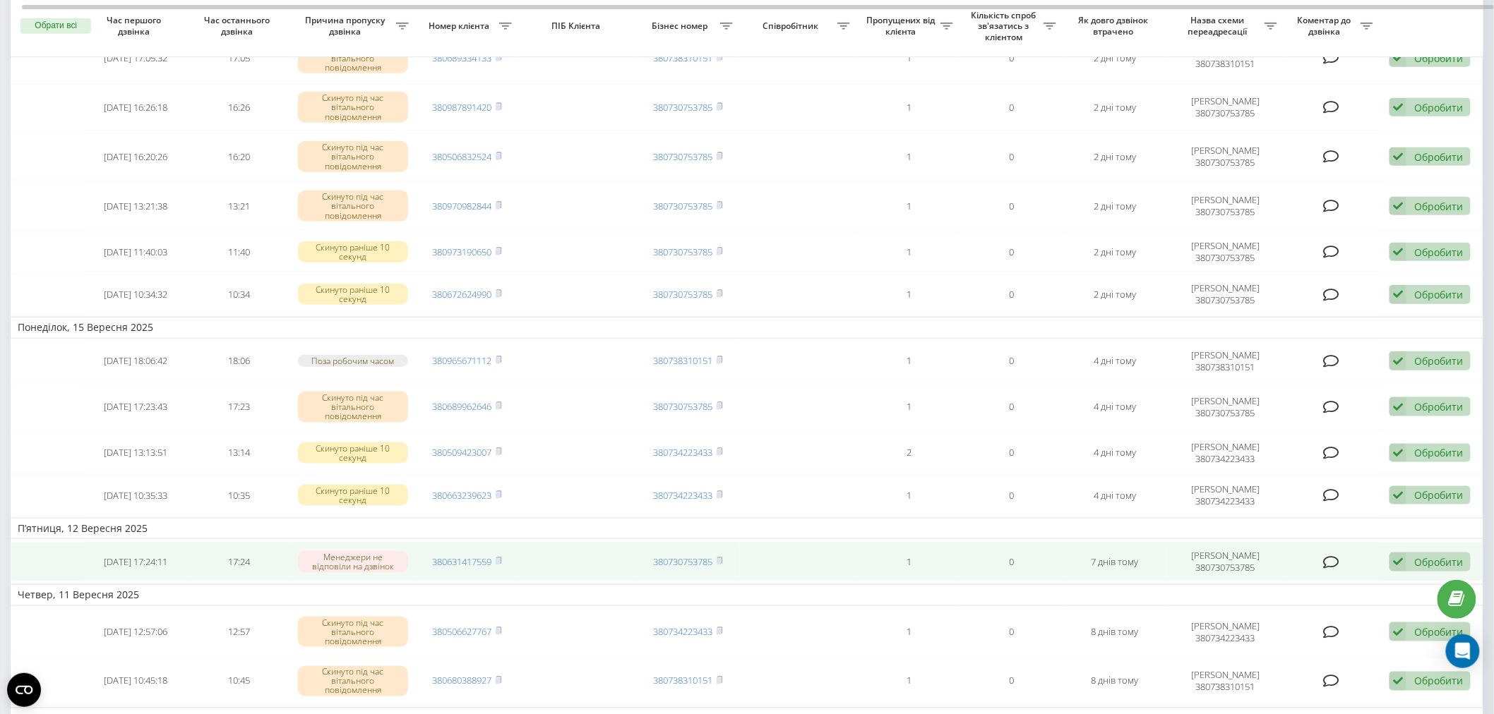
scroll to position [470, 0]
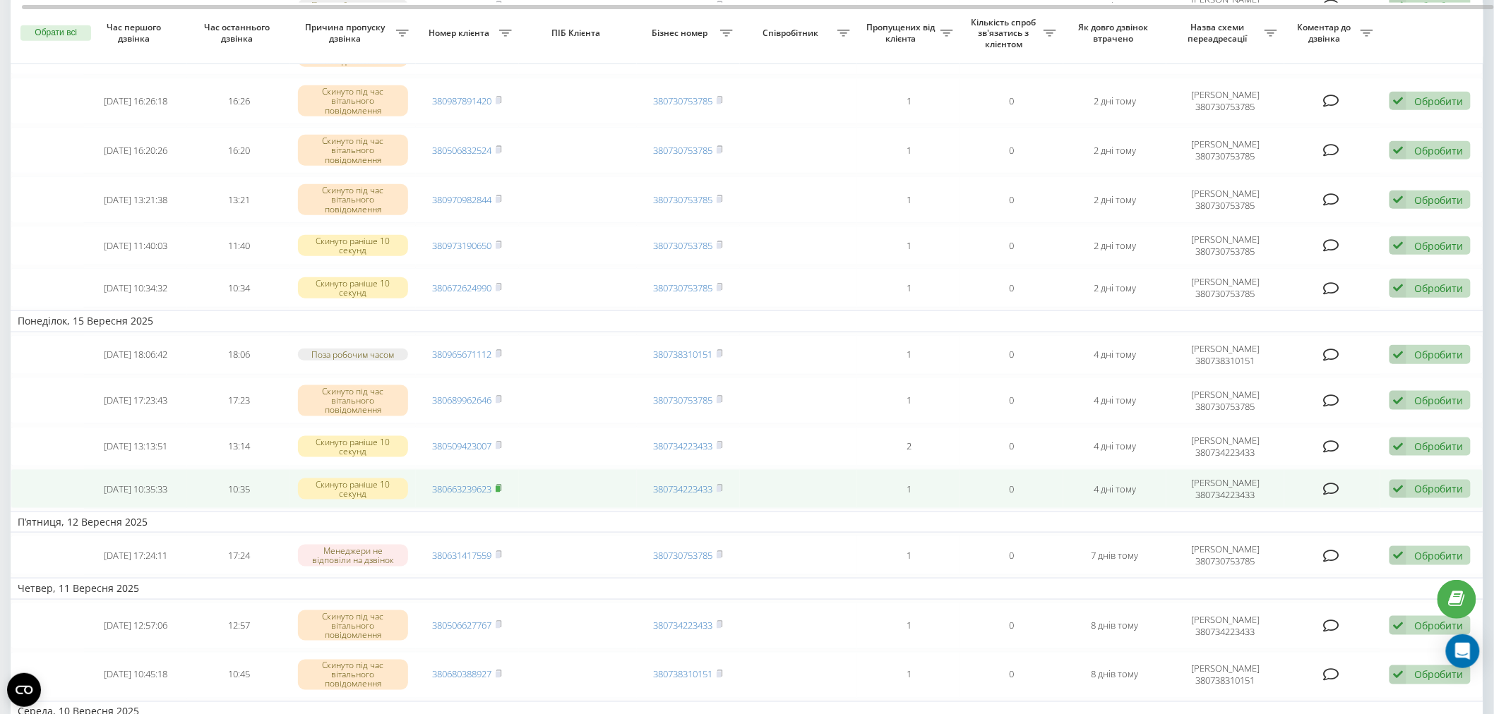
click at [502, 484] on icon at bounding box center [499, 488] width 6 height 8
drag, startPoint x: 224, startPoint y: 485, endPoint x: 263, endPoint y: 484, distance: 38.9
click at [265, 485] on td "10:35" at bounding box center [238, 489] width 103 height 40
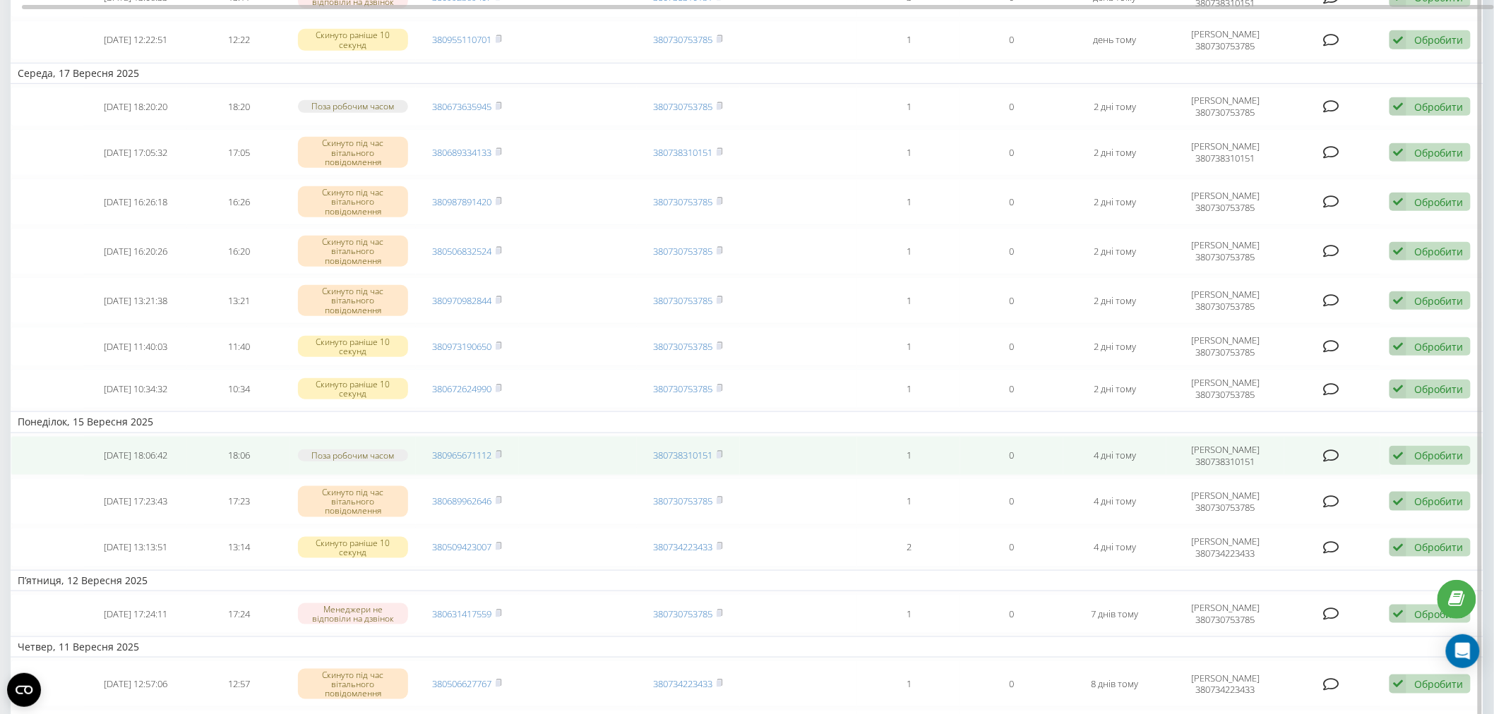
scroll to position [549, 0]
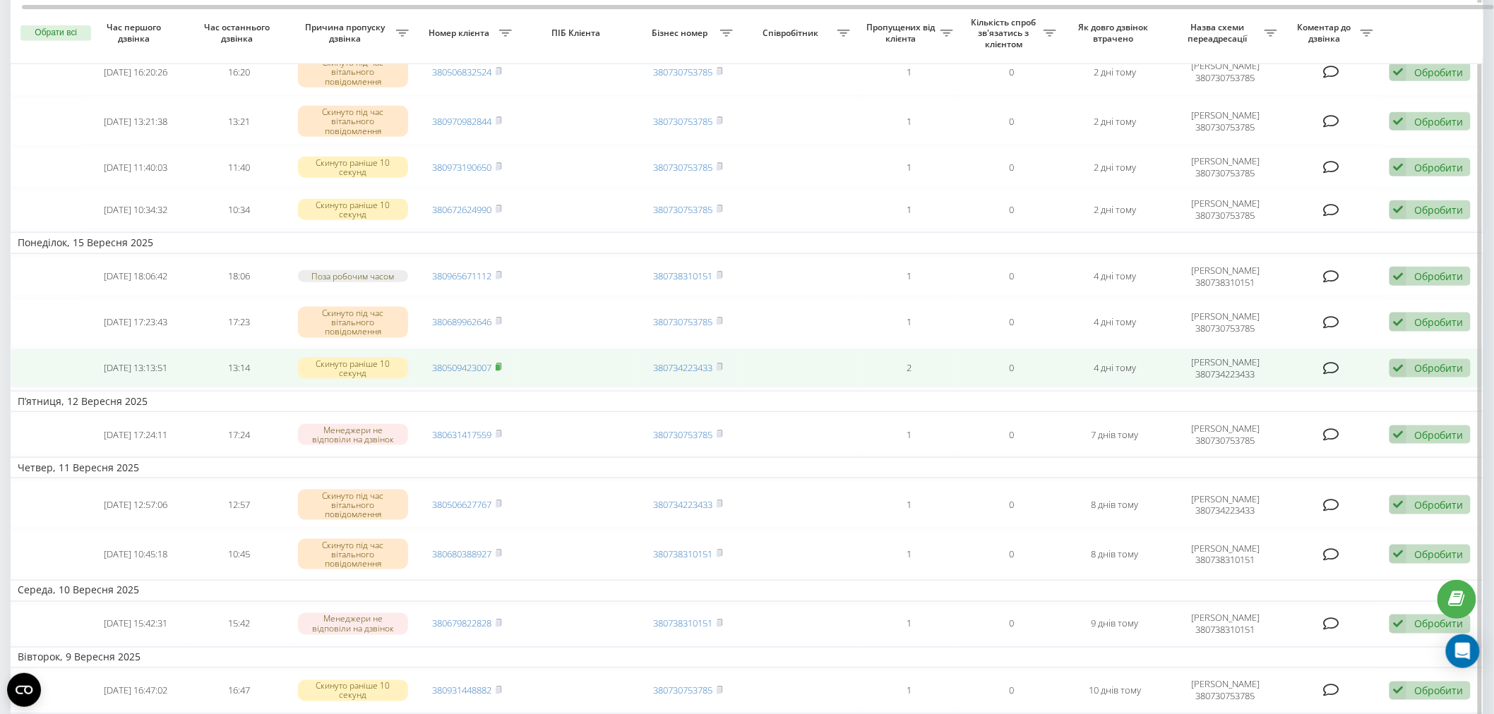
click at [501, 364] on icon at bounding box center [498, 367] width 5 height 6
